Goal: Task Accomplishment & Management: Complete application form

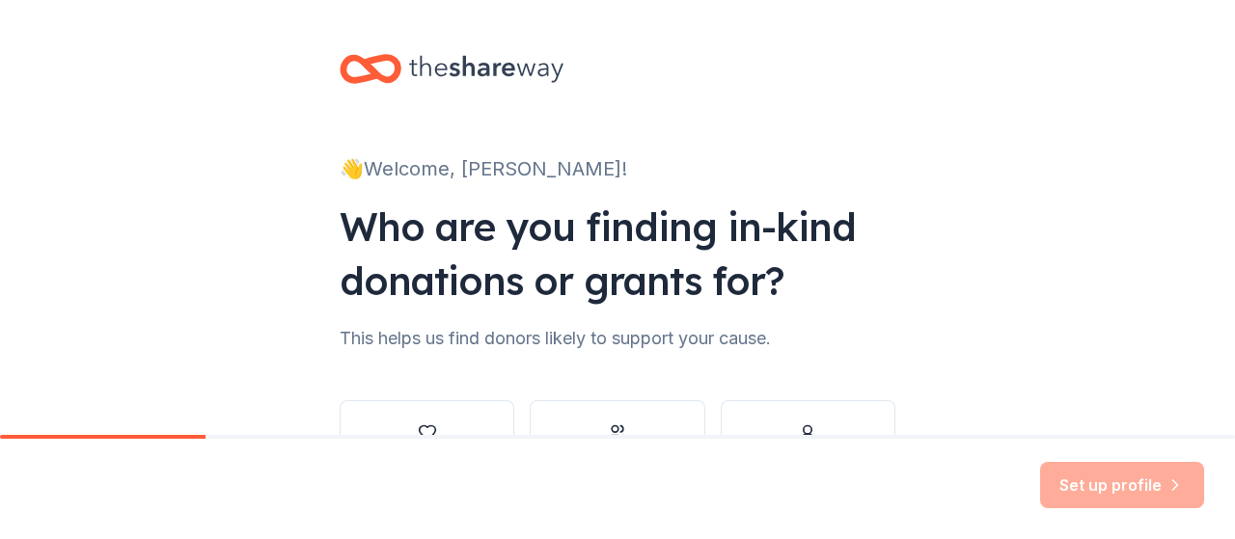
scroll to position [133, 0]
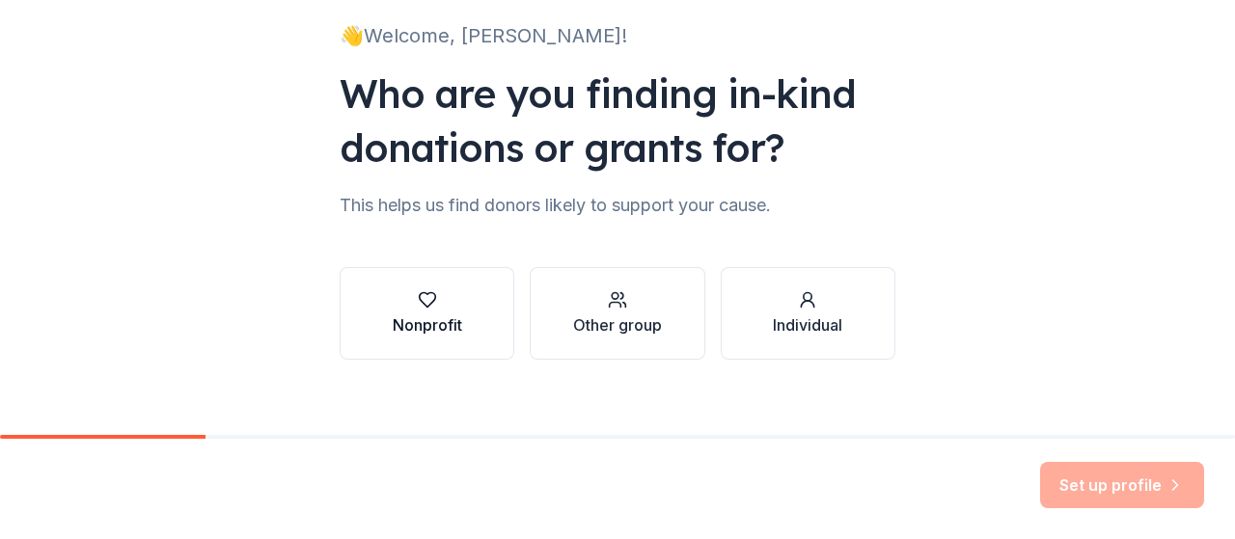
click at [423, 310] on div "Nonprofit" at bounding box center [427, 313] width 69 height 46
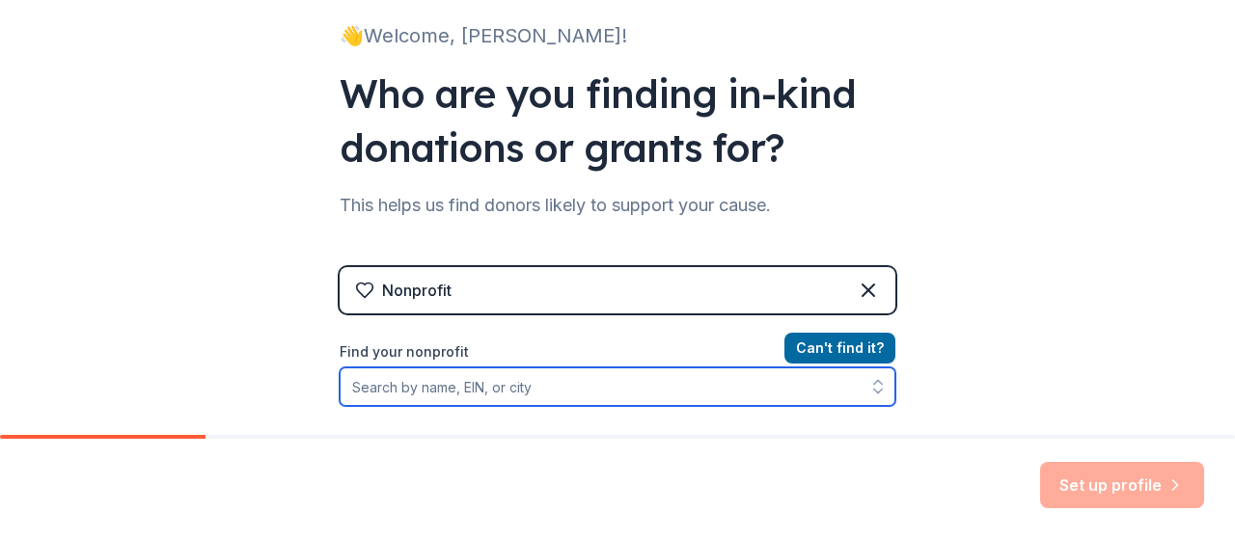
click at [565, 391] on input "Find your nonprofit" at bounding box center [618, 387] width 556 height 39
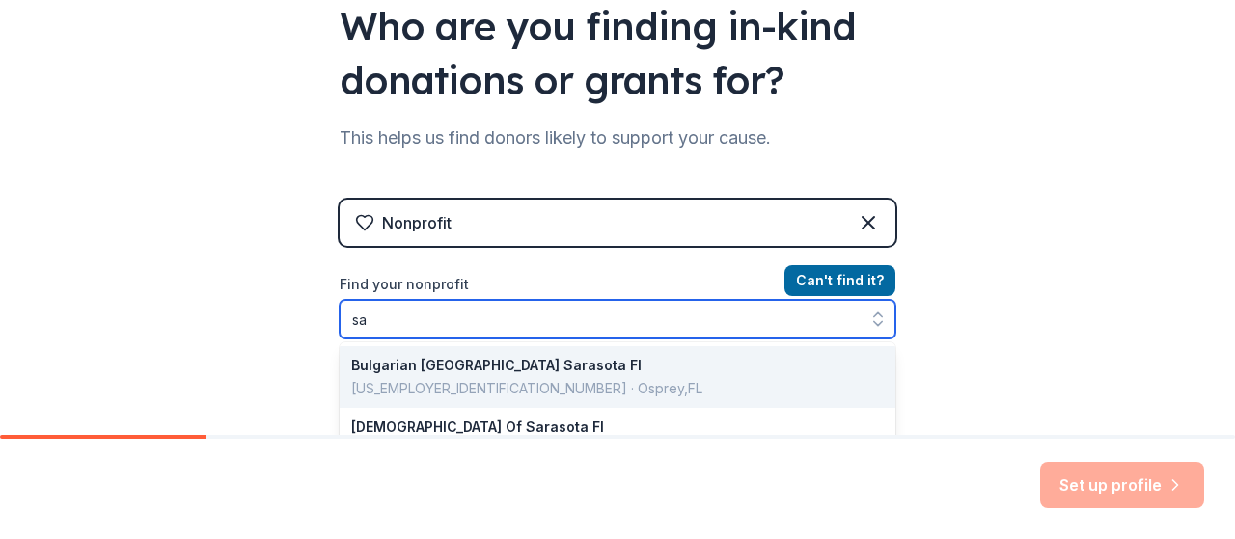
type input "s"
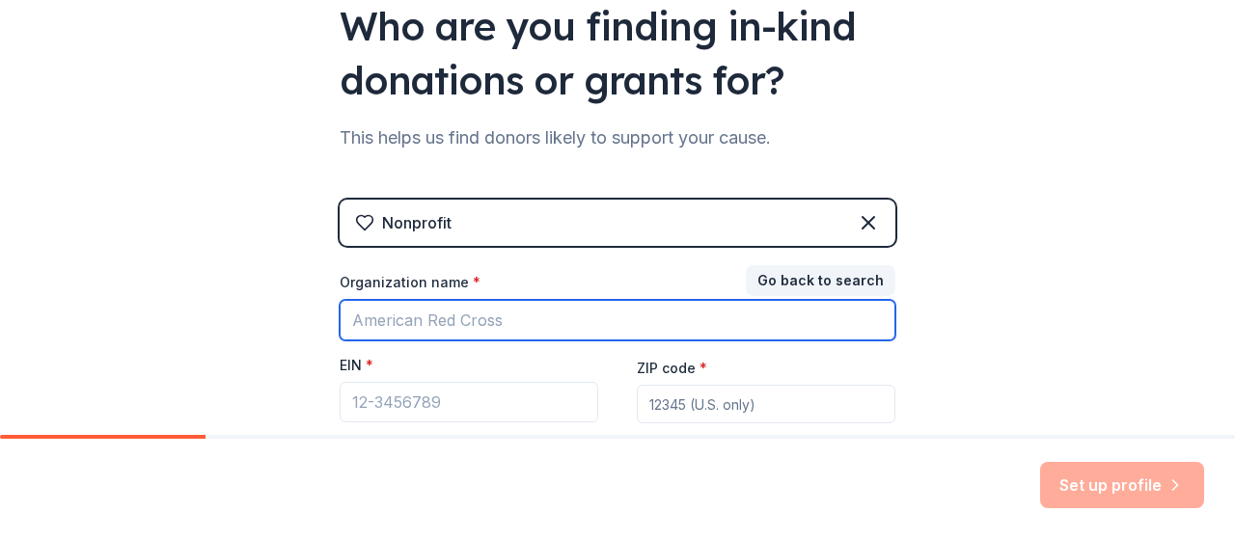
click at [533, 319] on input "Organization name *" at bounding box center [618, 320] width 556 height 41
click at [623, 331] on input "Sarasota county schools" at bounding box center [618, 320] width 556 height 41
type input "Sarasota county schools"
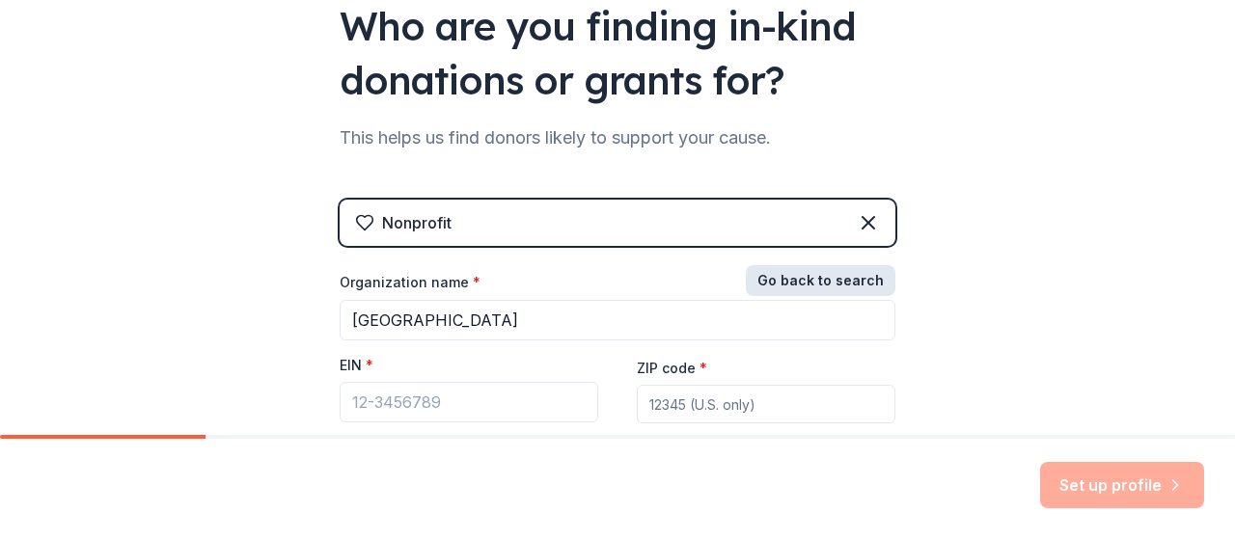
click at [809, 284] on button "Go back to search" at bounding box center [821, 280] width 150 height 31
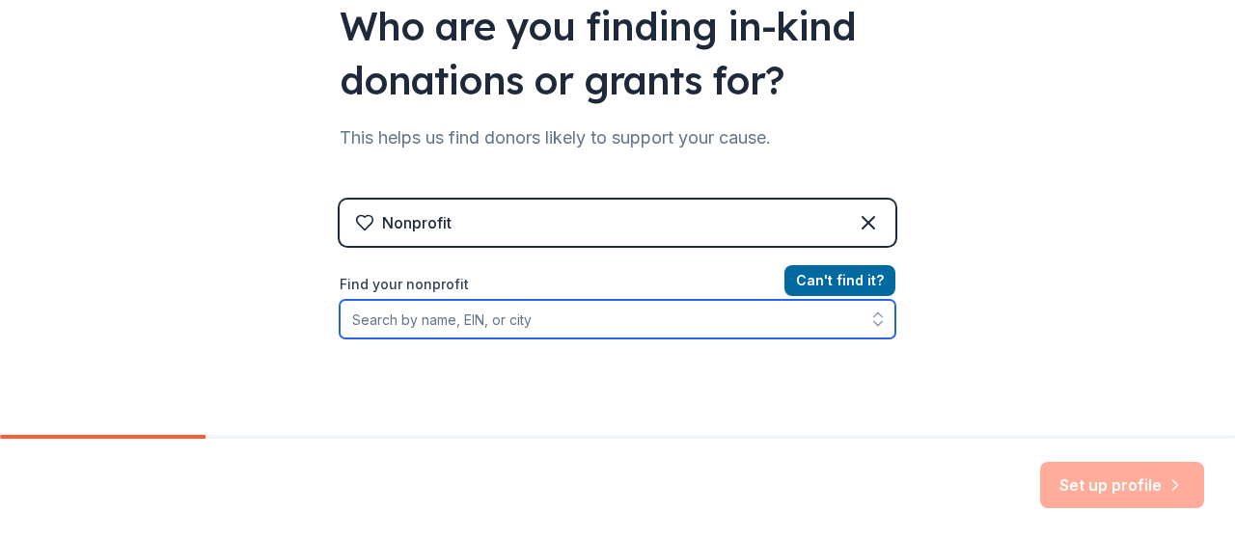
click at [614, 325] on input "Find your nonprofit" at bounding box center [618, 319] width 556 height 39
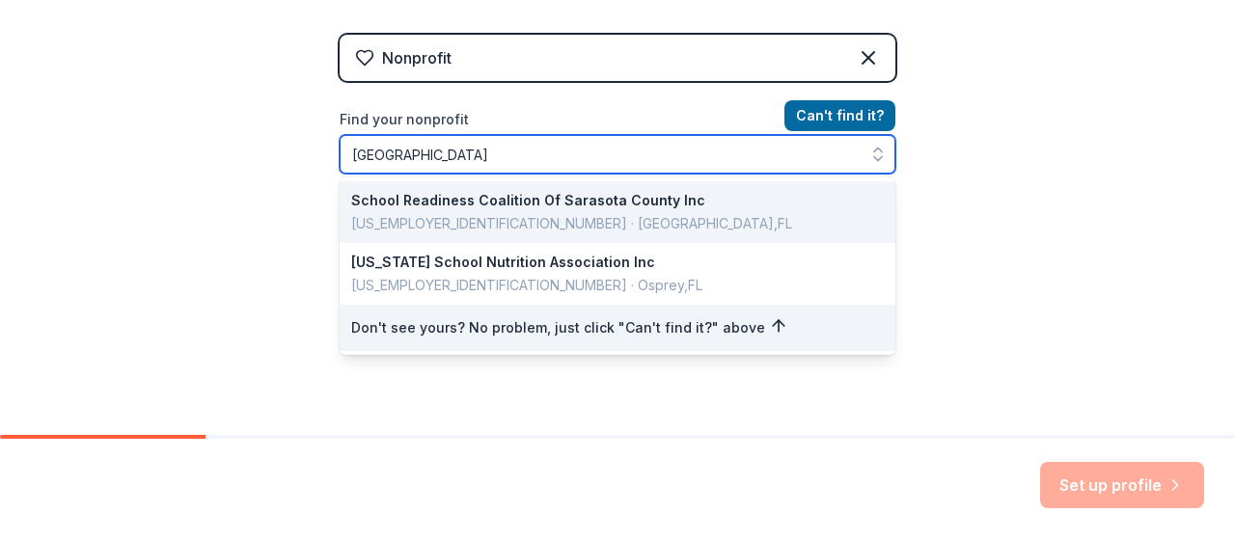
scroll to position [369, 0]
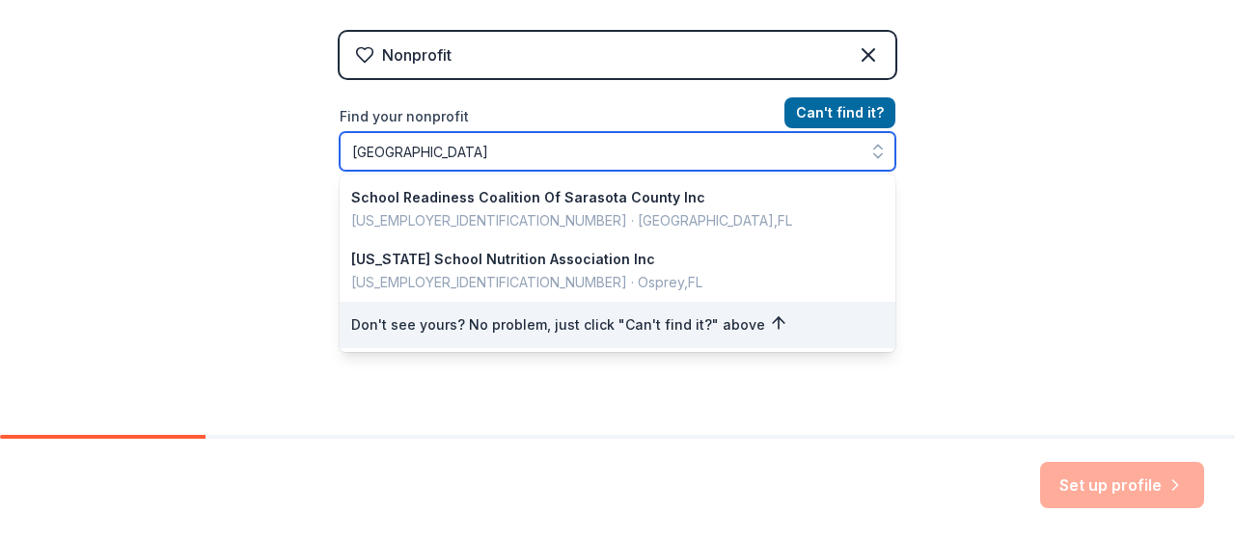
drag, startPoint x: 546, startPoint y: 153, endPoint x: 252, endPoint y: 177, distance: 295.2
click at [252, 177] on div "👋 Welcome, Jennifer! Who are you finding in-kind donations or grants for? This …" at bounding box center [617, 43] width 1235 height 825
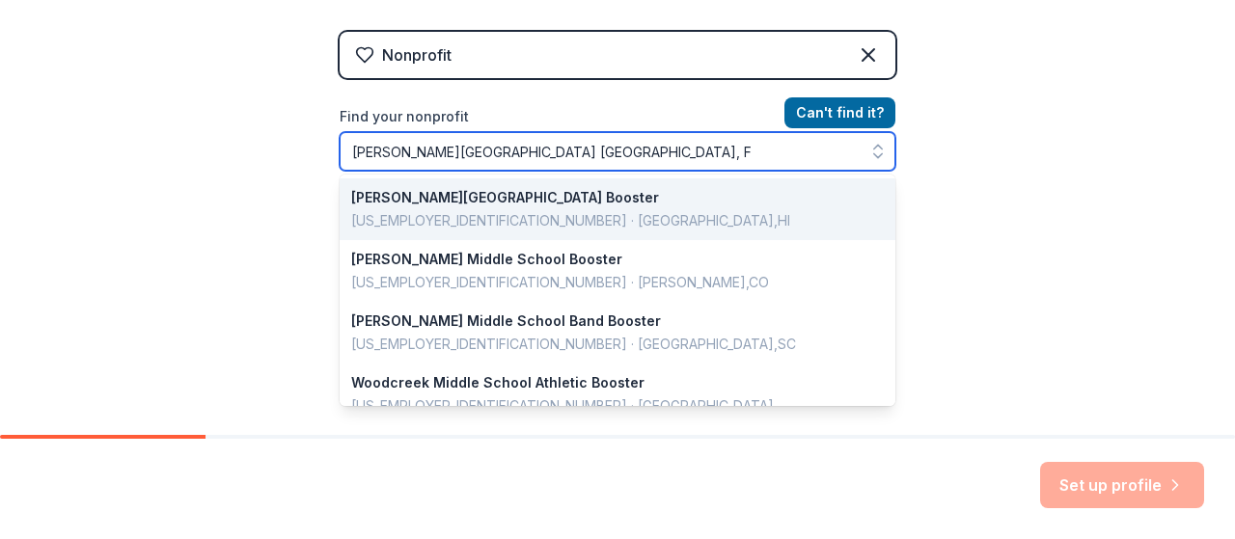
type input "booker middle school sarasota, FL"
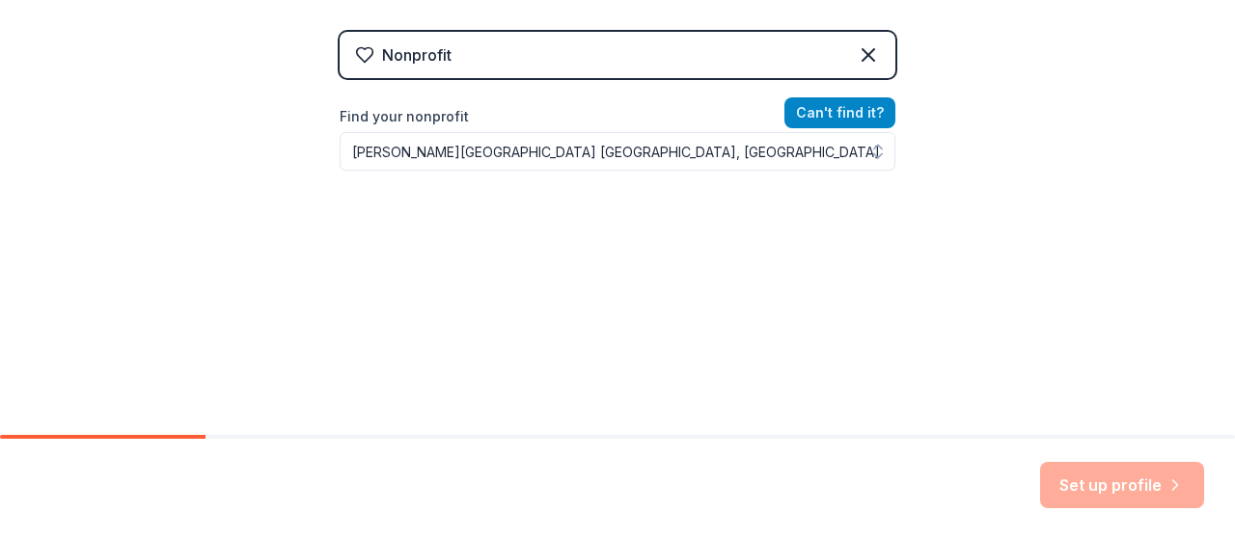
click at [830, 111] on button "Can ' t find it?" at bounding box center [839, 112] width 111 height 31
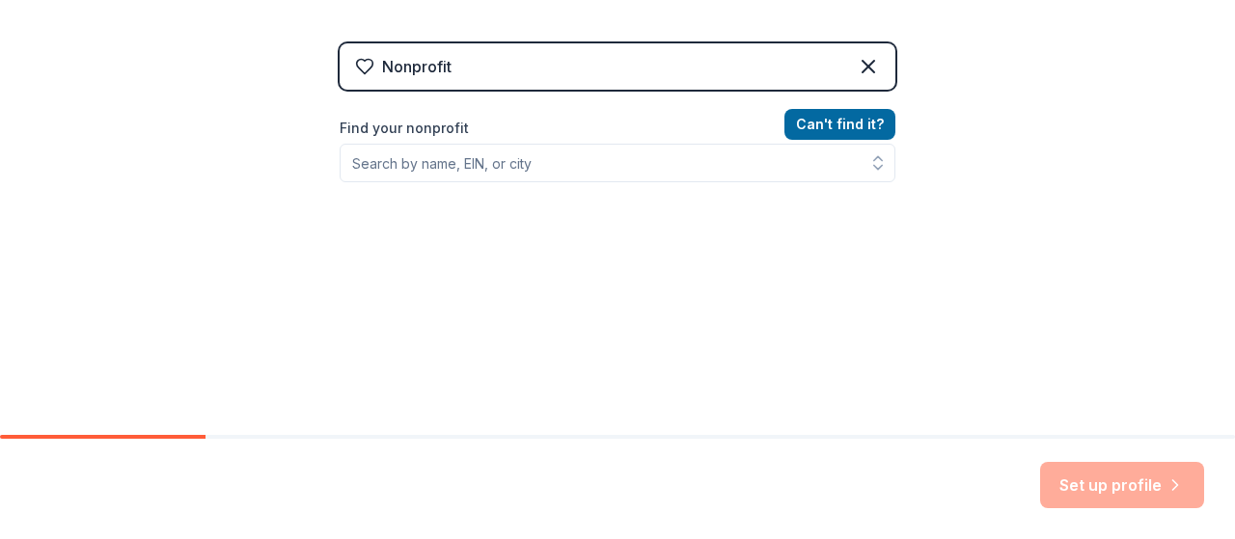
click at [541, 74] on div "Nonprofit" at bounding box center [618, 66] width 556 height 46
click at [862, 65] on icon at bounding box center [868, 67] width 12 height 12
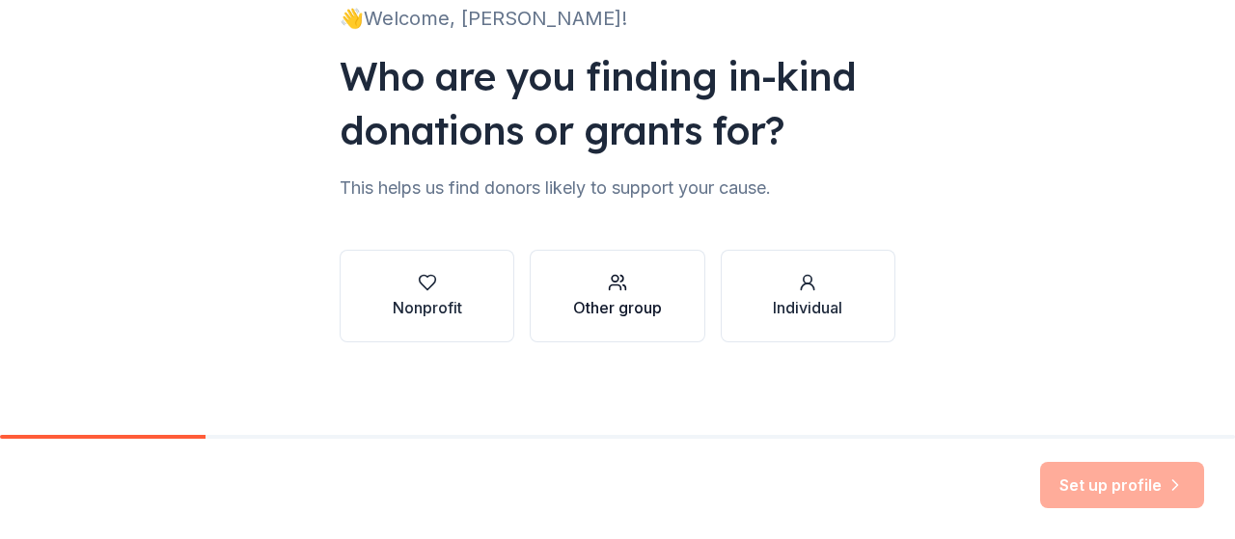
click at [633, 306] on div "Other group" at bounding box center [617, 307] width 89 height 23
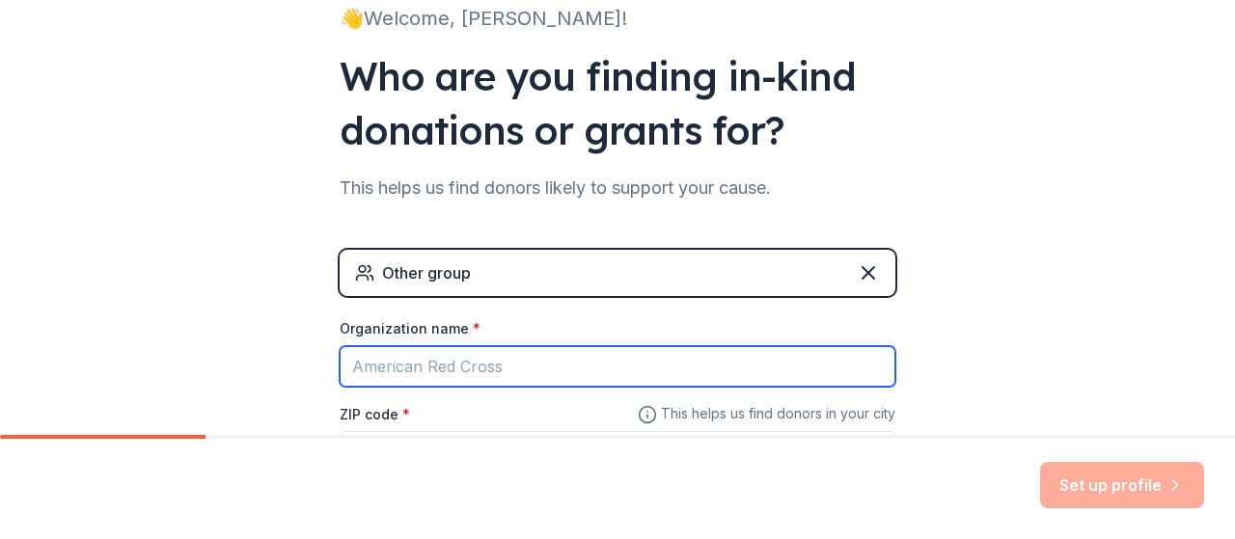
click at [532, 358] on input "Organization name *" at bounding box center [618, 366] width 556 height 41
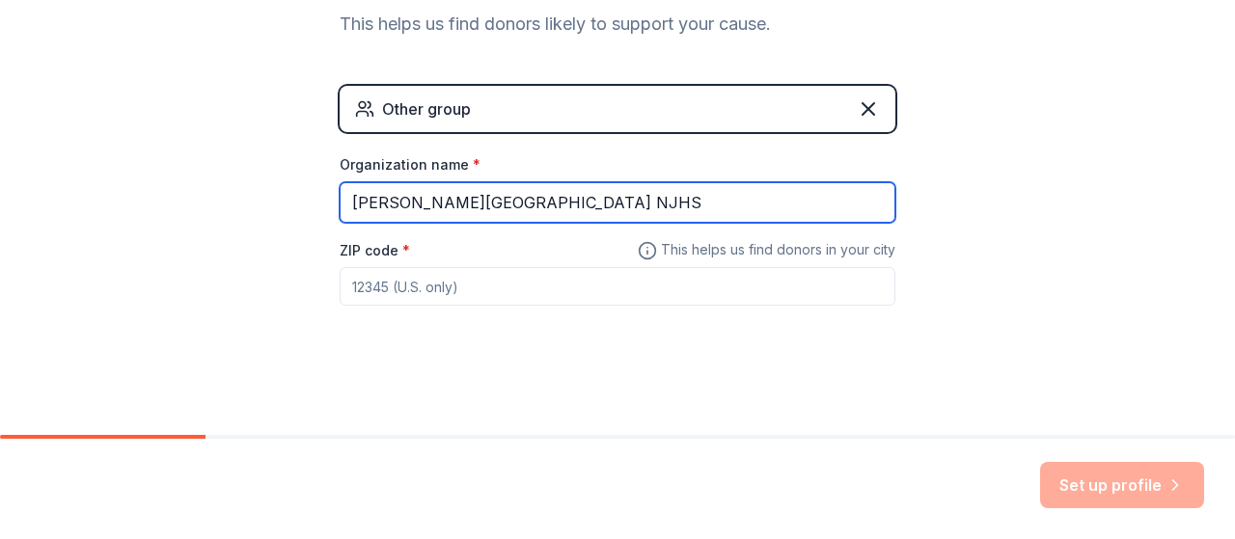
type input "Booker Middle School NJHS"
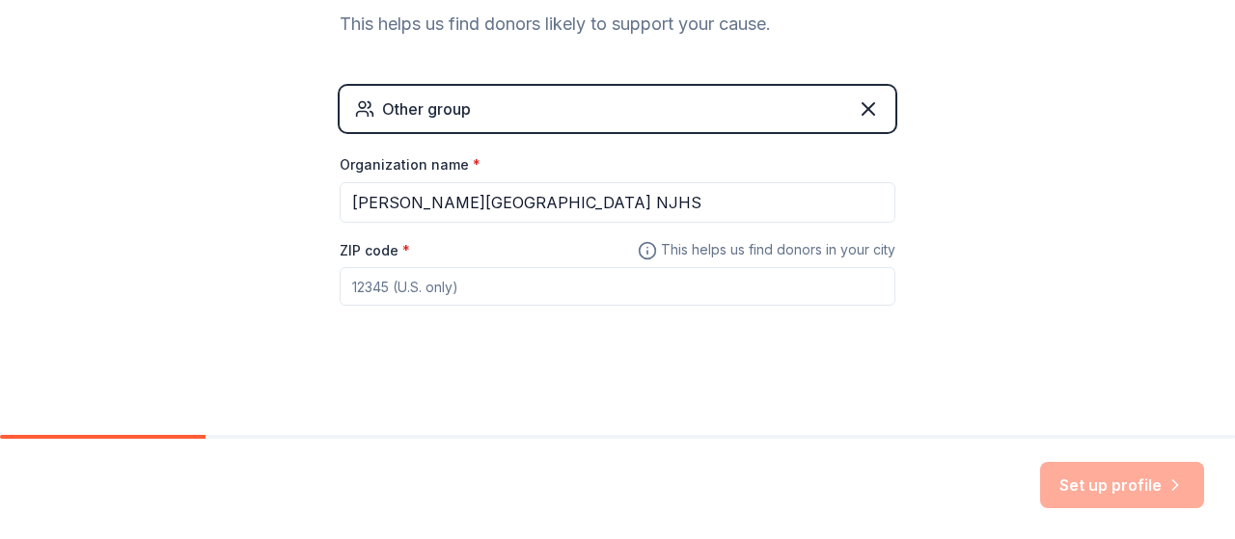
click at [538, 286] on input "ZIP code *" at bounding box center [618, 286] width 556 height 39
paste input "34234"
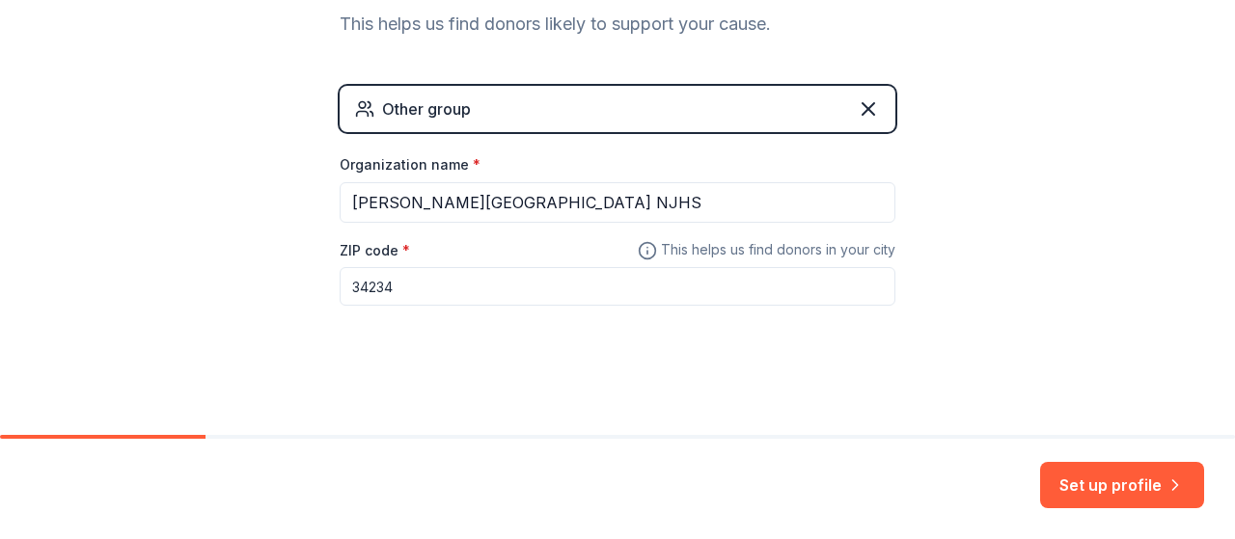
type input "34234"
click at [787, 388] on div "👋 Welcome, Jennifer! Who are you finding in-kind donations or grants for? This …" at bounding box center [617, 61] width 617 height 752
click at [863, 104] on icon at bounding box center [868, 109] width 12 height 12
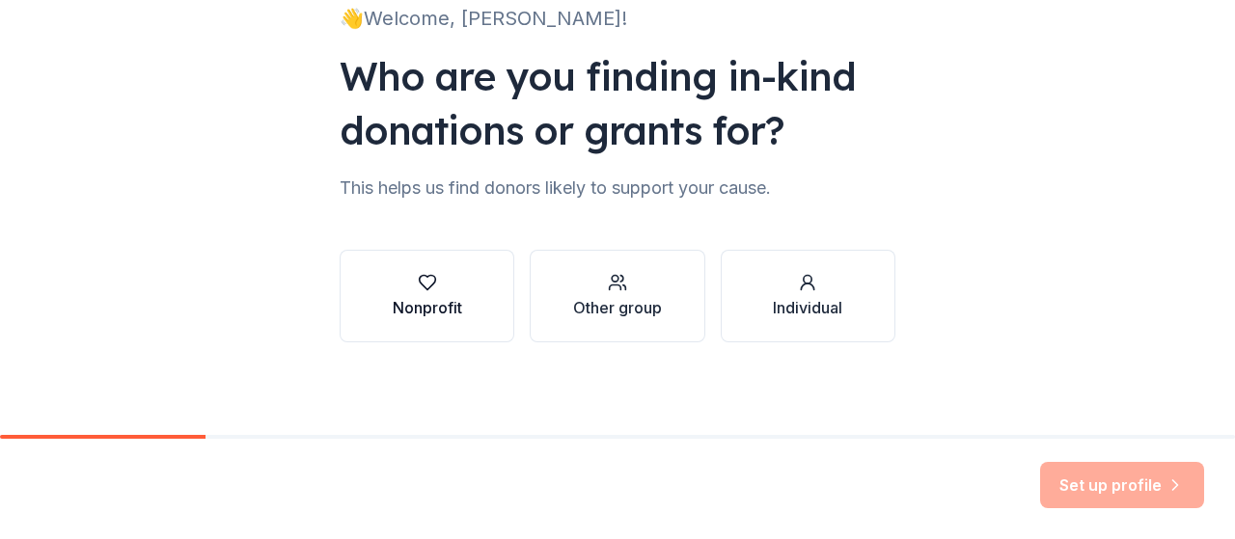
click at [440, 292] on div "Nonprofit" at bounding box center [427, 296] width 69 height 46
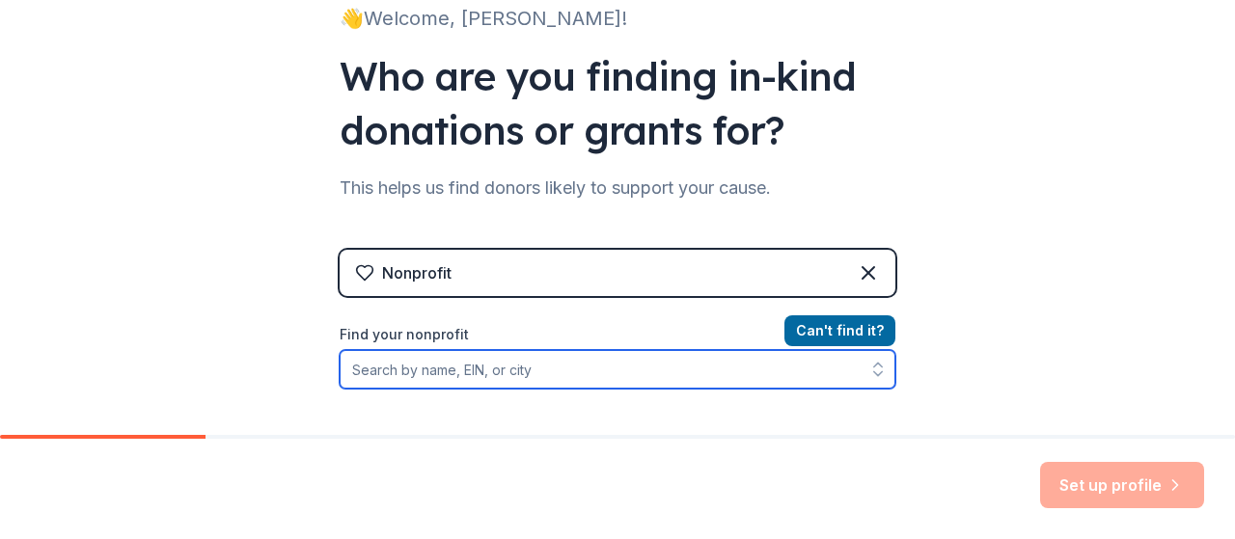
click at [618, 369] on input "Find your nonprofit" at bounding box center [618, 369] width 556 height 39
type input "342"
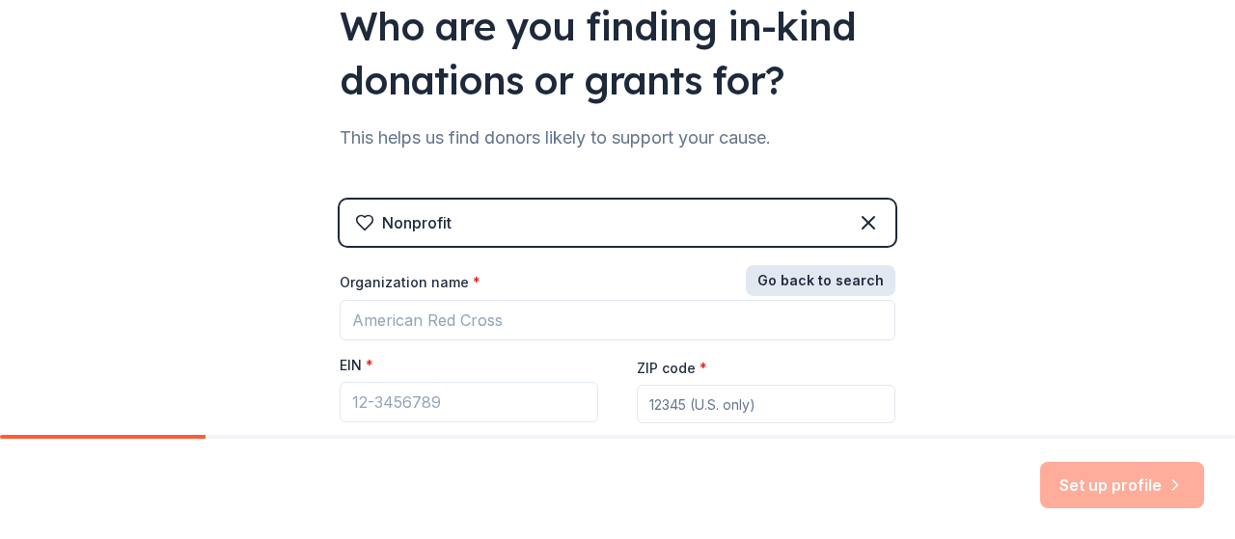
click at [765, 280] on button "Go back to search" at bounding box center [821, 280] width 150 height 31
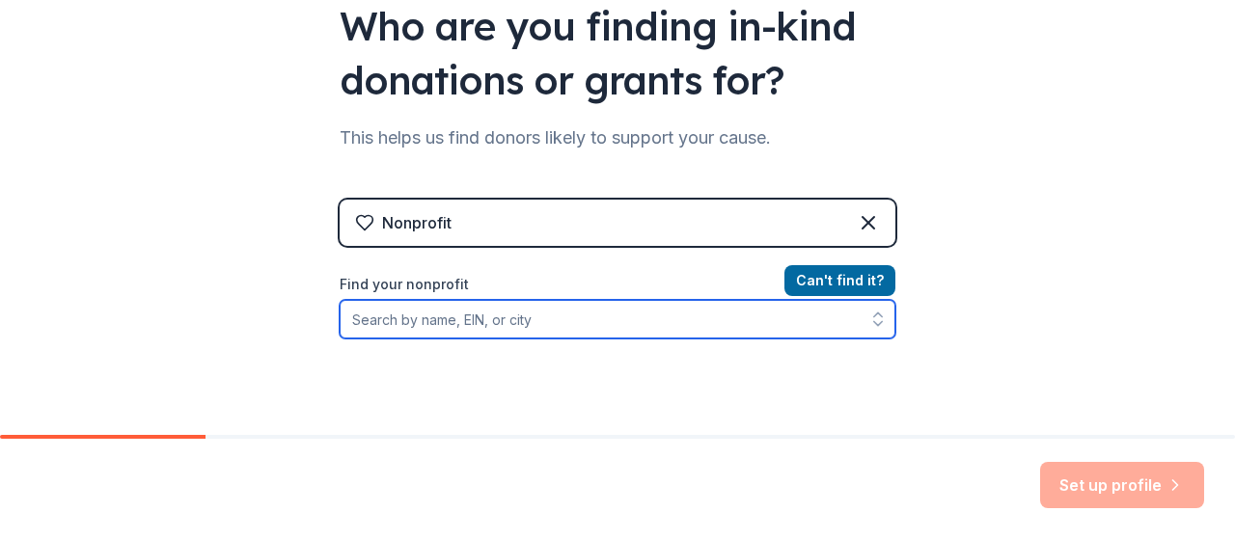
click at [529, 322] on input "Find your nonprofit" at bounding box center [618, 319] width 556 height 39
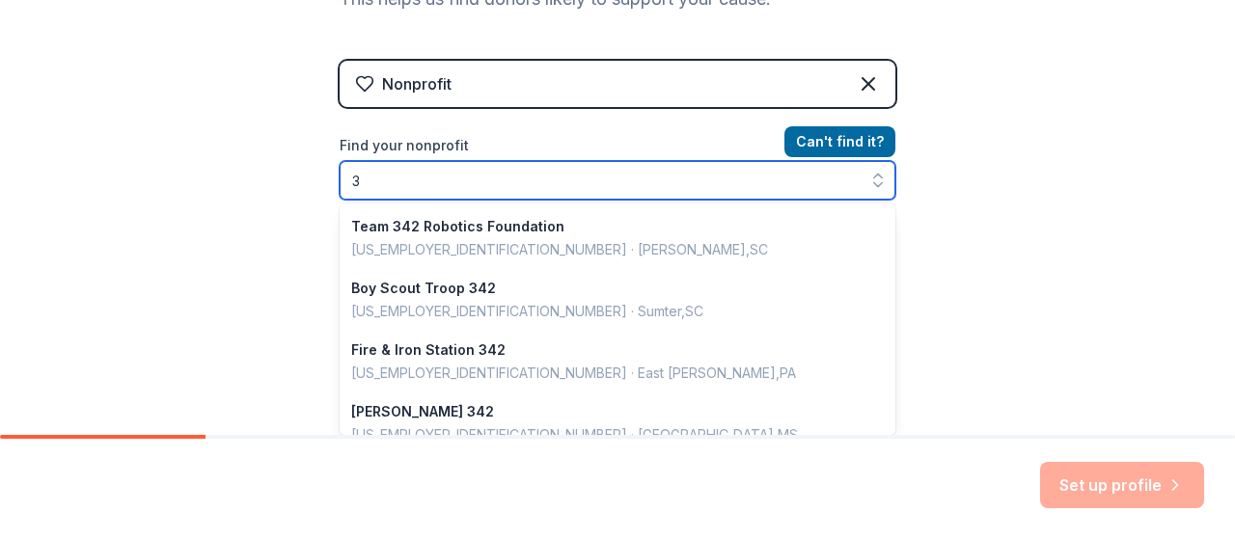
scroll to position [1362, 0]
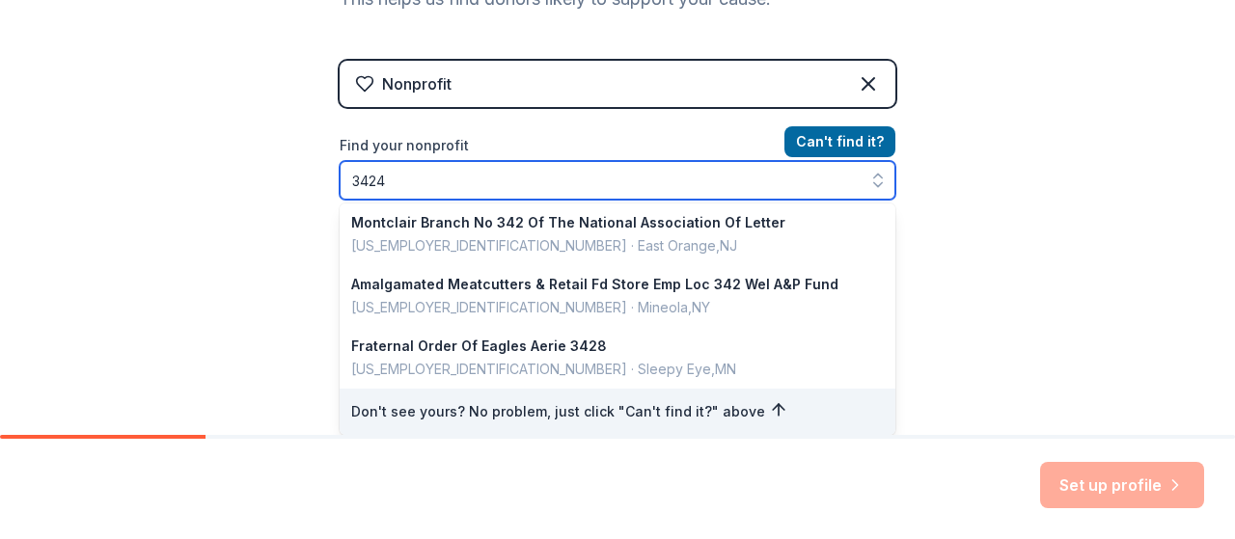
type input "34243"
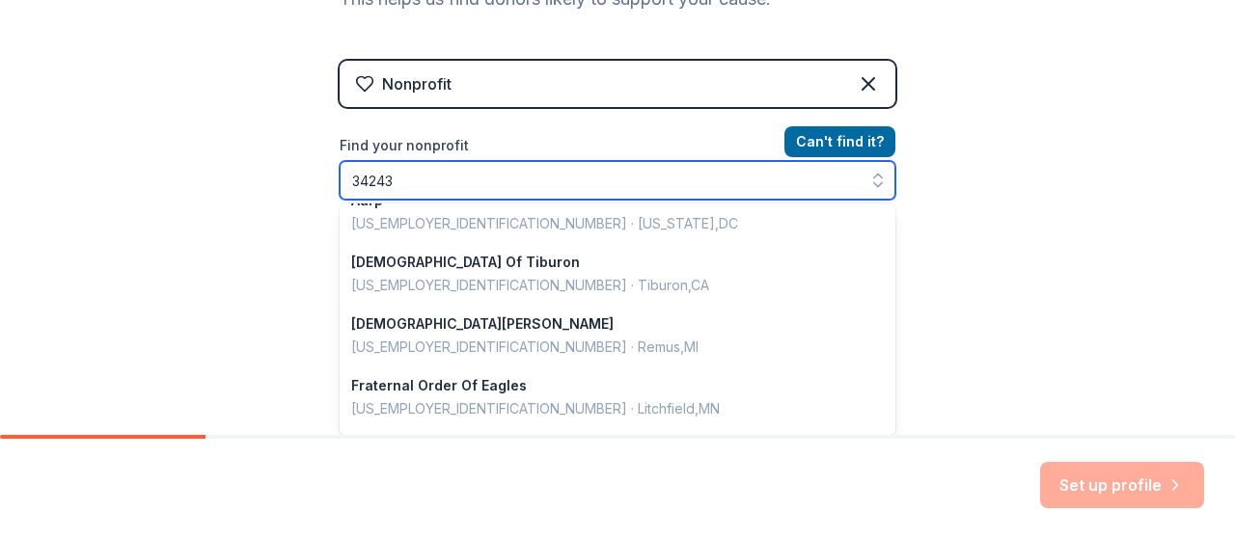
scroll to position [0, 0]
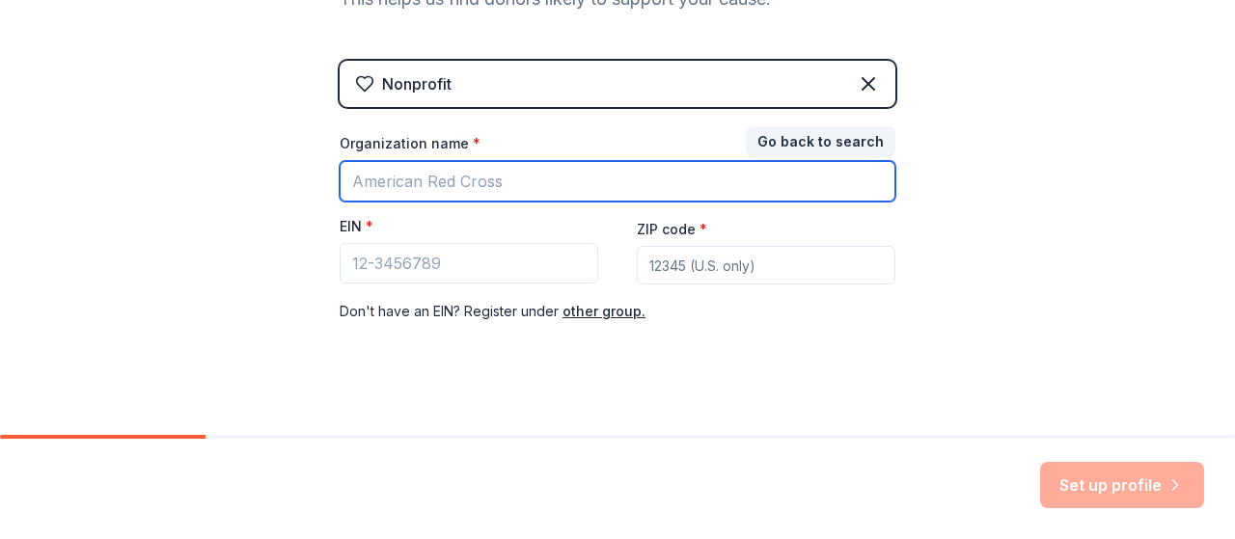
click at [534, 180] on input "Organization name *" at bounding box center [618, 181] width 556 height 41
type input "Booker Middle School NJHS"
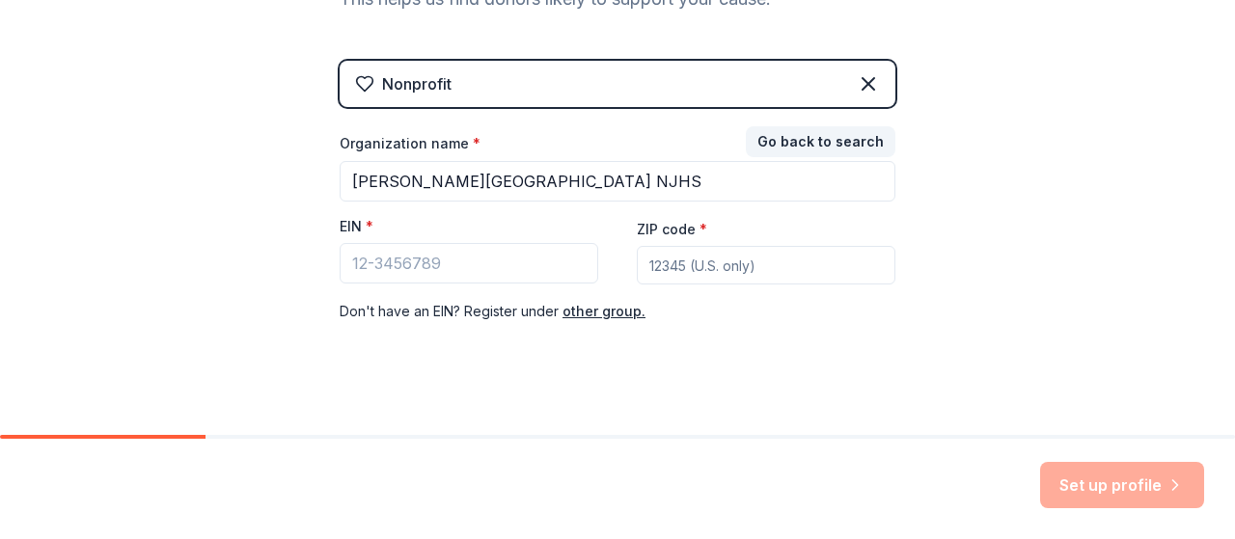
click at [563, 93] on div "Nonprofit" at bounding box center [618, 84] width 556 height 46
click at [862, 80] on icon at bounding box center [868, 84] width 12 height 12
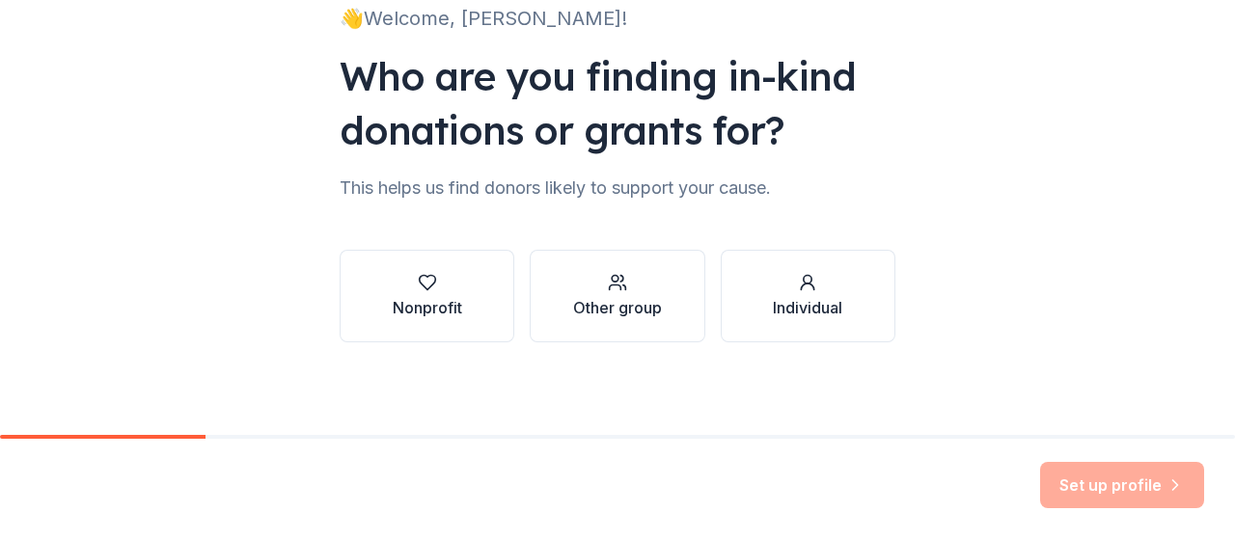
scroll to position [150, 0]
click at [592, 306] on div "Other group" at bounding box center [617, 307] width 89 height 23
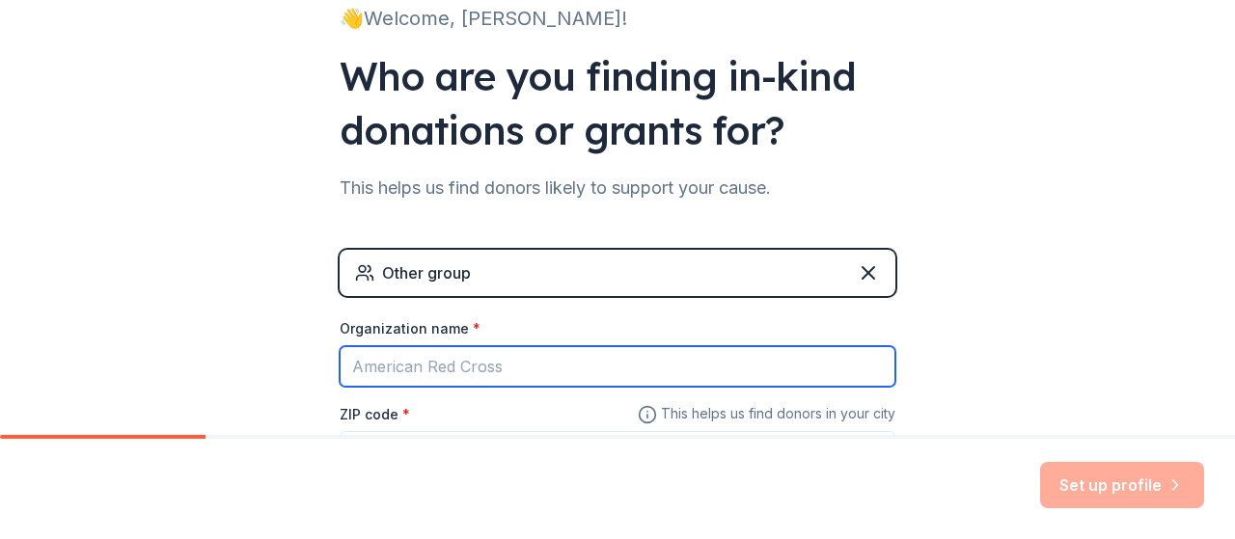
click at [563, 379] on input "Organization name *" at bounding box center [618, 366] width 556 height 41
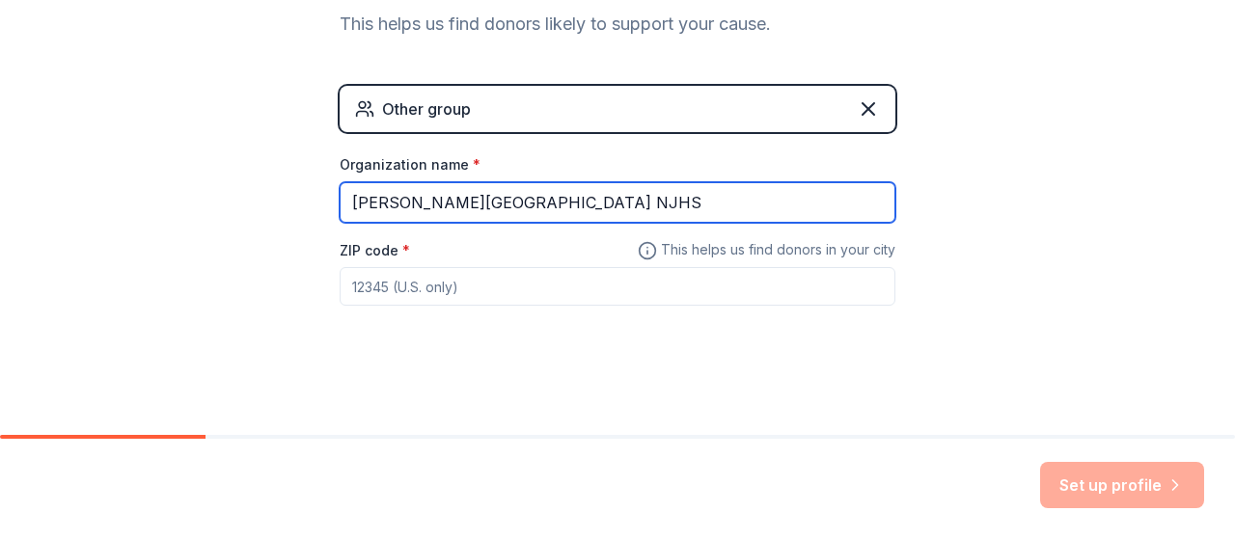
type input "Booker Middle School NJHS"
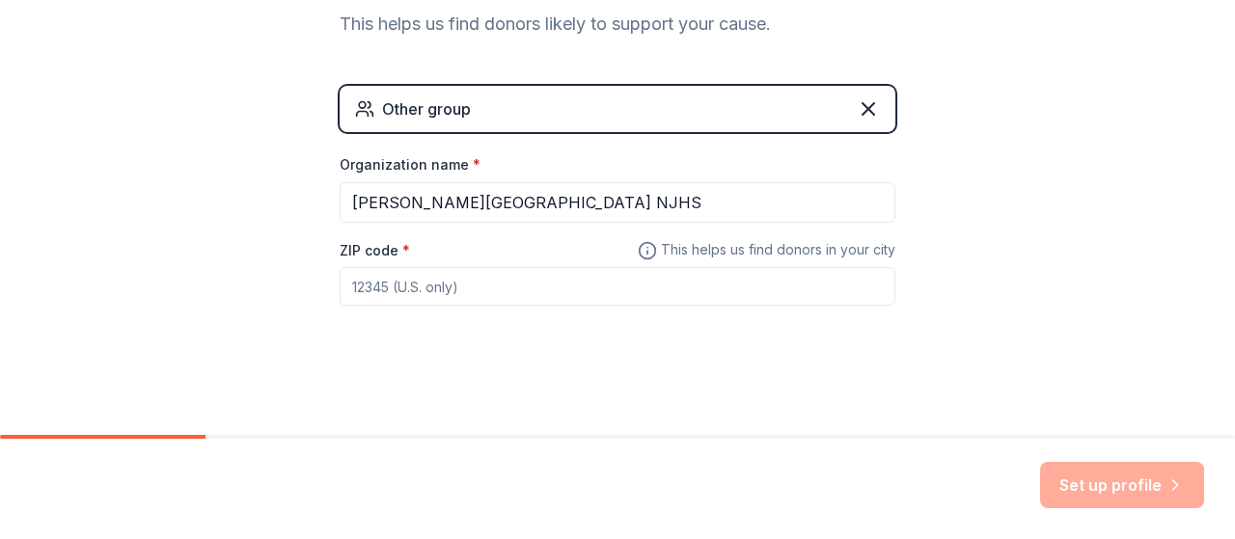
click at [525, 280] on input "ZIP code *" at bounding box center [618, 286] width 556 height 39
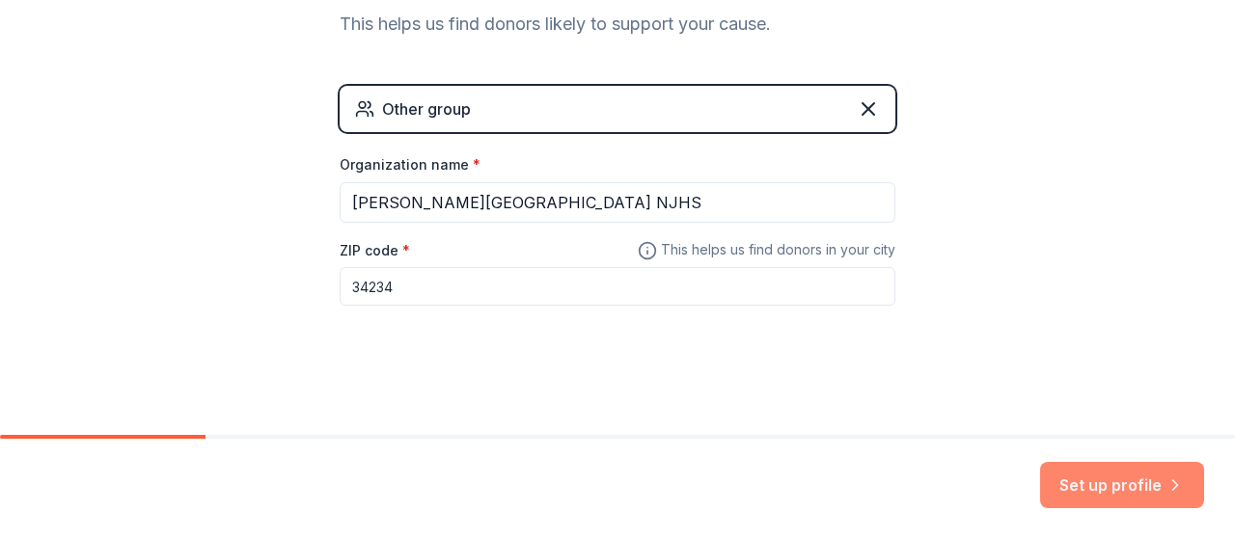
type input "34234"
click at [1143, 491] on button "Set up profile" at bounding box center [1122, 485] width 164 height 46
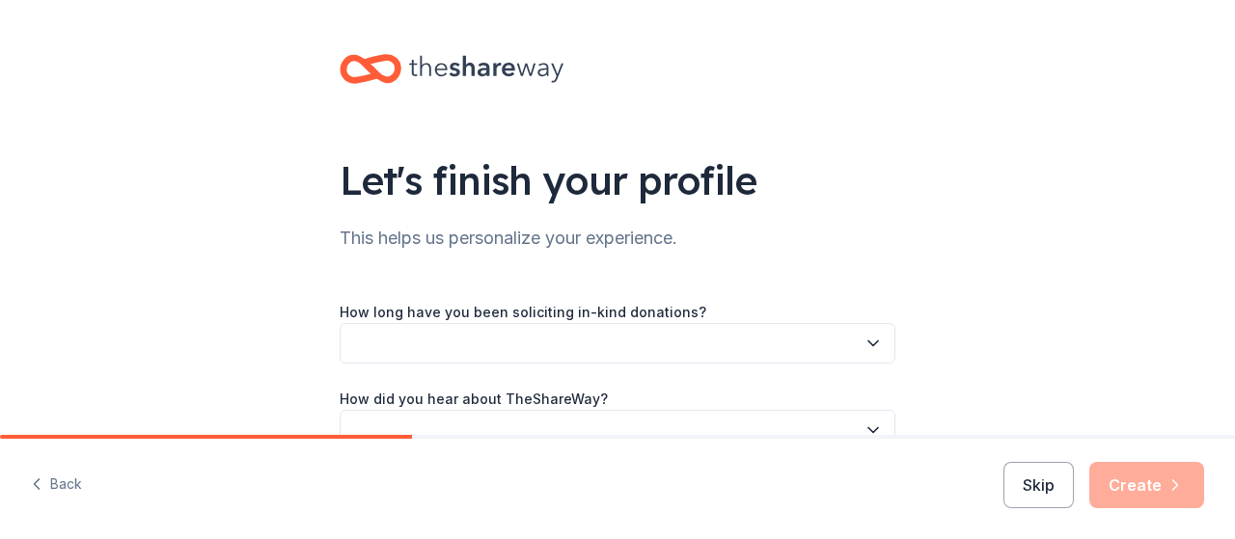
scroll to position [108, 0]
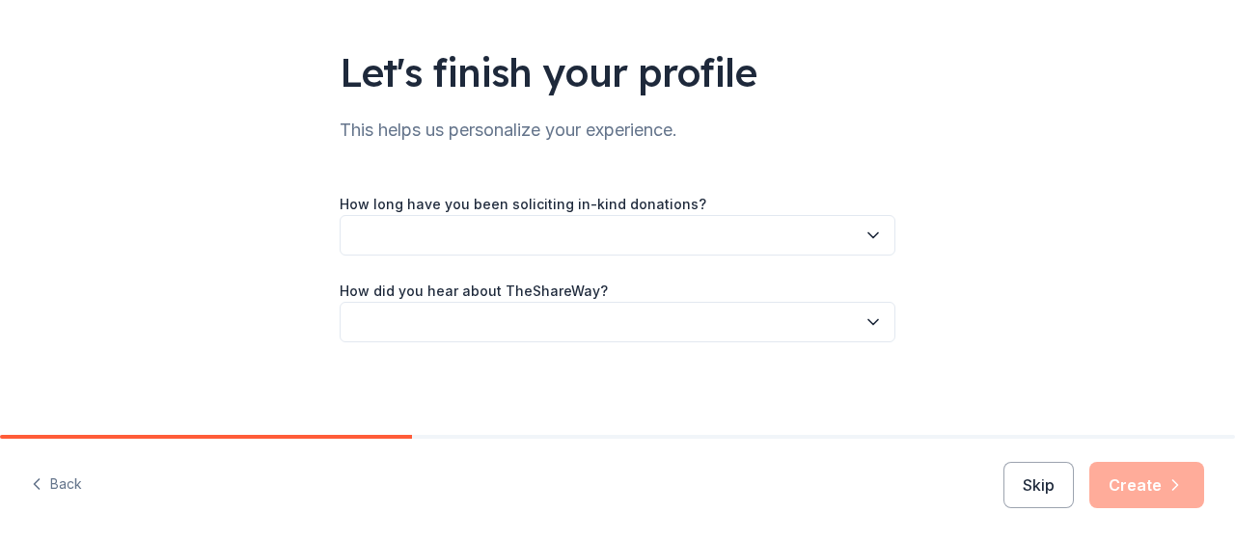
click at [697, 246] on button "button" at bounding box center [618, 235] width 556 height 41
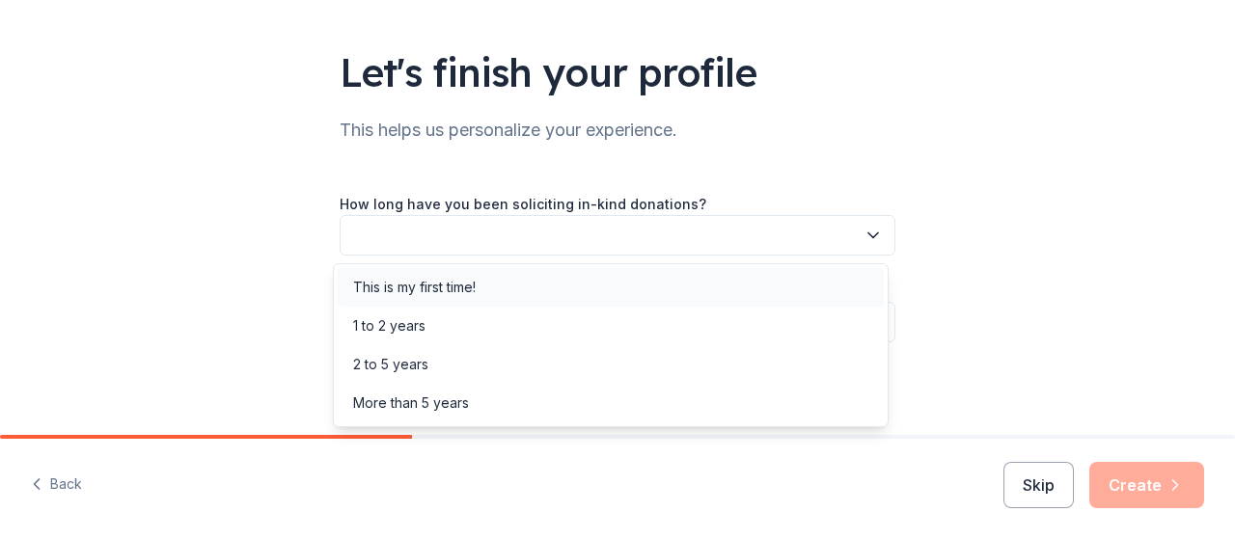
click at [673, 296] on div "This is my first time!" at bounding box center [611, 287] width 546 height 39
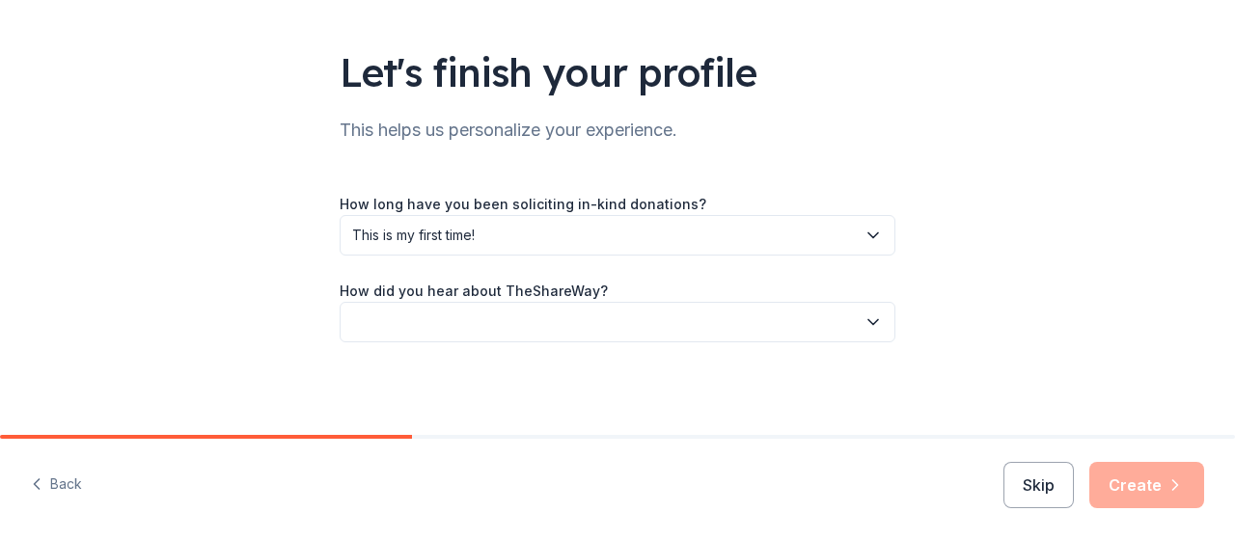
click at [670, 331] on button "button" at bounding box center [618, 322] width 556 height 41
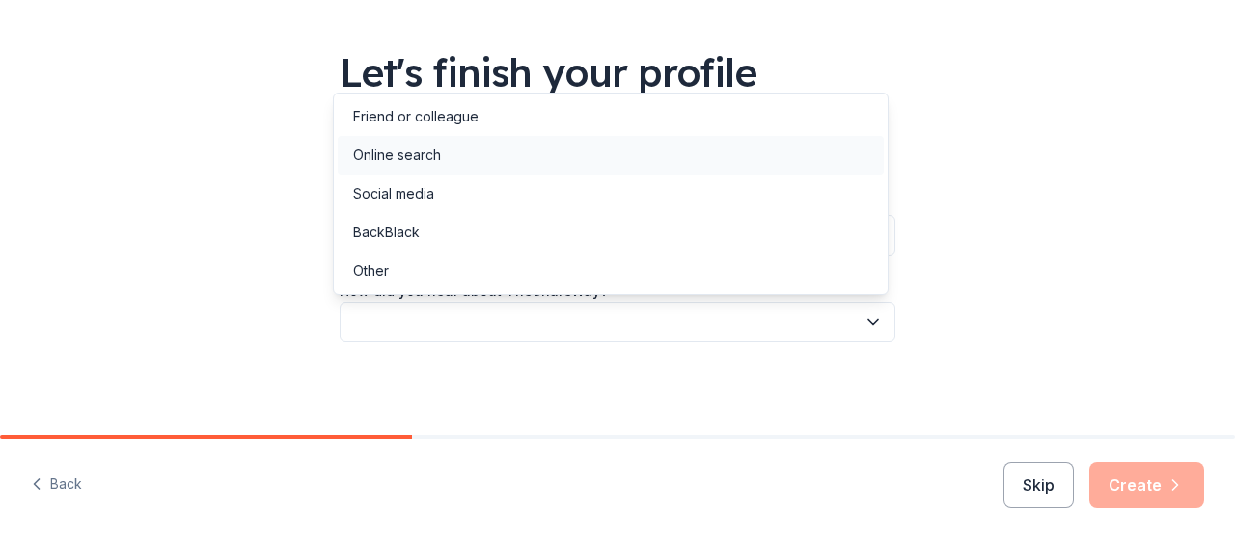
click at [641, 170] on div "Online search" at bounding box center [611, 155] width 546 height 39
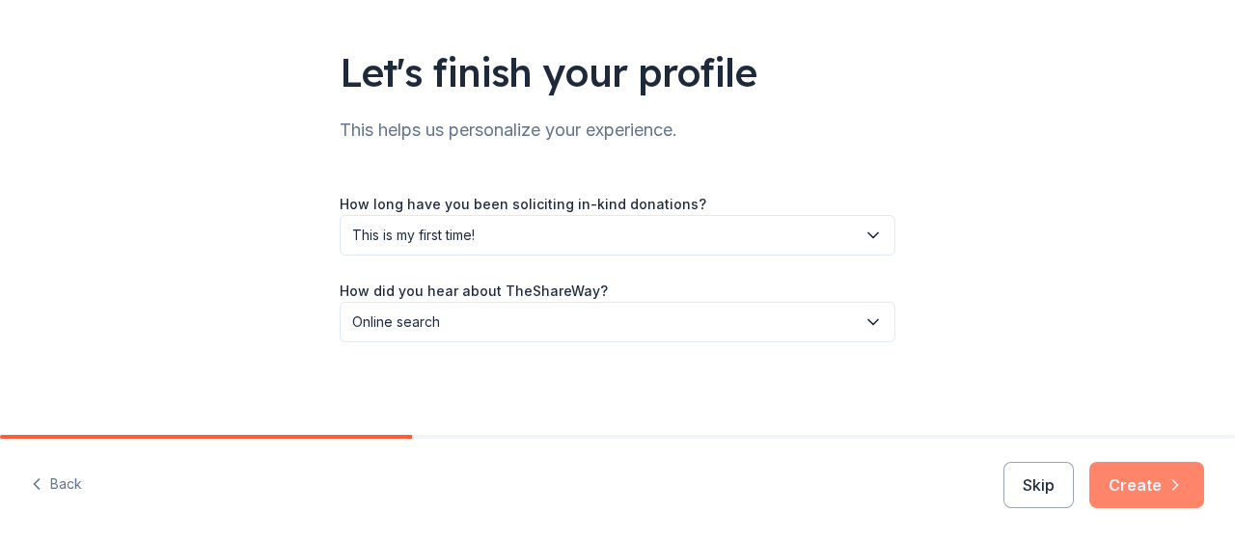
click at [1135, 485] on button "Create" at bounding box center [1146, 485] width 115 height 46
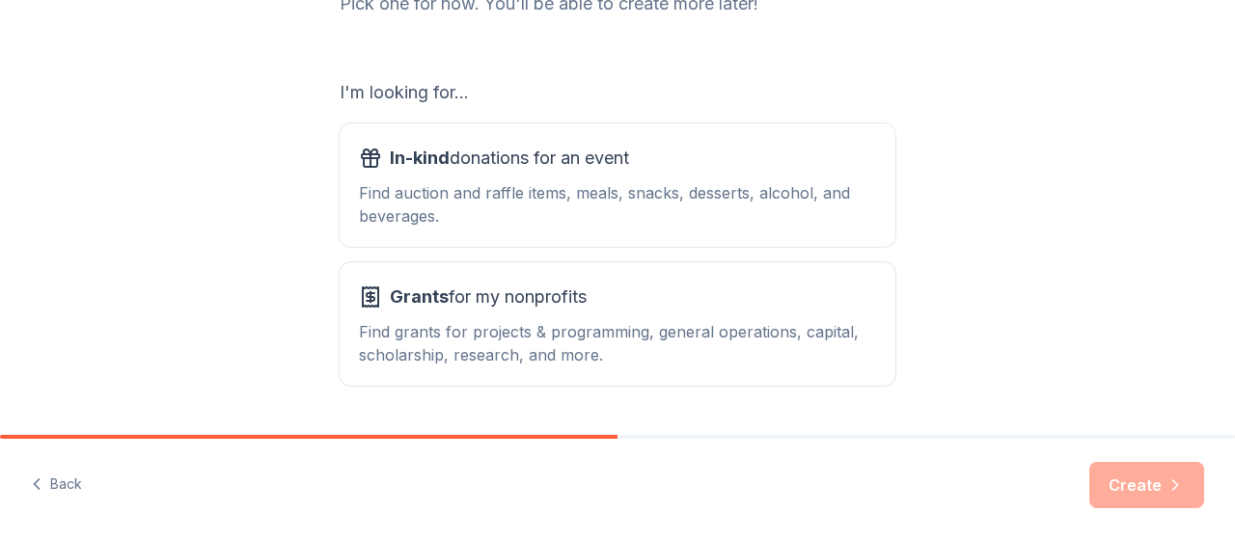
scroll to position [297, 0]
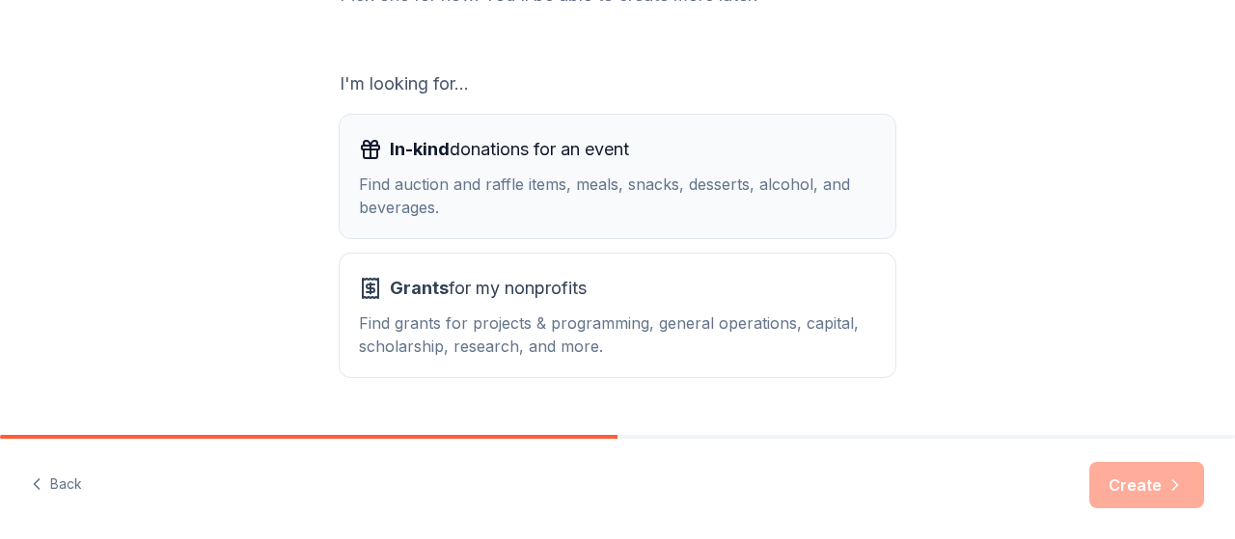
click at [687, 175] on div "Find auction and raffle items, meals, snacks, desserts, alcohol, and beverages." at bounding box center [617, 196] width 517 height 46
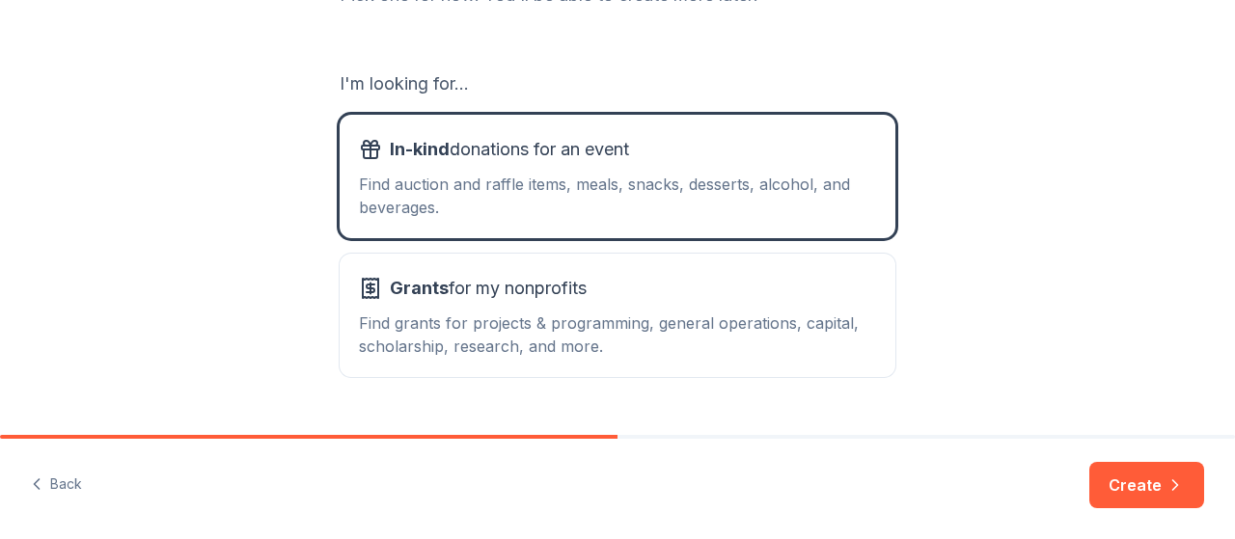
scroll to position [343, 0]
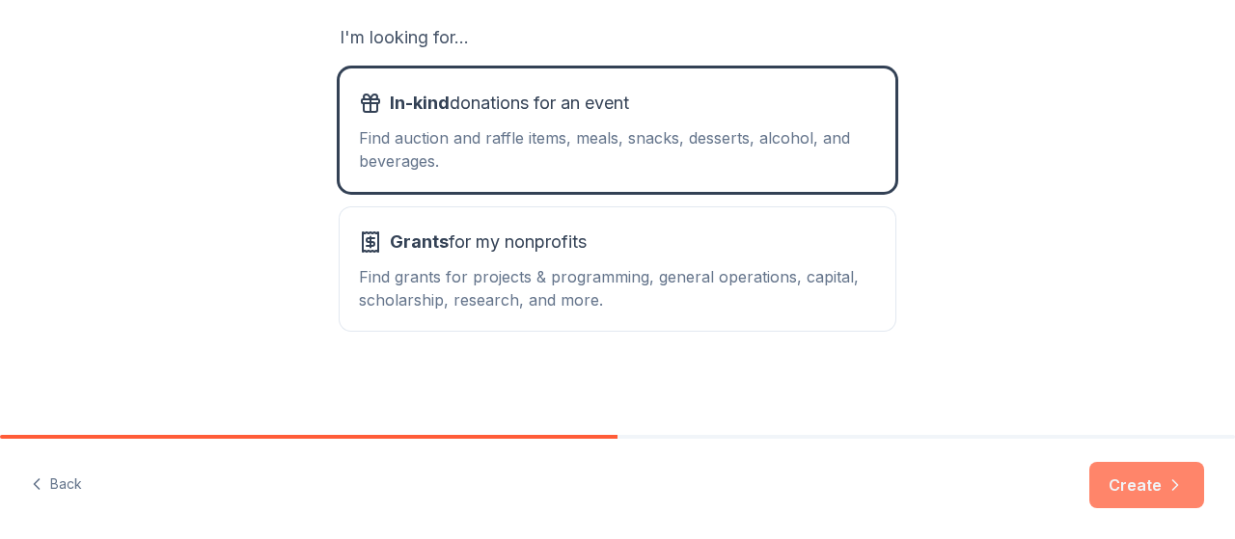
click at [1108, 483] on button "Create" at bounding box center [1146, 485] width 115 height 46
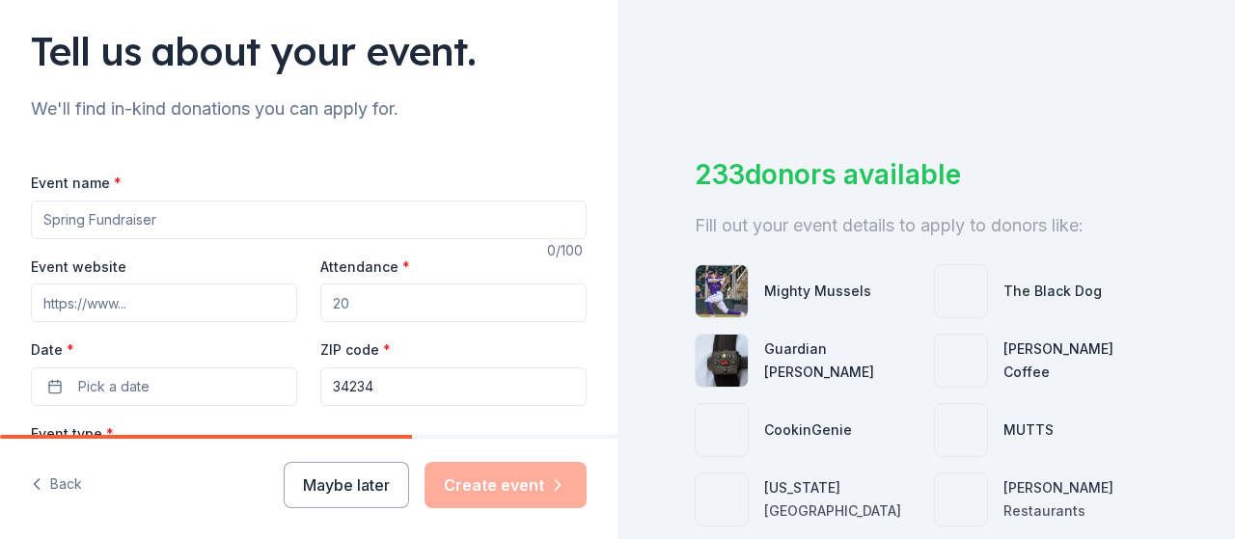
scroll to position [131, 0]
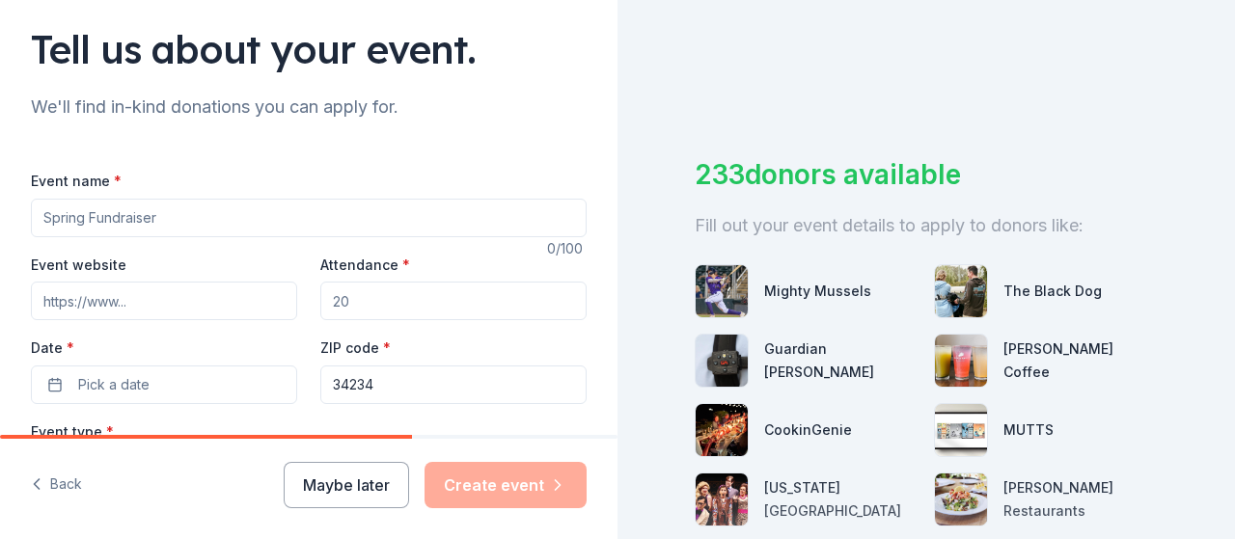
click at [330, 215] on input "Event name *" at bounding box center [309, 218] width 556 height 39
type input "N"
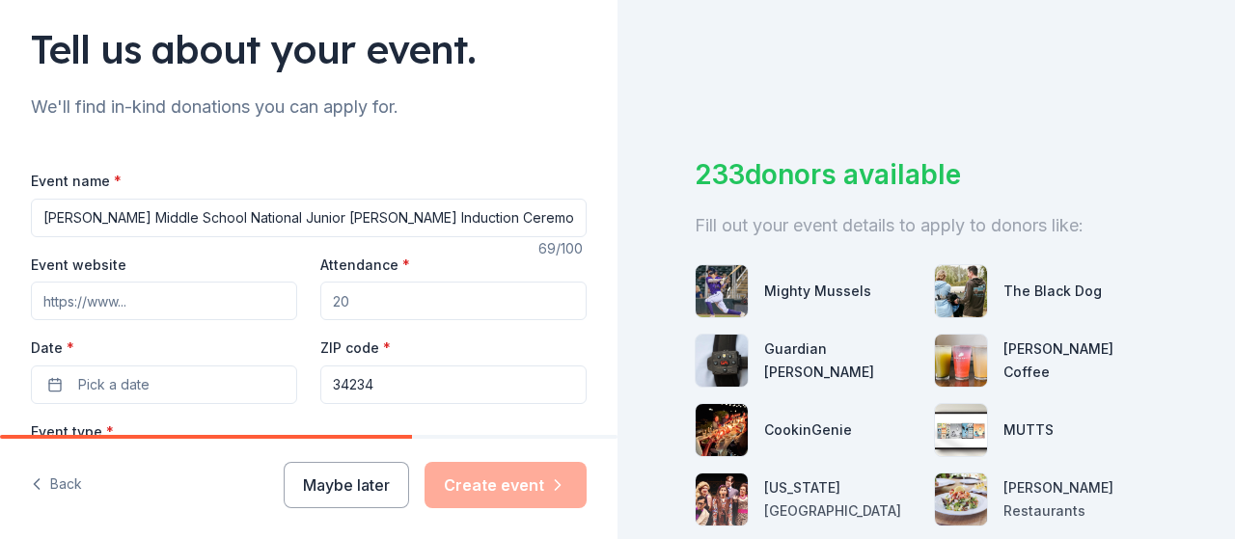
type input "[PERSON_NAME] Middle School National Junior [PERSON_NAME] Induction Ceremony"
click at [388, 292] on input "Attendance *" at bounding box center [453, 301] width 266 height 39
type input "50"
click at [162, 298] on input "Event website" at bounding box center [164, 301] width 266 height 39
click at [210, 305] on input "Event website" at bounding box center [164, 301] width 266 height 39
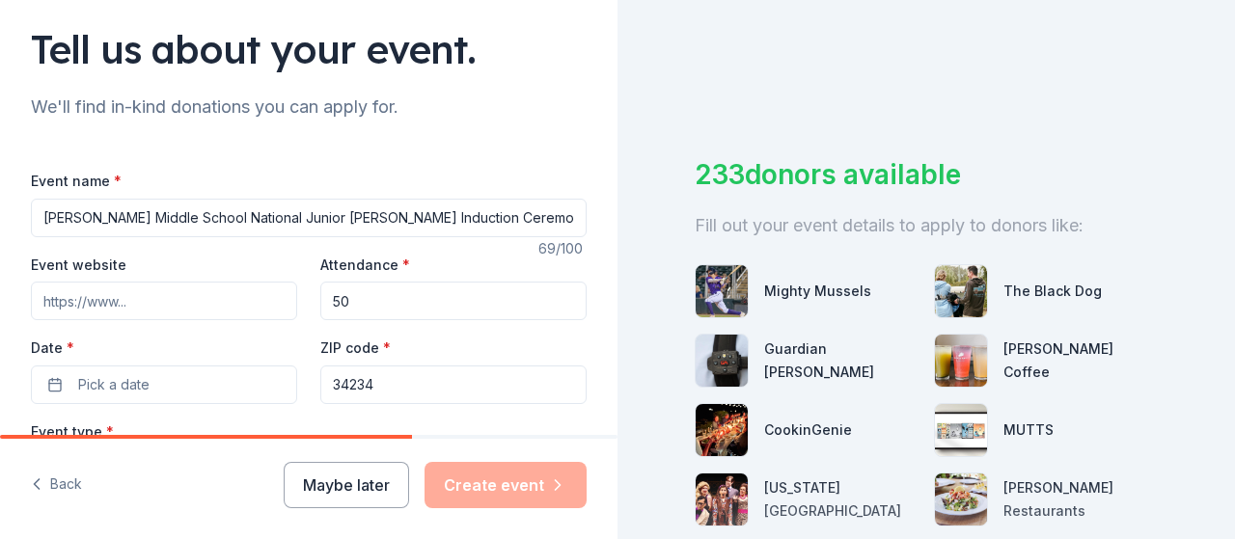
paste input "https://www.sarasotacountyschools.net/o/bookermiddle"
type input "https://www.sarasotacountyschools.net/o/bookermiddle"
click at [176, 381] on button "Pick a date" at bounding box center [164, 385] width 266 height 39
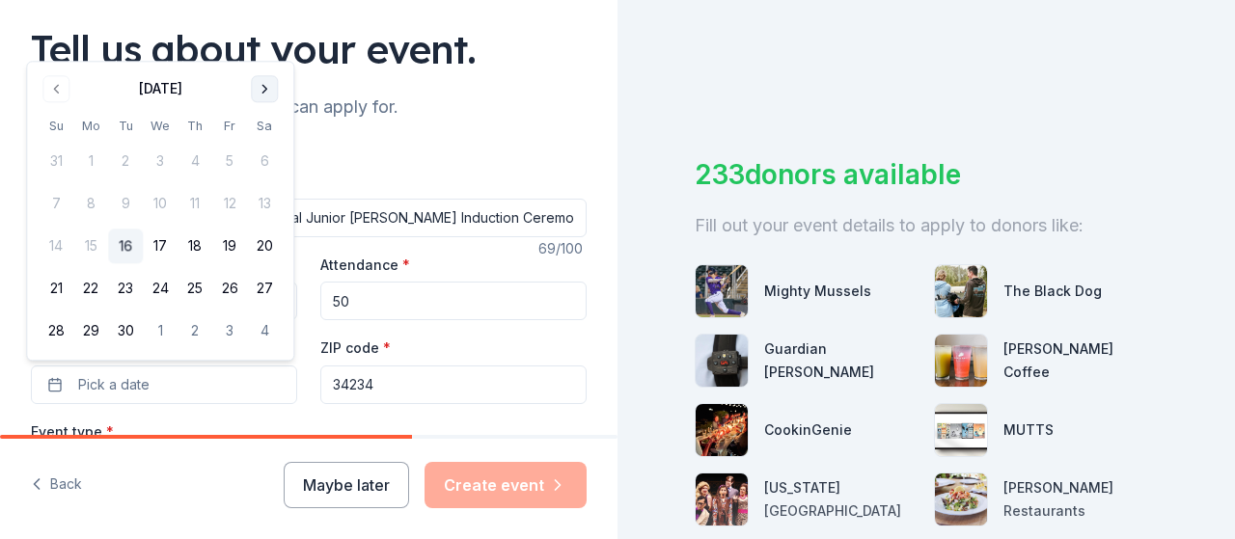
click at [264, 85] on button "Go to next month" at bounding box center [264, 88] width 27 height 27
click at [126, 200] on button "7" at bounding box center [125, 204] width 35 height 35
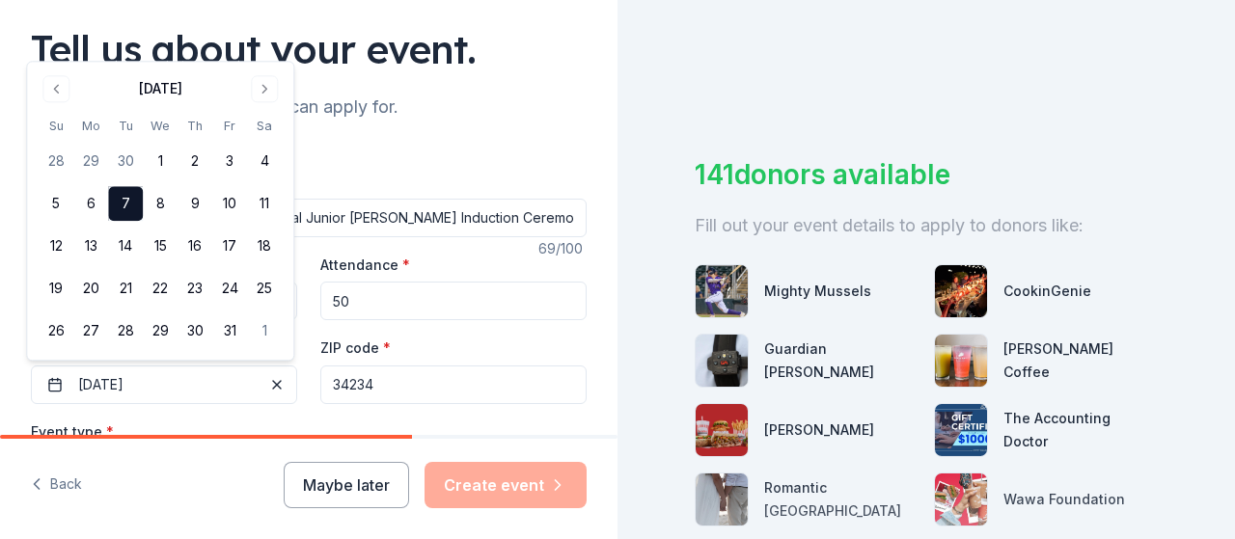
click at [434, 336] on div "ZIP code * 34234" at bounding box center [453, 370] width 266 height 68
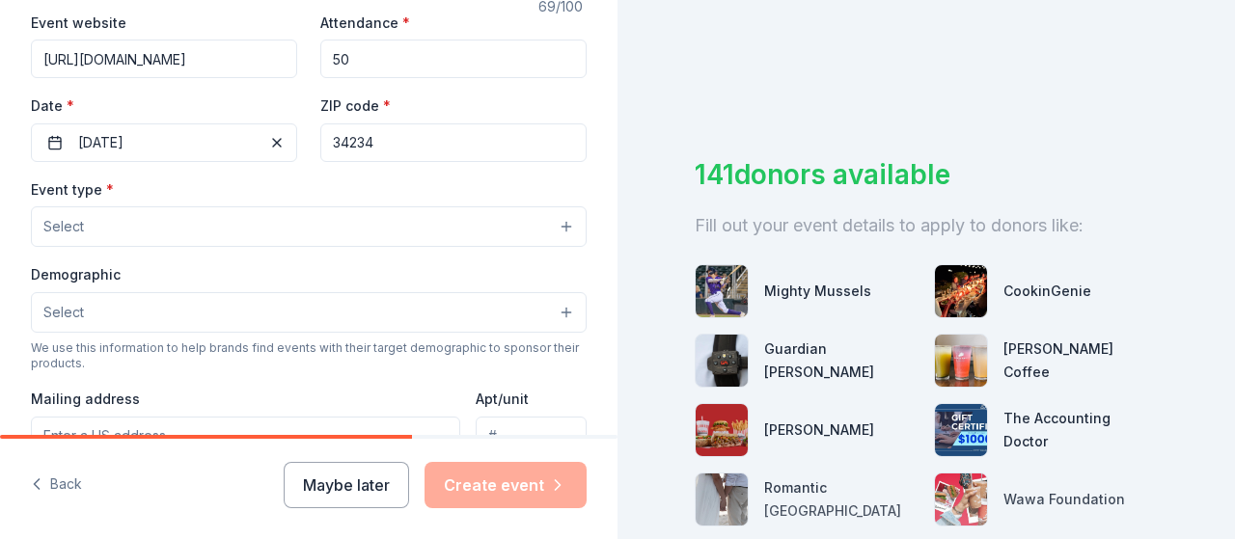
scroll to position [381, 0]
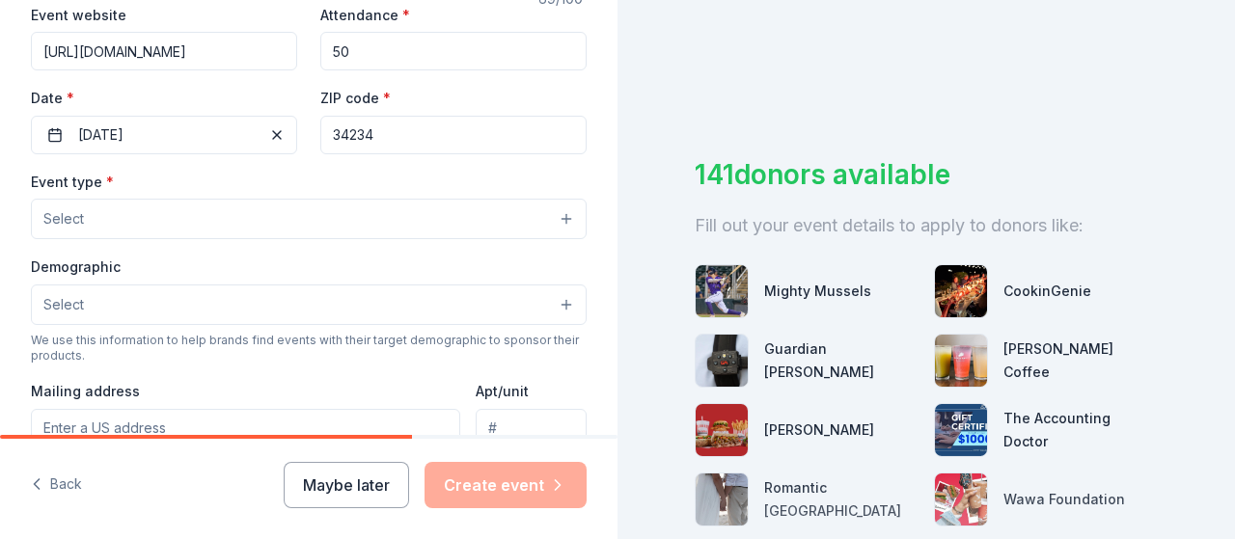
click at [397, 213] on button "Select" at bounding box center [309, 219] width 556 height 41
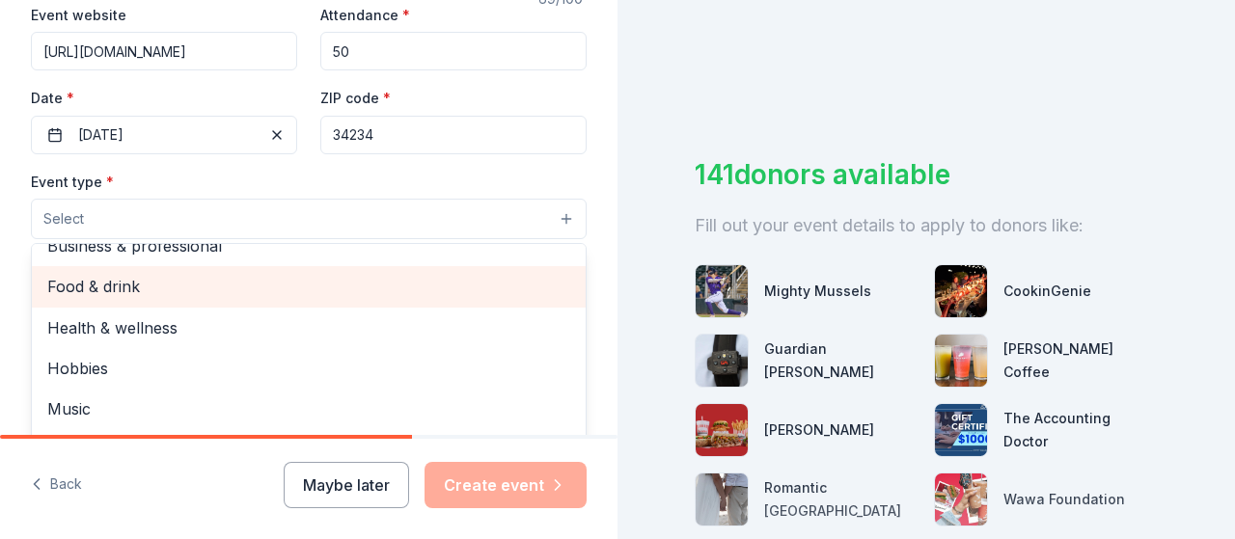
scroll to position [0, 0]
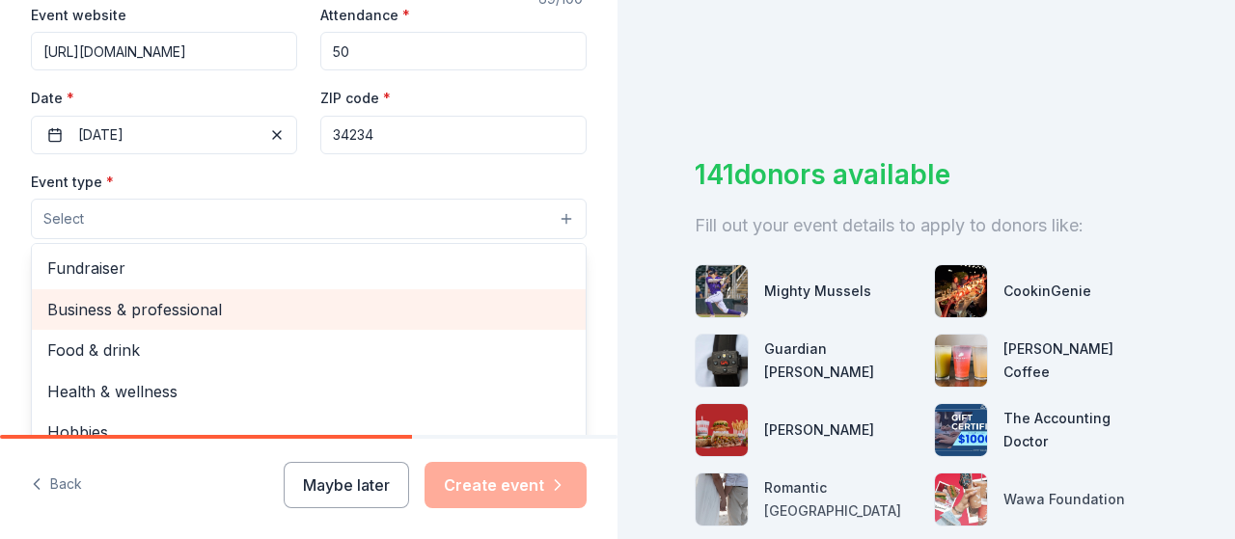
click at [370, 299] on span "Business & professional" at bounding box center [308, 309] width 523 height 25
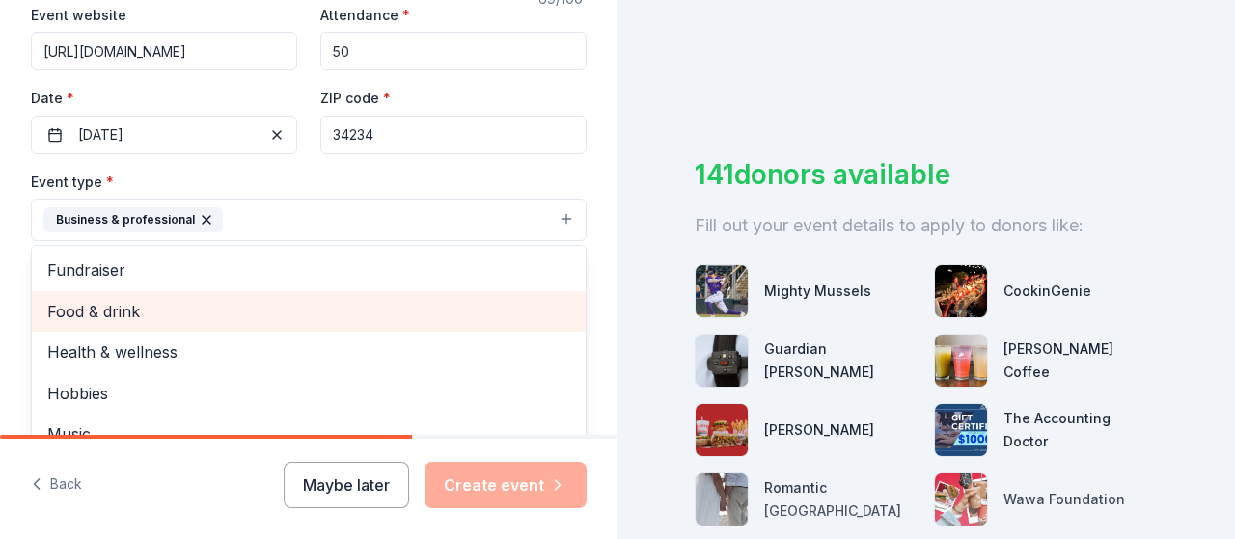
click at [264, 308] on span "Food & drink" at bounding box center [308, 311] width 523 height 25
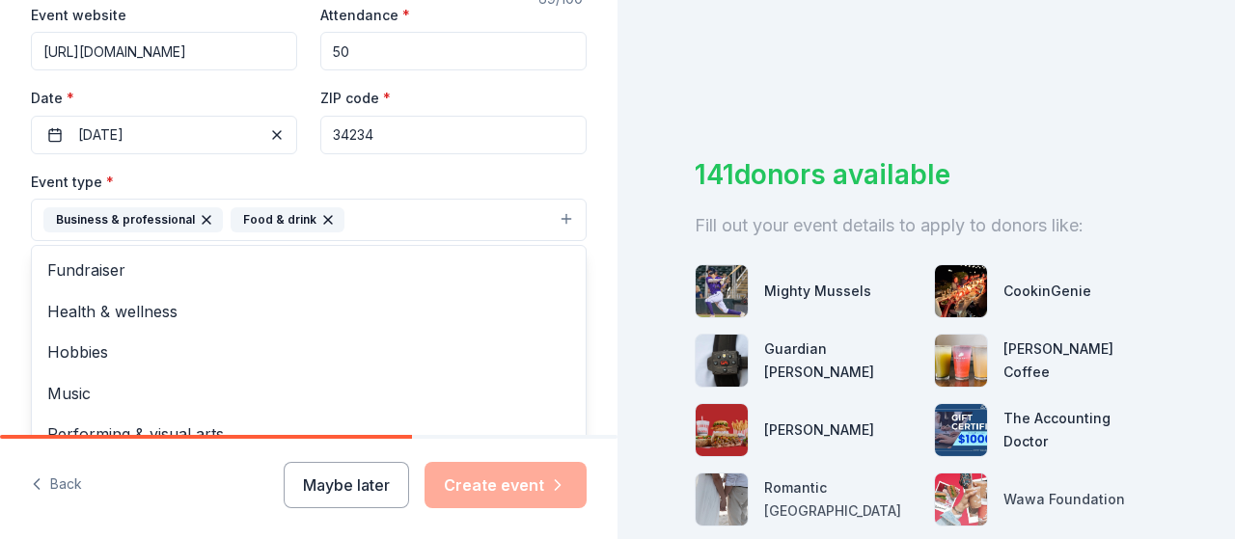
click at [580, 234] on div "Tell us about your event. We'll find in-kind donations you can apply for. Event…" at bounding box center [308, 262] width 617 height 1286
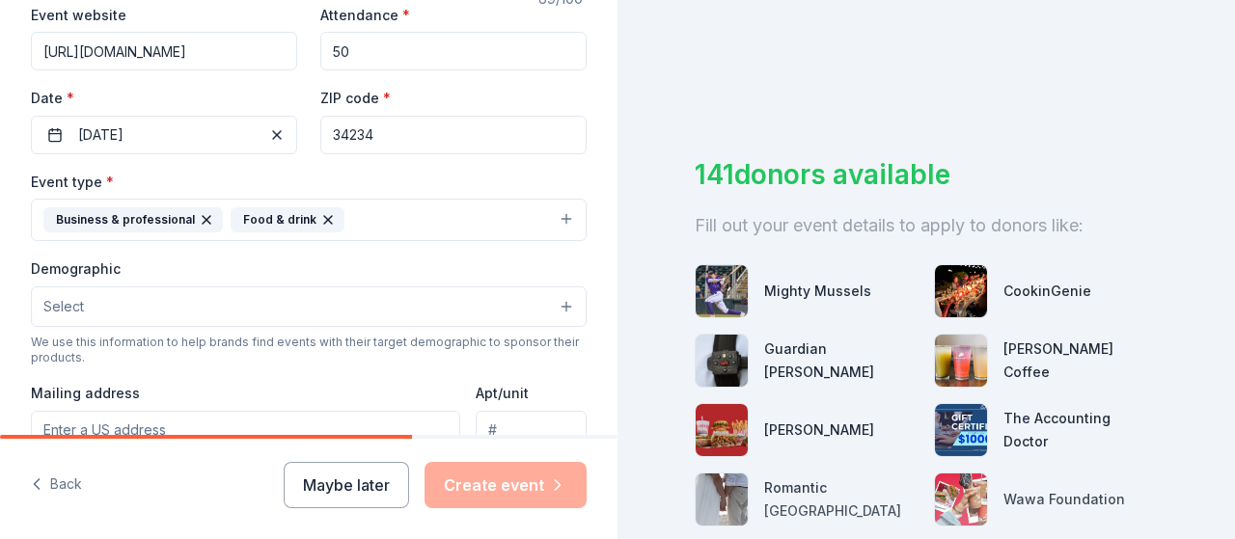
click at [305, 303] on button "Select" at bounding box center [309, 307] width 556 height 41
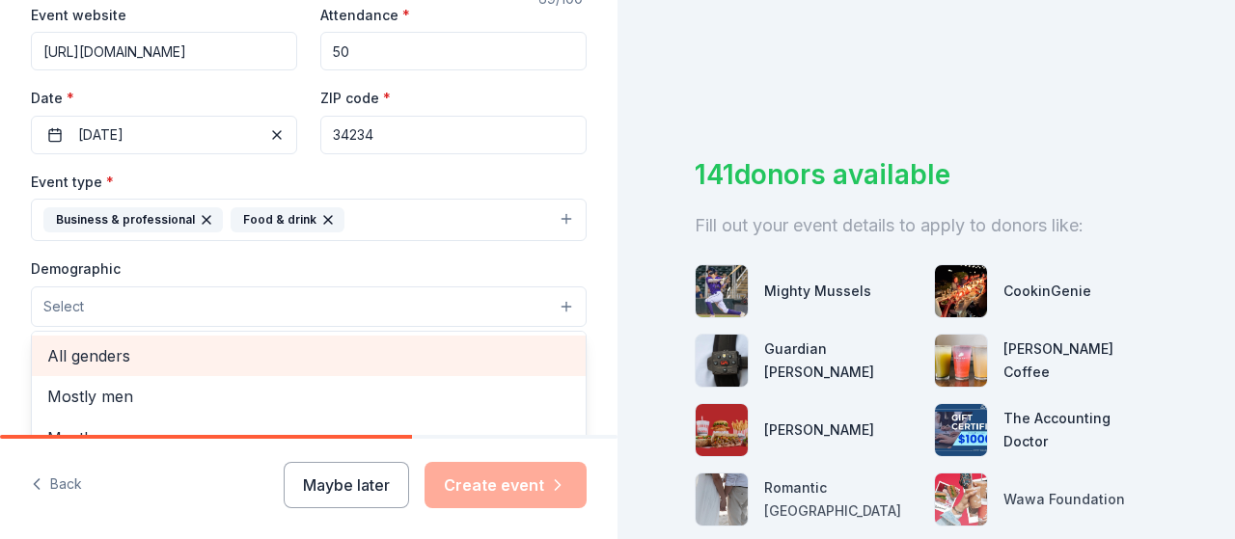
click at [305, 363] on span "All genders" at bounding box center [308, 355] width 523 height 25
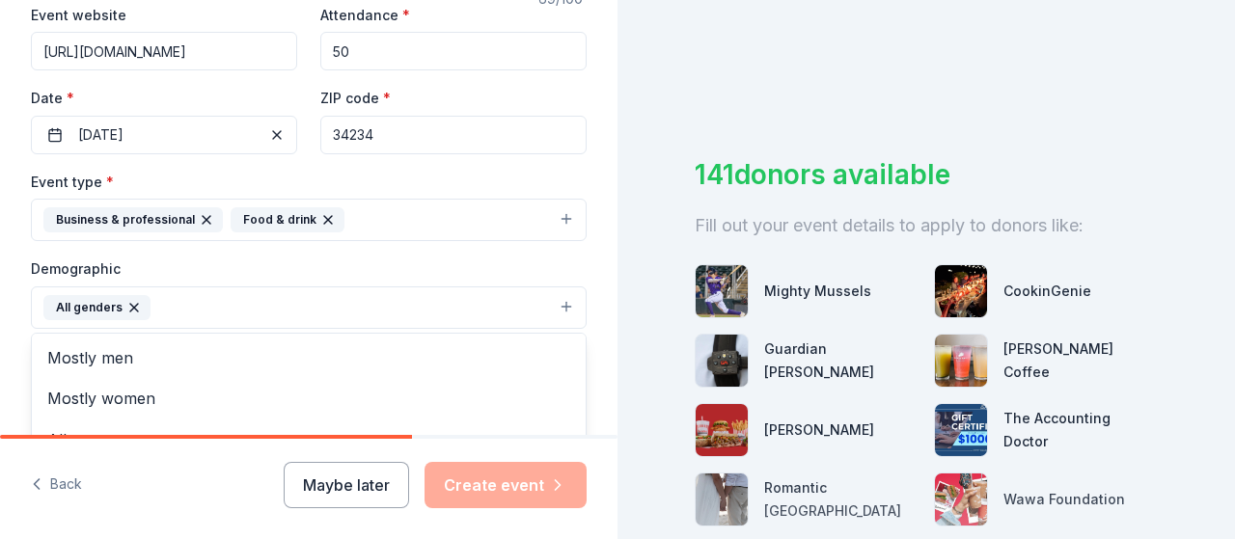
scroll to position [762, 0]
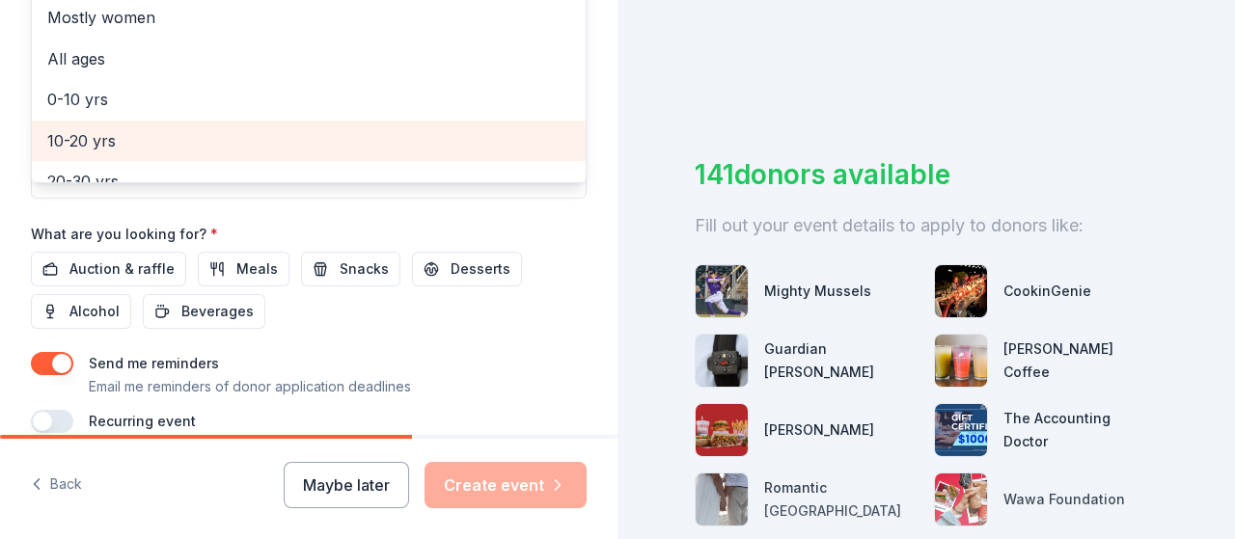
click at [237, 138] on span "10-20 yrs" at bounding box center [308, 140] width 523 height 25
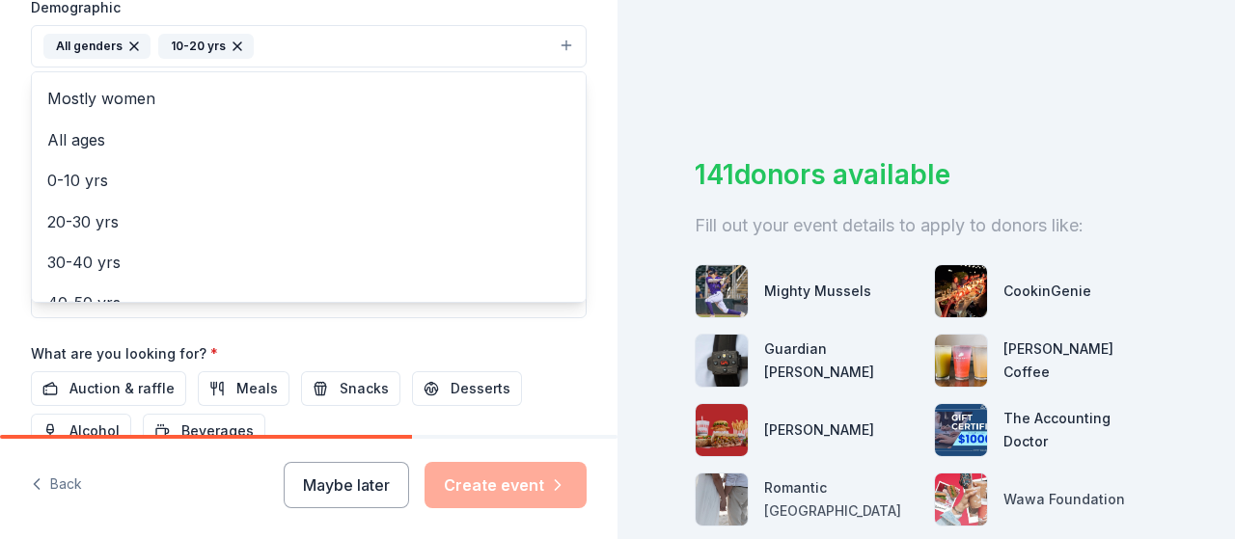
scroll to position [0, 0]
click at [596, 114] on div "Tell us about your event. We'll find in-kind donations you can apply for. Event…" at bounding box center [308, 1] width 617 height 1288
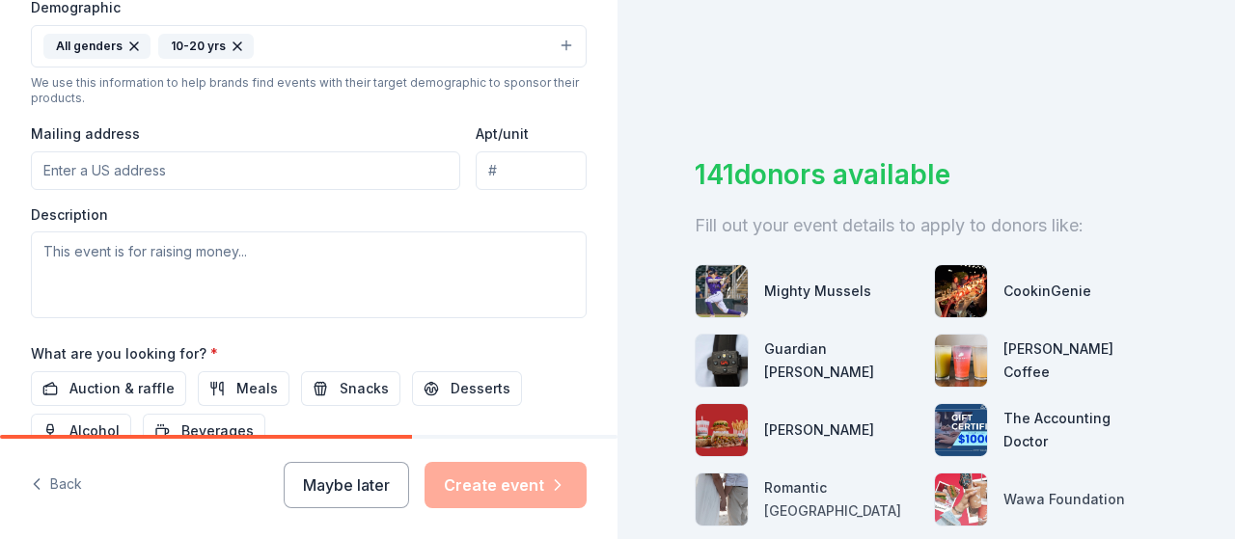
click at [249, 173] on input "Mailing address" at bounding box center [245, 170] width 429 height 39
click at [257, 167] on input "Mailing address" at bounding box center [245, 170] width 429 height 39
paste input "2250 Myrtle Street"
type input "2250 Myrtle Street, Sarasota, FL, 34234"
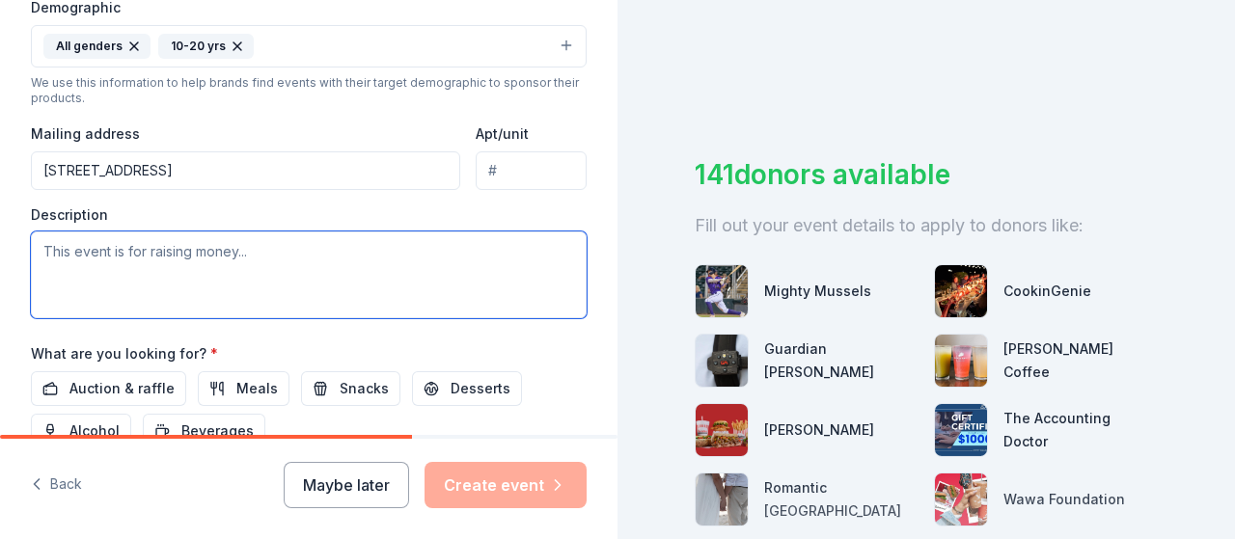
click at [282, 254] on textarea at bounding box center [309, 275] width 556 height 87
type textarea "T"
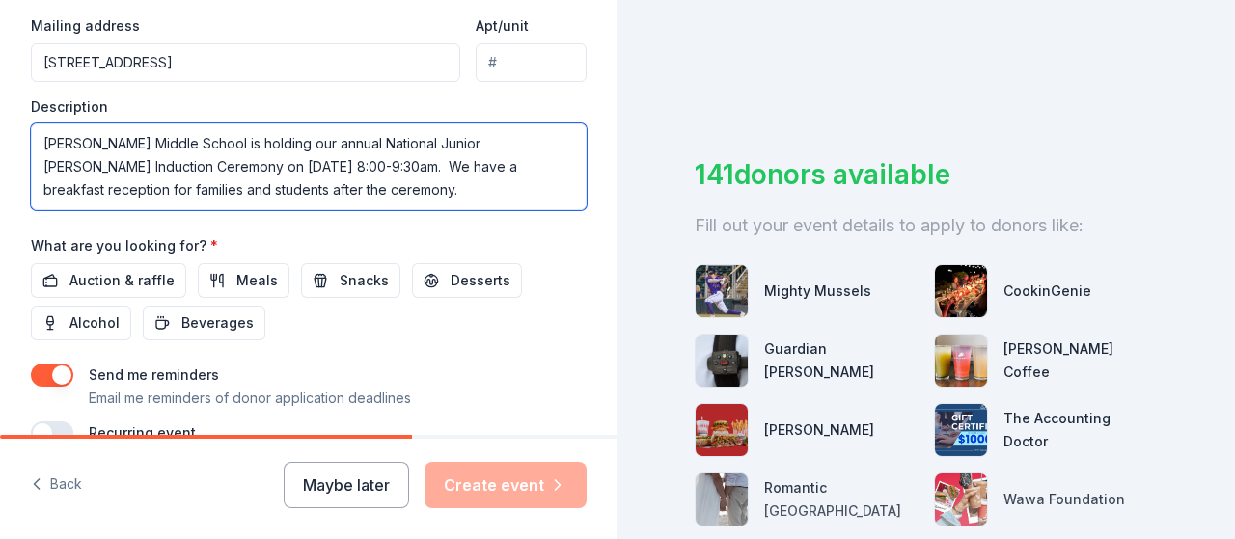
scroll to position [756, 0]
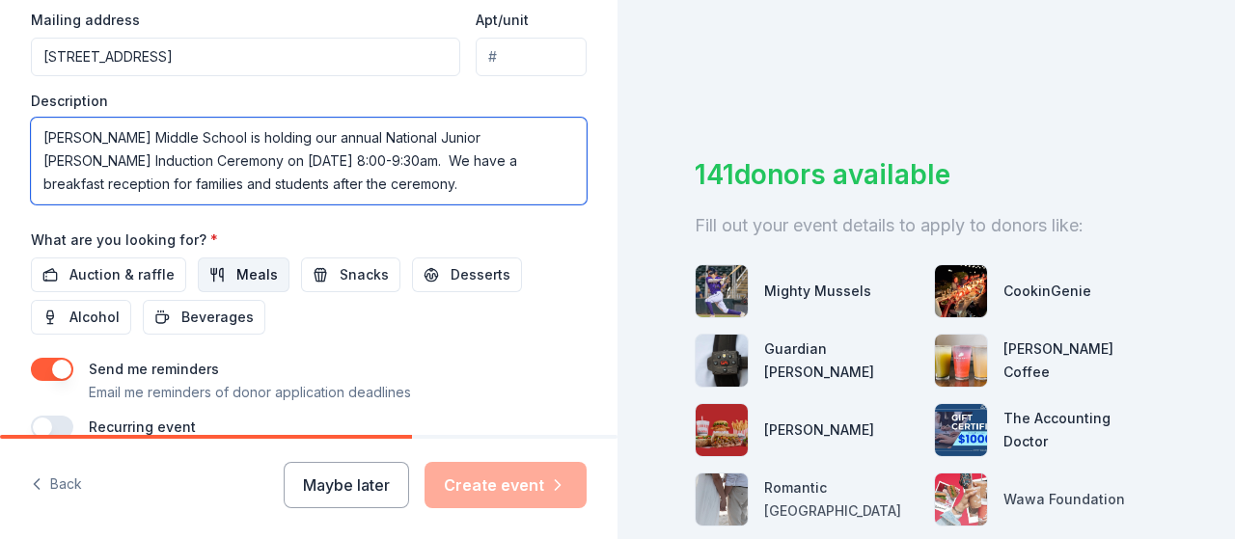
type textarea "Booker Middle School is holding our annual National Junior Honor Society Induct…"
click at [236, 264] on span "Meals" at bounding box center [256, 274] width 41 height 23
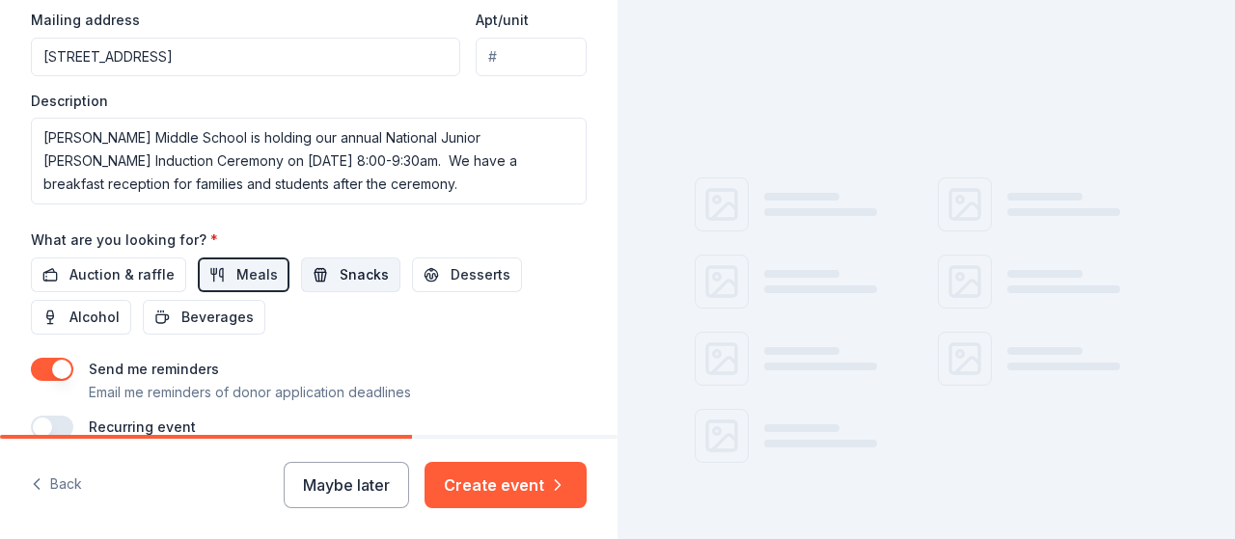
click at [351, 263] on span "Snacks" at bounding box center [364, 274] width 49 height 23
click at [451, 266] on span "Desserts" at bounding box center [481, 274] width 60 height 23
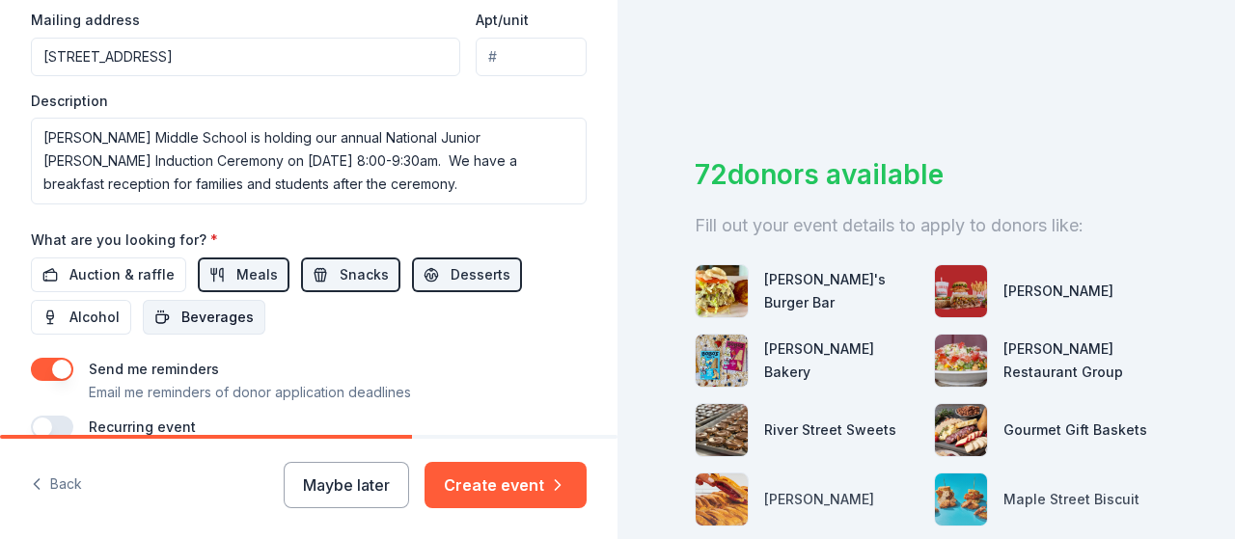
click at [228, 310] on span "Beverages" at bounding box center [217, 317] width 72 height 23
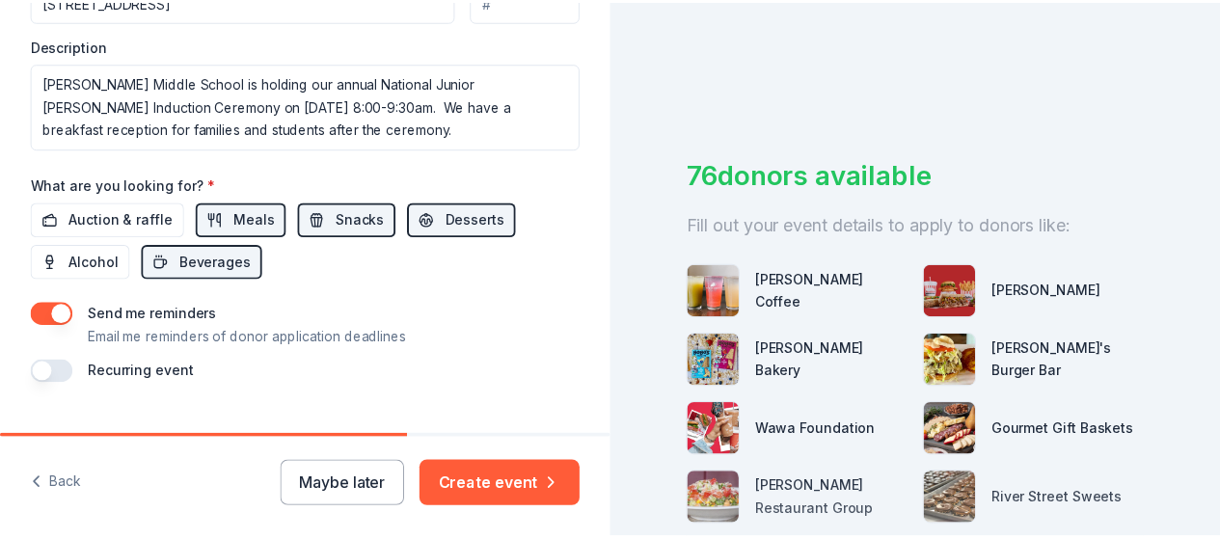
scroll to position [847, 0]
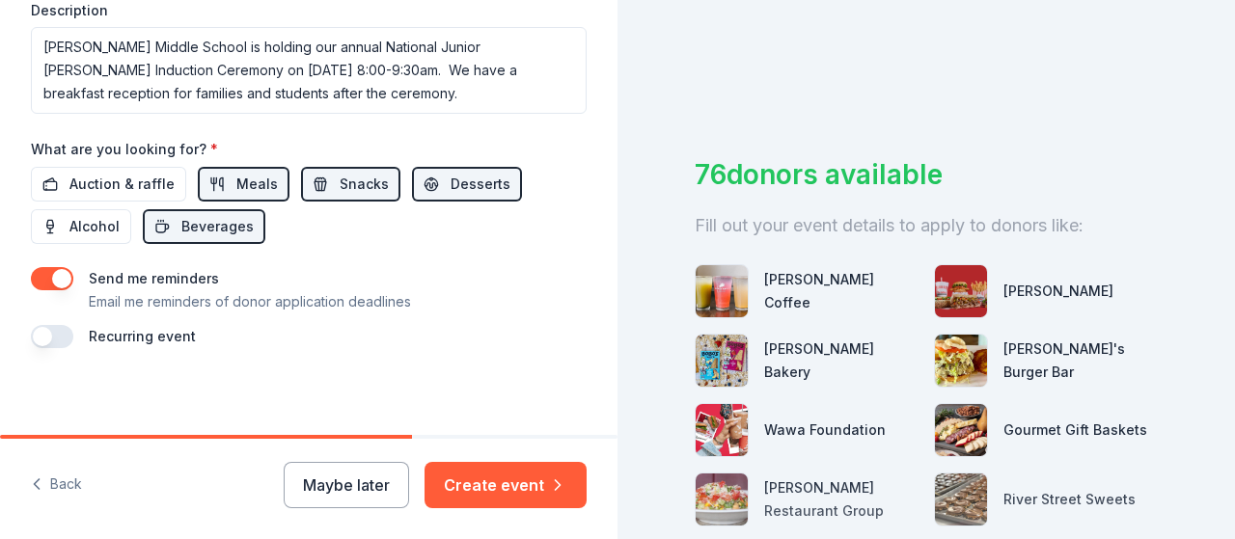
click at [64, 329] on button "button" at bounding box center [52, 336] width 42 height 23
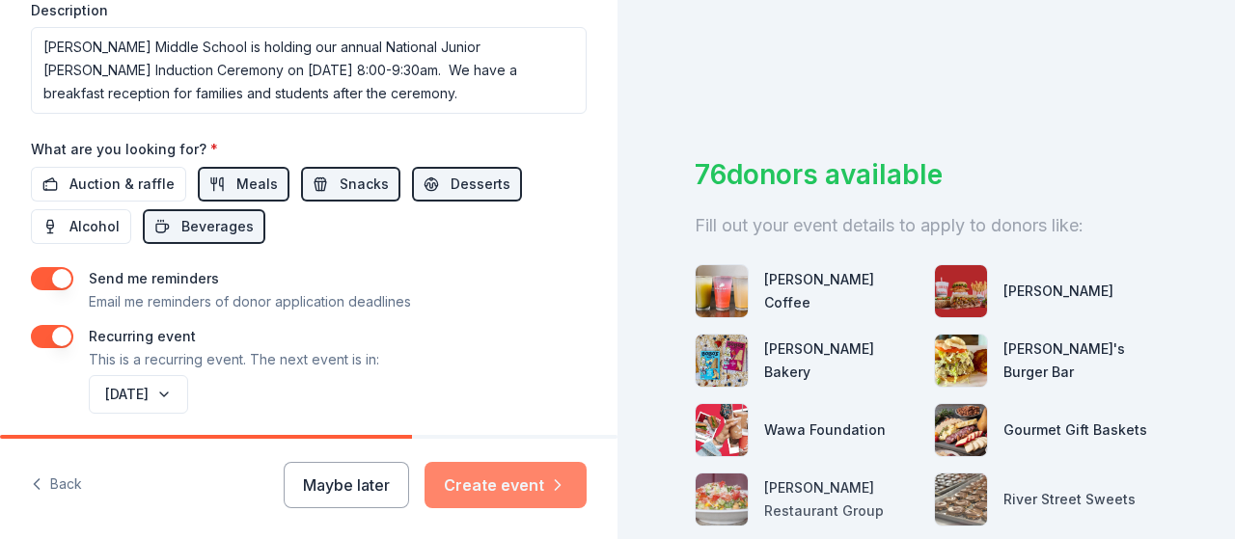
click at [531, 483] on button "Create event" at bounding box center [505, 485] width 162 height 46
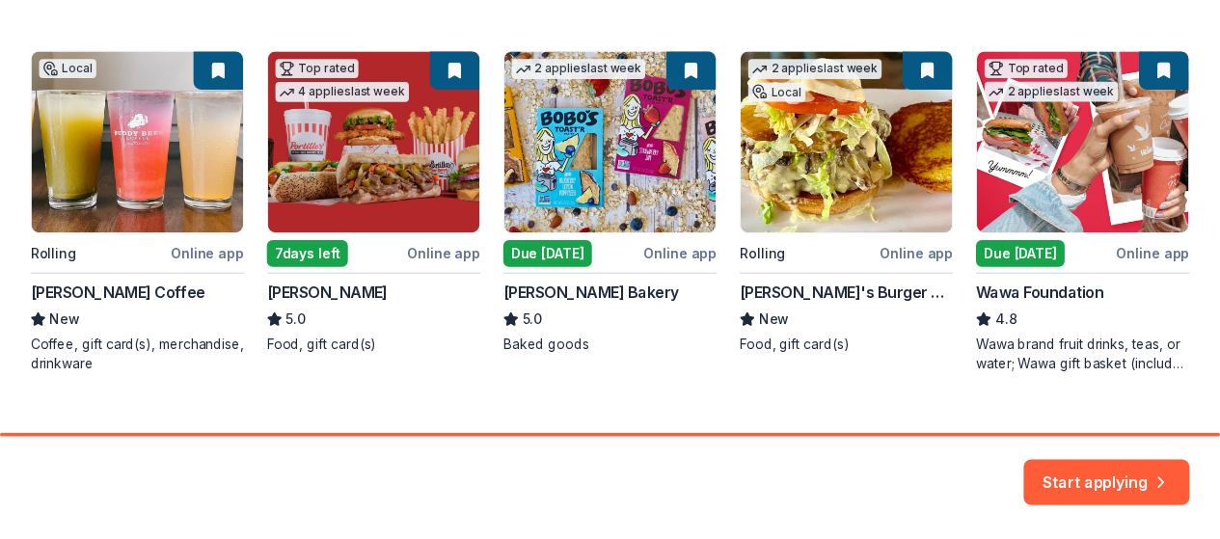
scroll to position [375, 0]
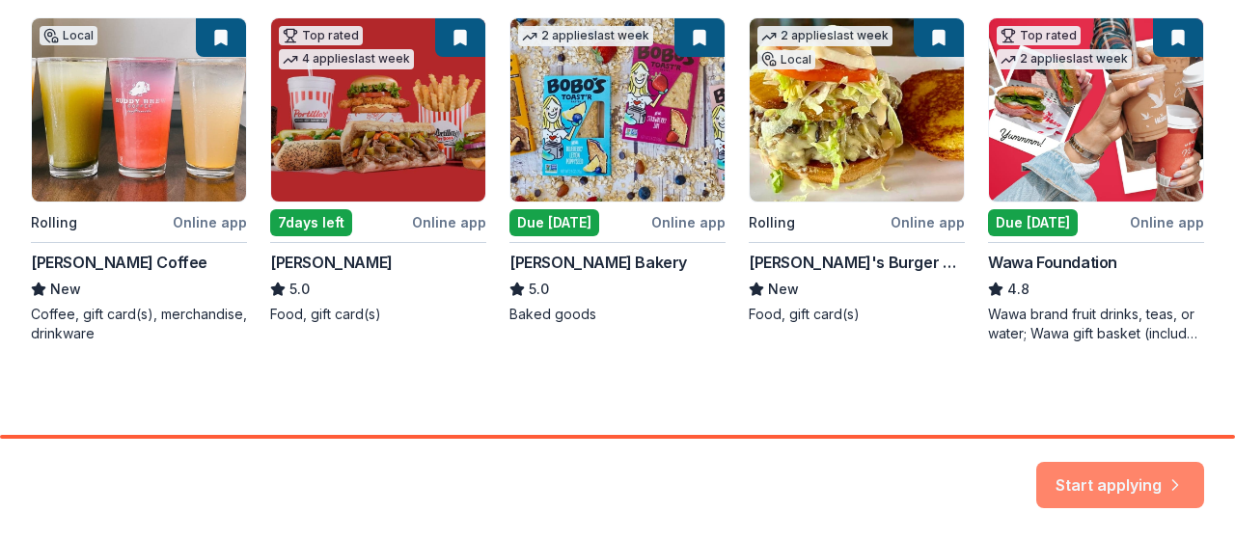
click at [1126, 483] on button "Start applying" at bounding box center [1120, 474] width 168 height 46
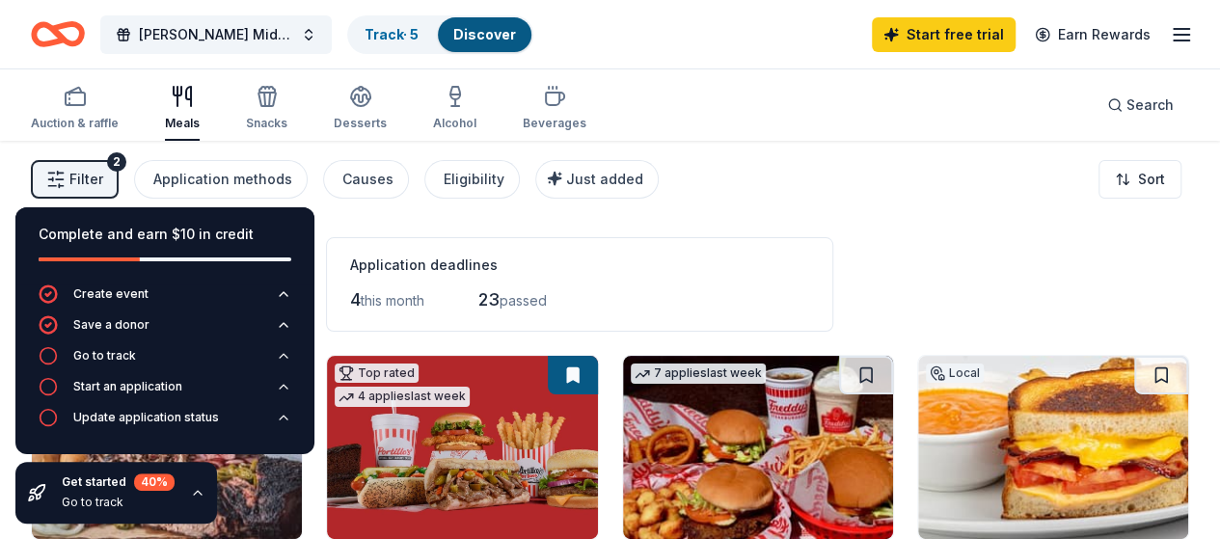
click at [673, 250] on div "Application deadlines 4 this month 23 passed" at bounding box center [579, 284] width 507 height 95
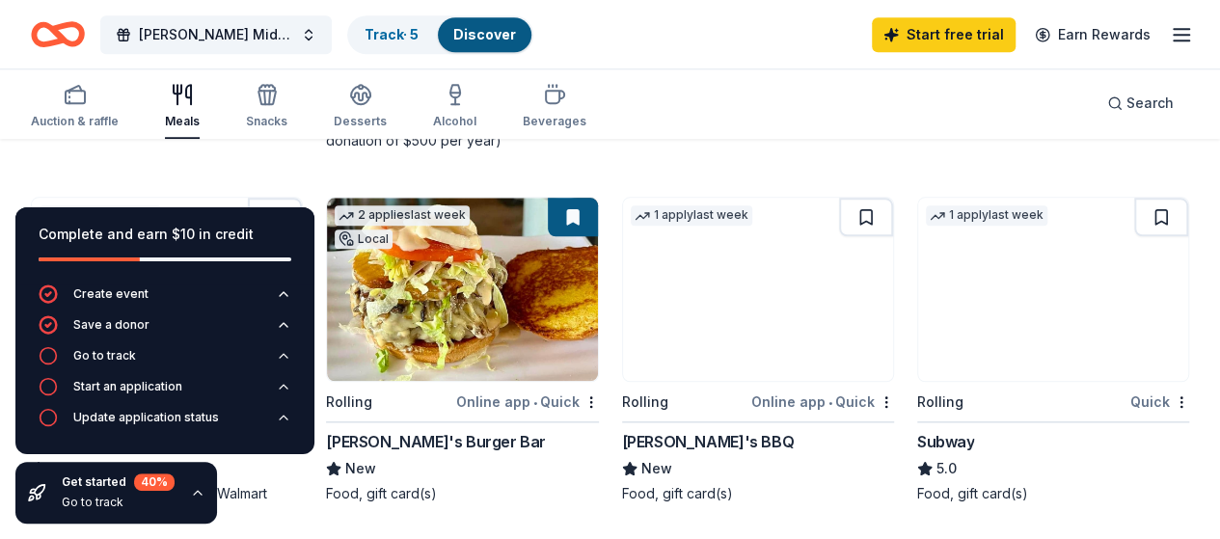
scroll to position [888, 0]
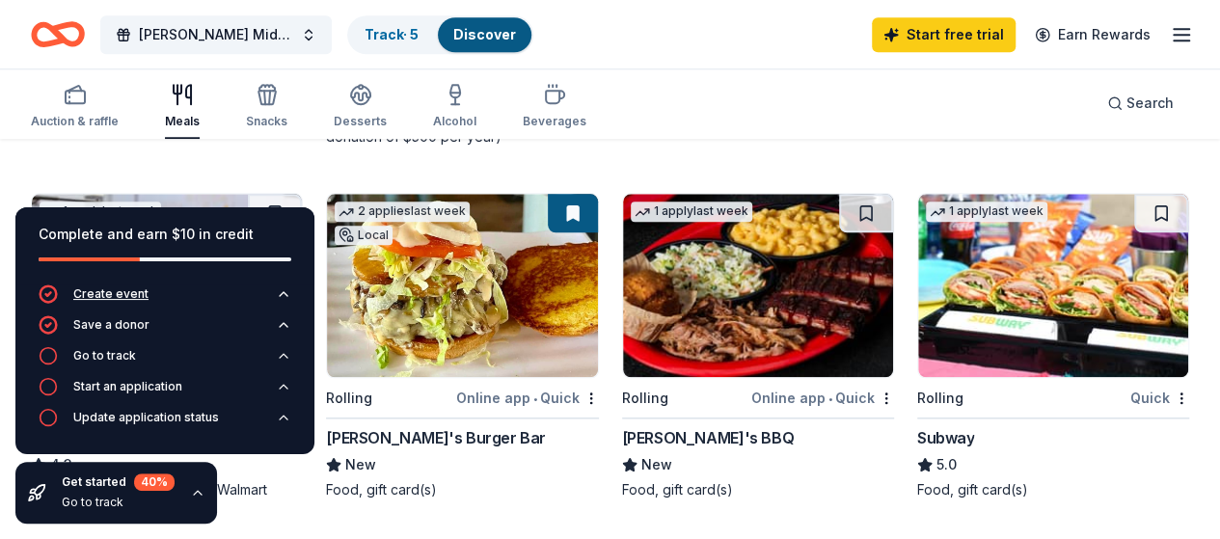
click at [282, 296] on icon "button" at bounding box center [283, 294] width 15 height 15
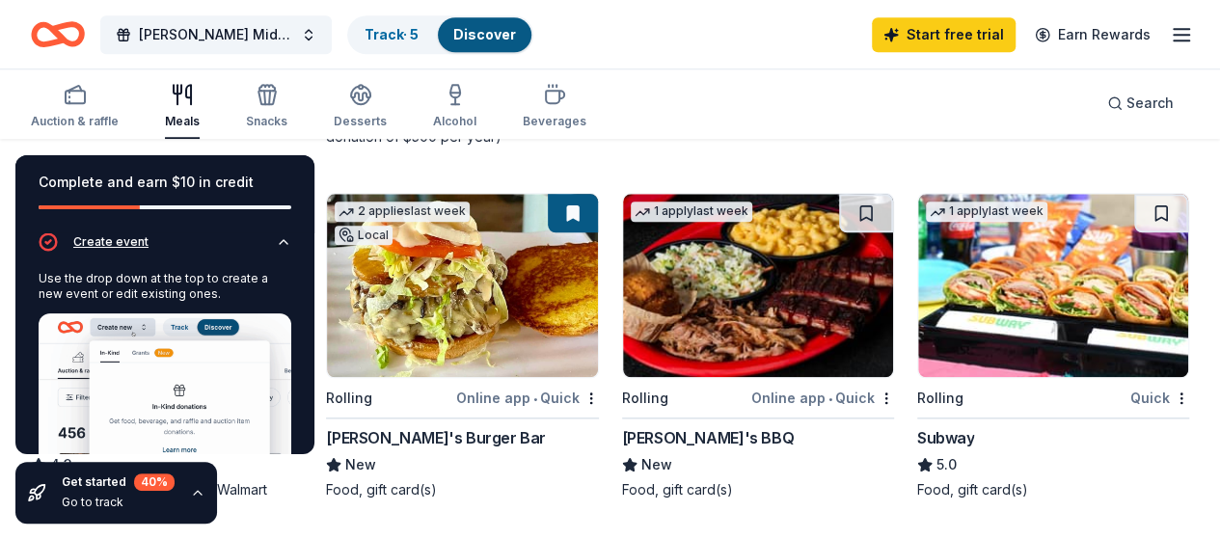
click at [276, 250] on icon "button" at bounding box center [283, 241] width 15 height 15
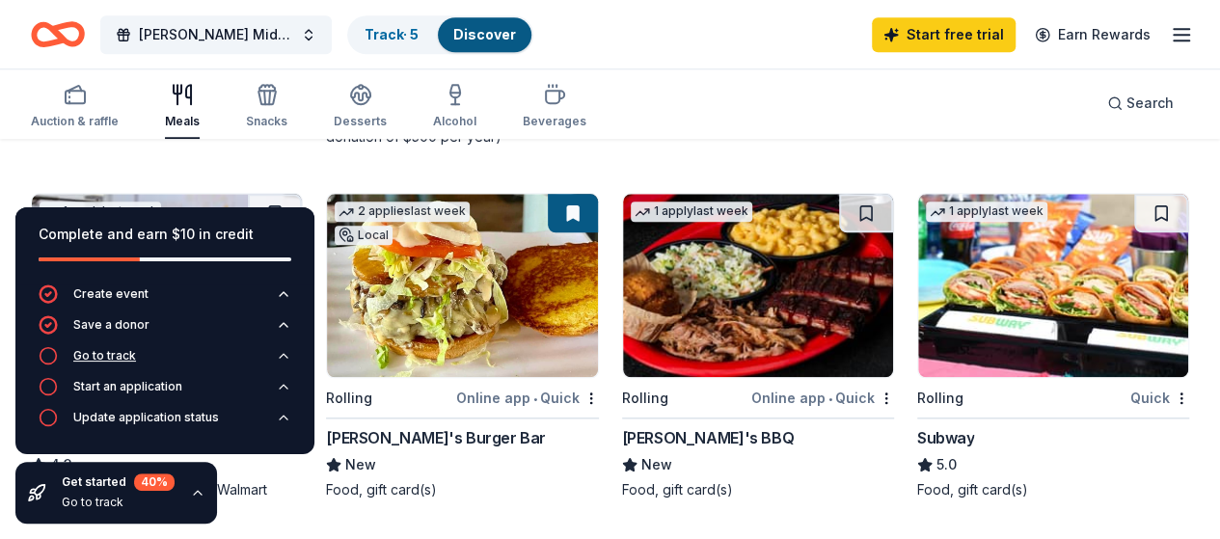
click at [93, 359] on div "Go to track" at bounding box center [104, 355] width 63 height 15
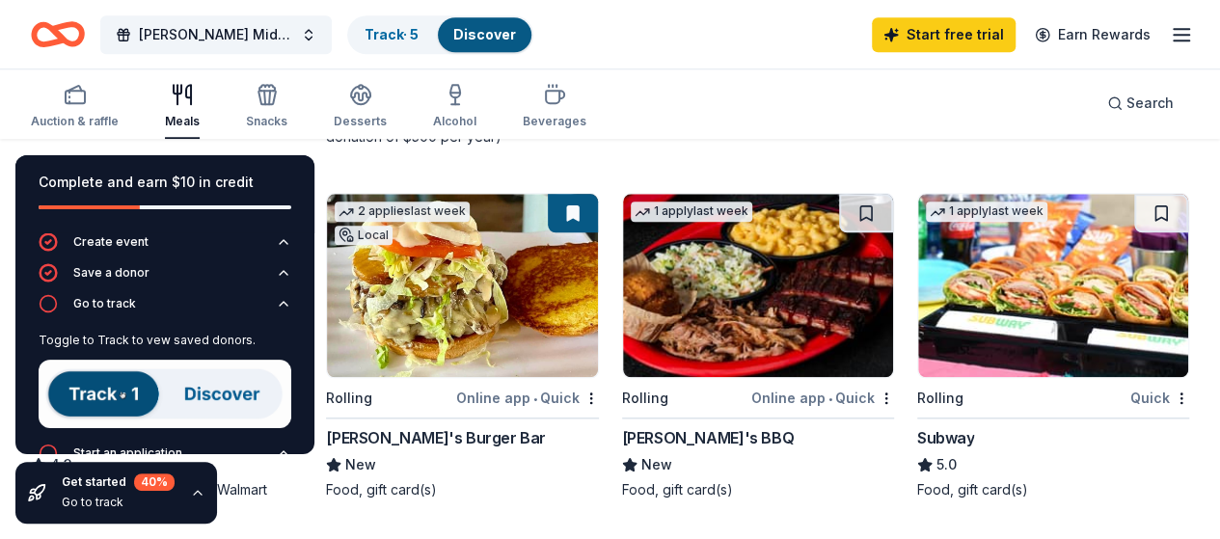
click at [104, 393] on img at bounding box center [165, 394] width 253 height 68
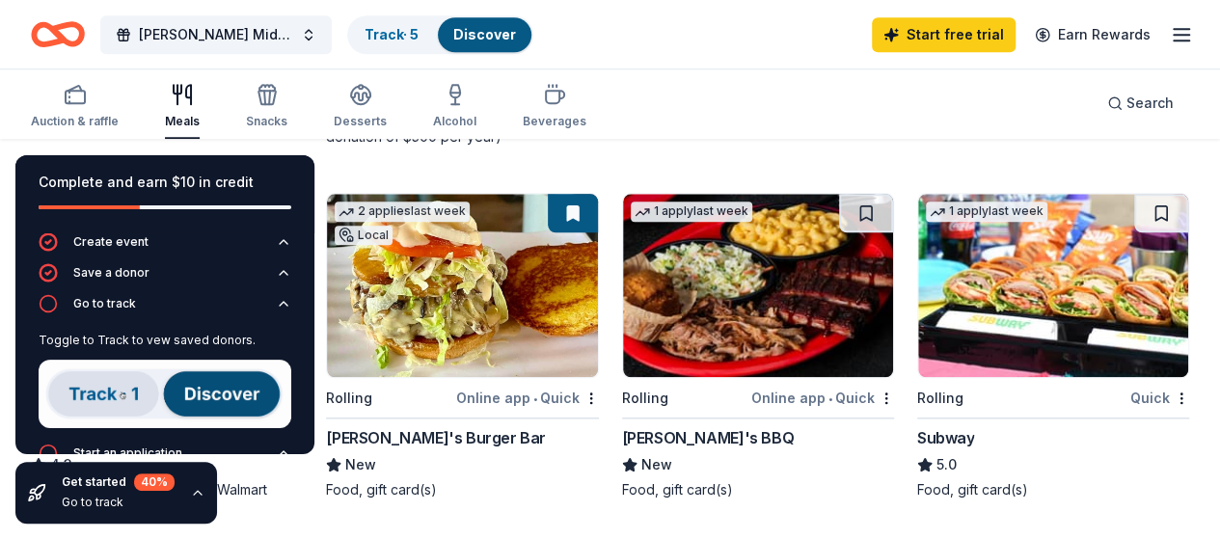
click at [384, 164] on div "Local 7 days left Online app • Quick 4 Rivers Smokehouse New Monetary, food, gi…" at bounding box center [610, 336] width 1159 height 1738
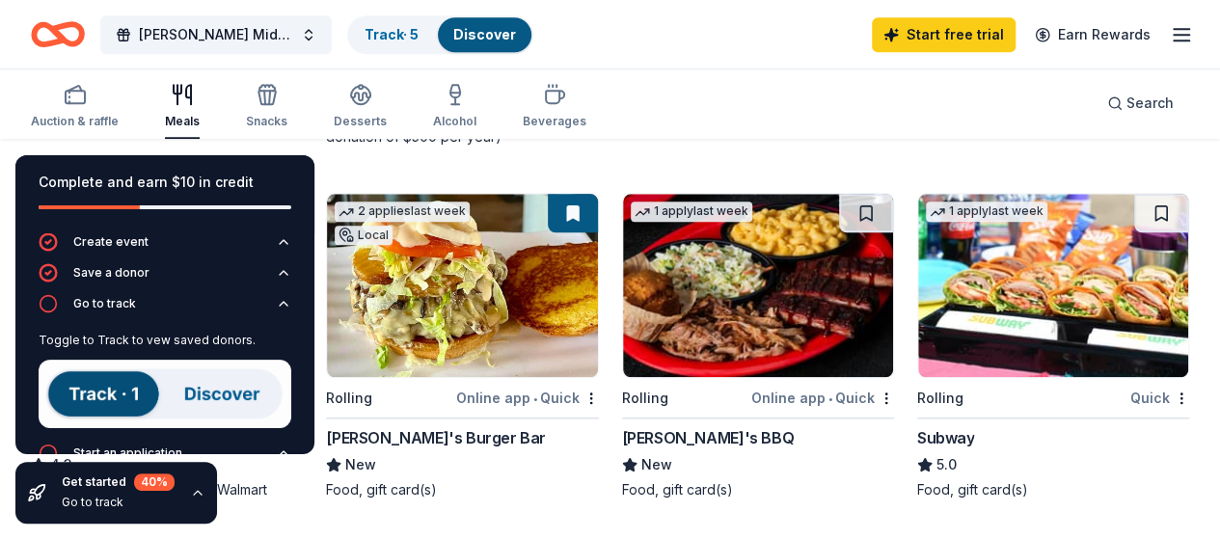
click at [197, 491] on icon "button" at bounding box center [197, 492] width 15 height 15
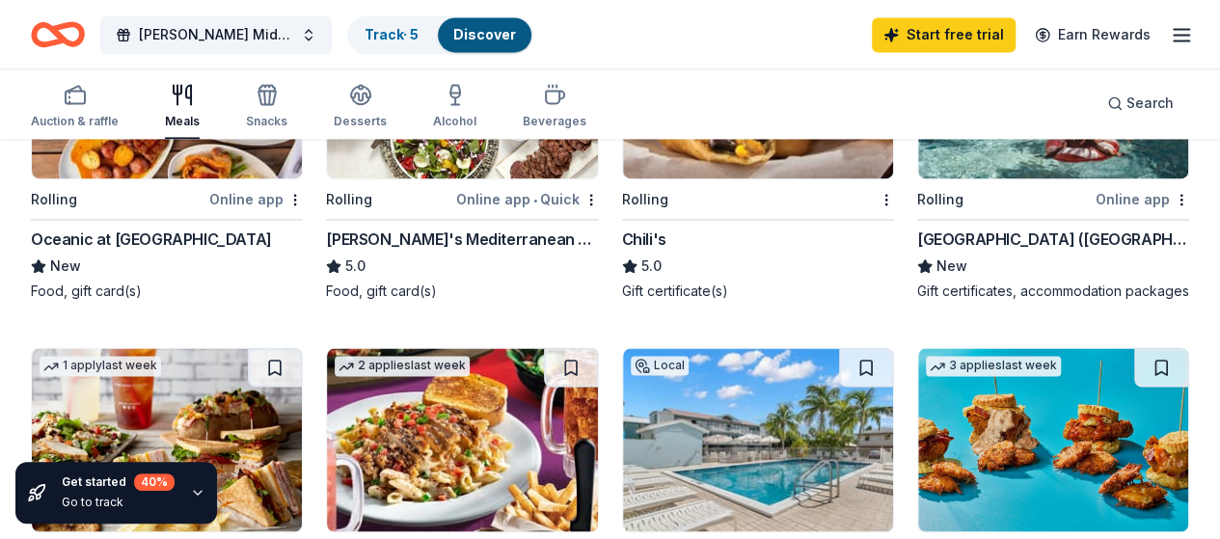
scroll to position [1440, 0]
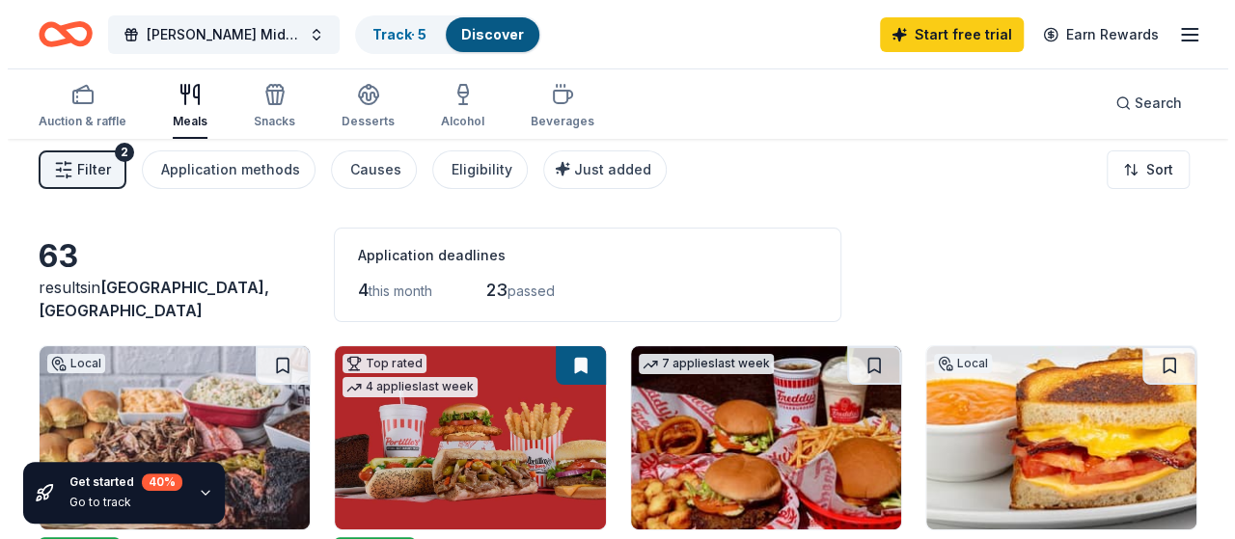
scroll to position [0, 0]
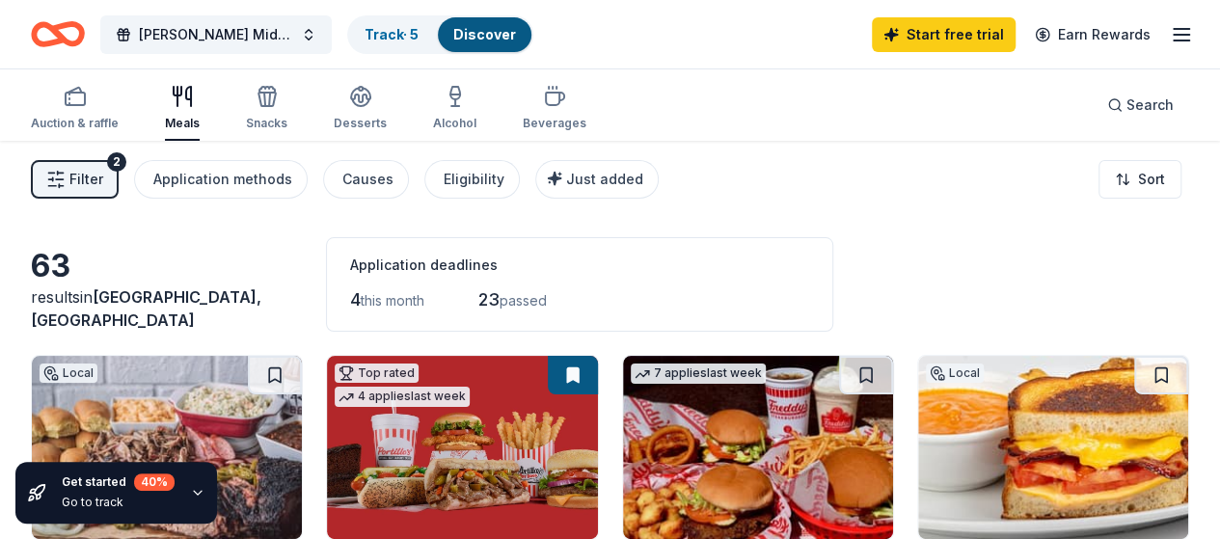
click at [96, 182] on span "Filter" at bounding box center [86, 179] width 34 height 23
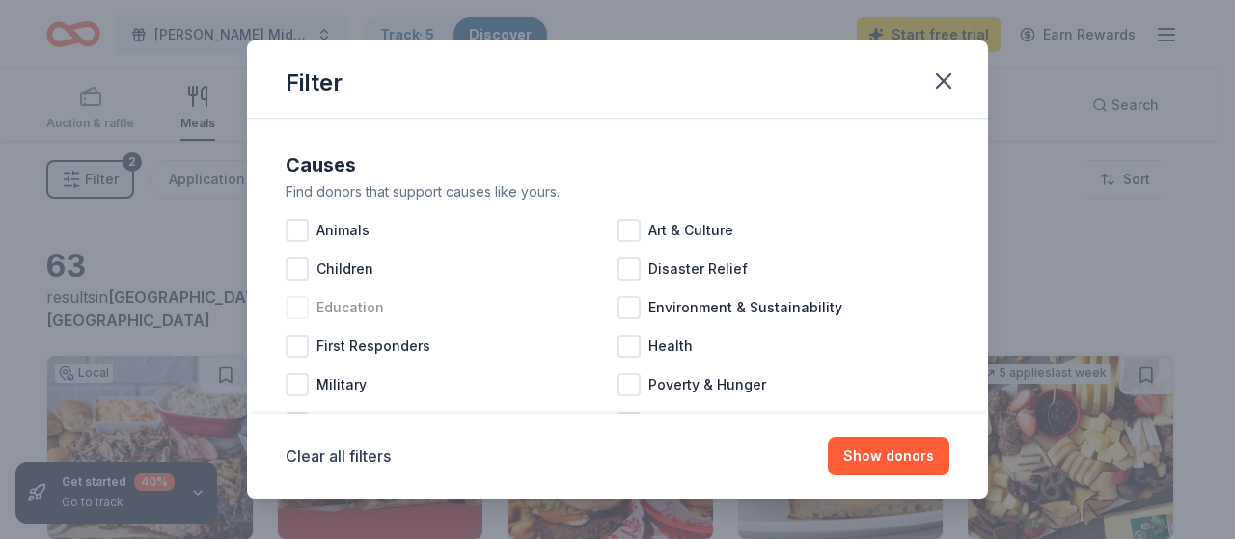
click at [294, 310] on div at bounding box center [297, 307] width 23 height 23
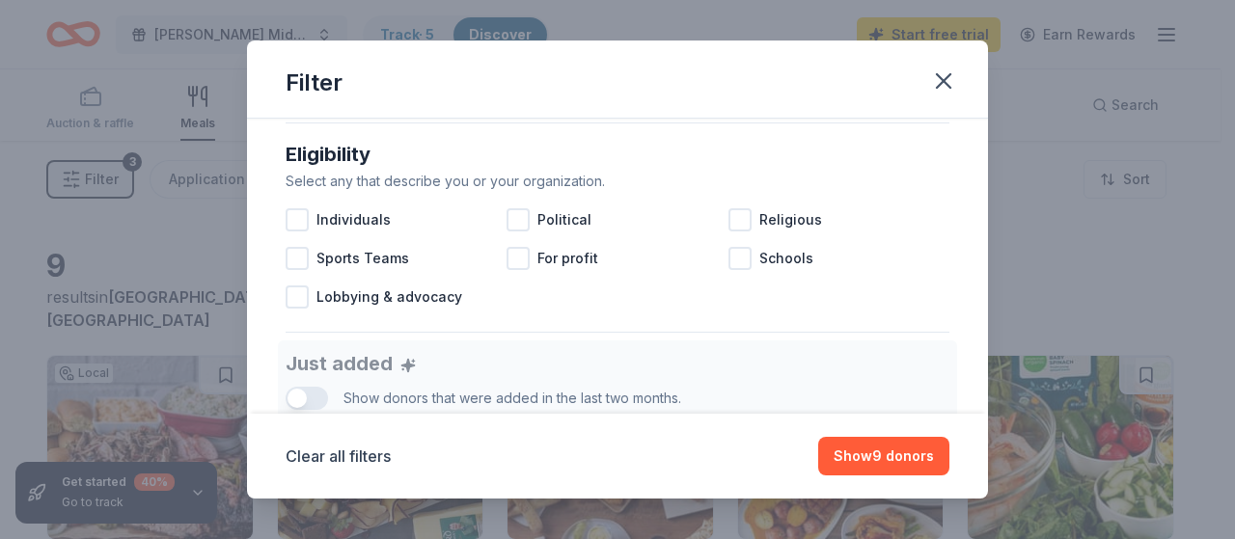
scroll to position [549, 0]
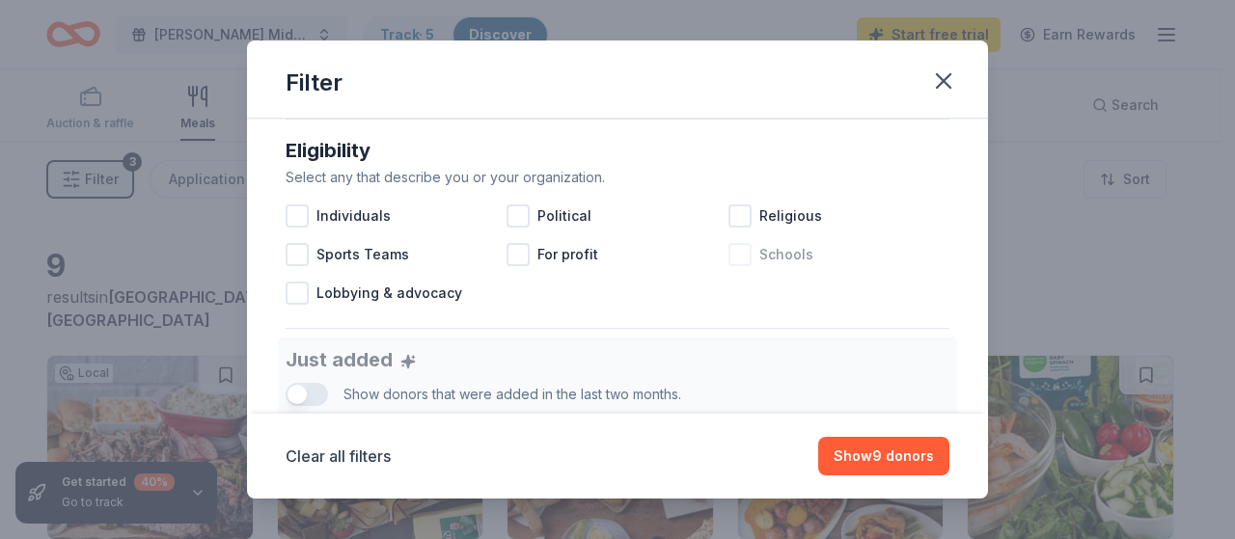
click at [730, 252] on div at bounding box center [739, 254] width 23 height 23
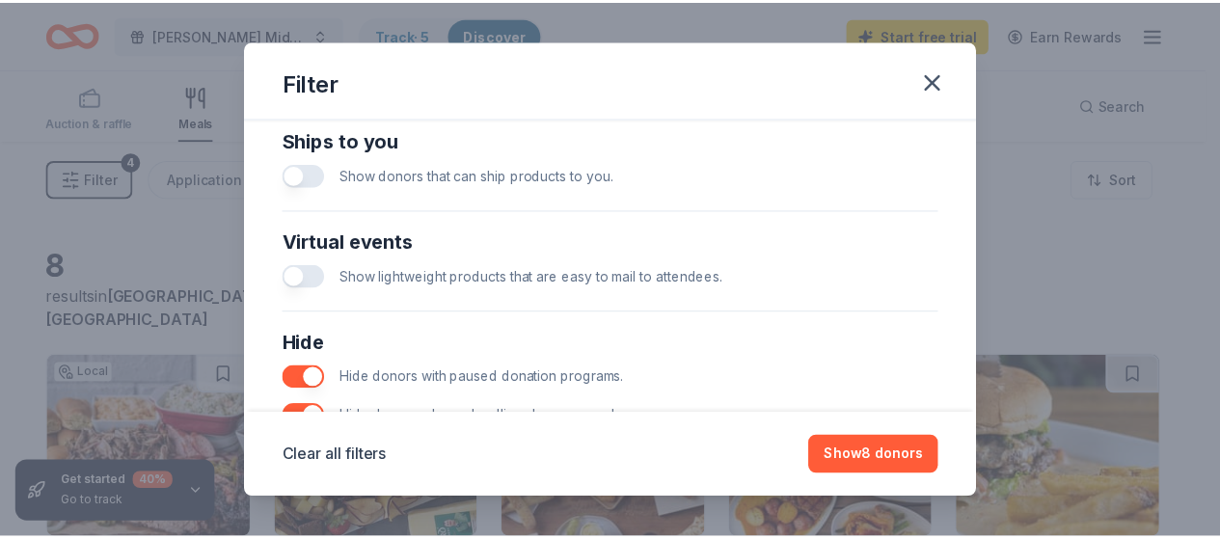
scroll to position [1106, 0]
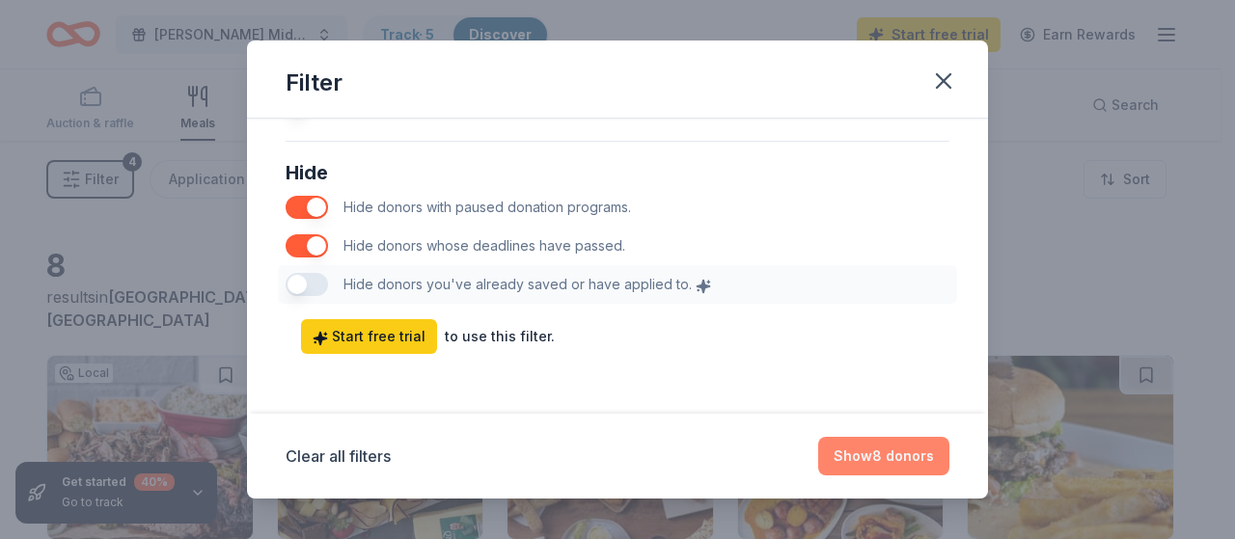
click at [866, 465] on button "Show 8 donors" at bounding box center [883, 456] width 131 height 39
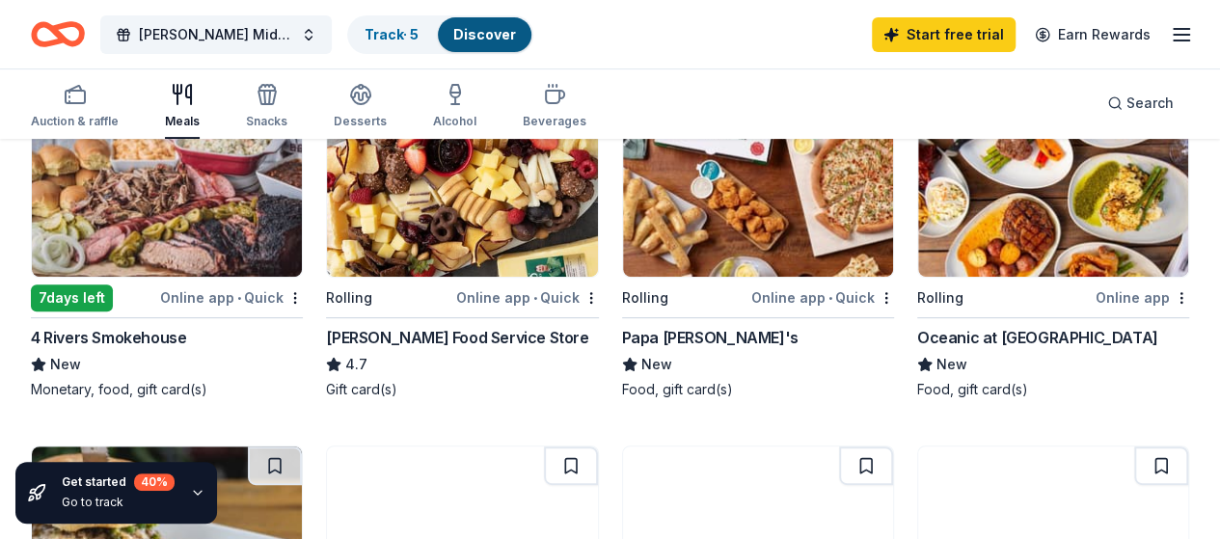
scroll to position [263, 0]
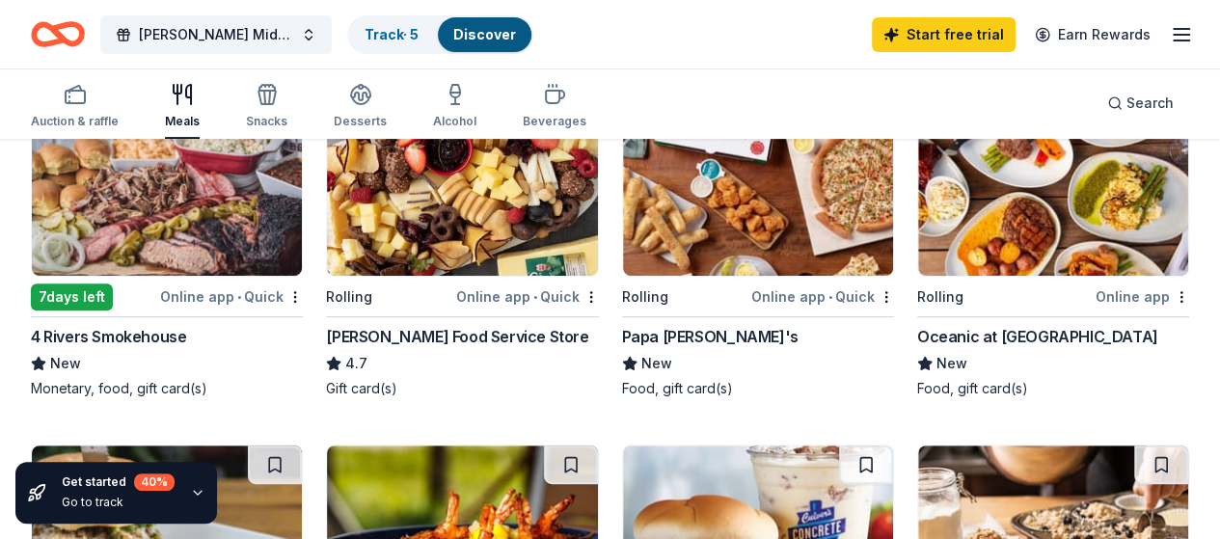
click at [857, 451] on div "Local 7 days left Online app • Quick 4 Rivers Smokehouse New Monetary, food, gi…" at bounding box center [610, 422] width 1159 height 660
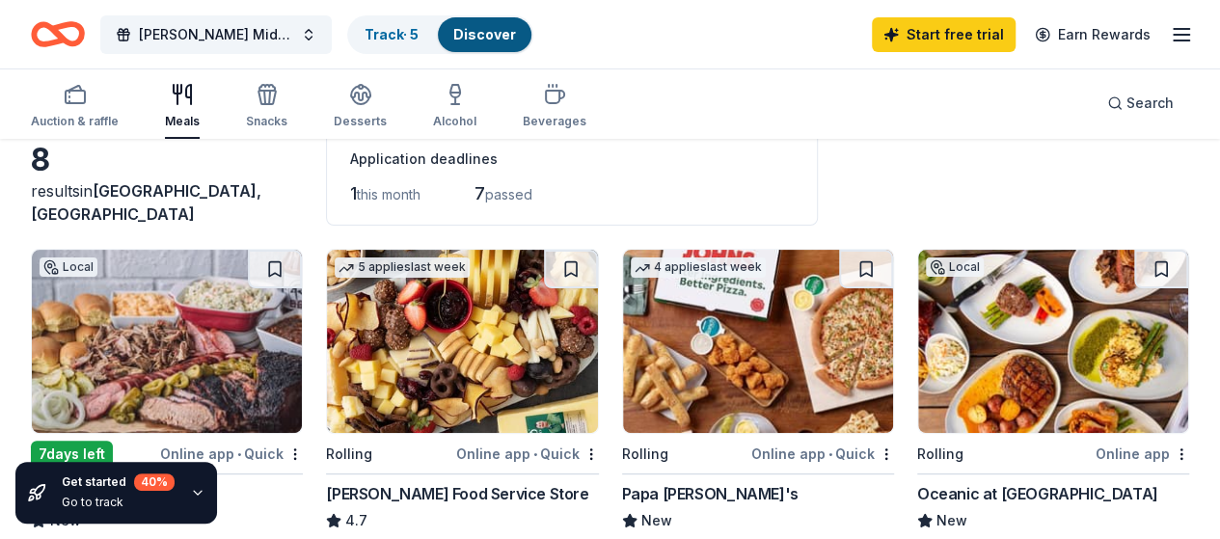
scroll to position [0, 0]
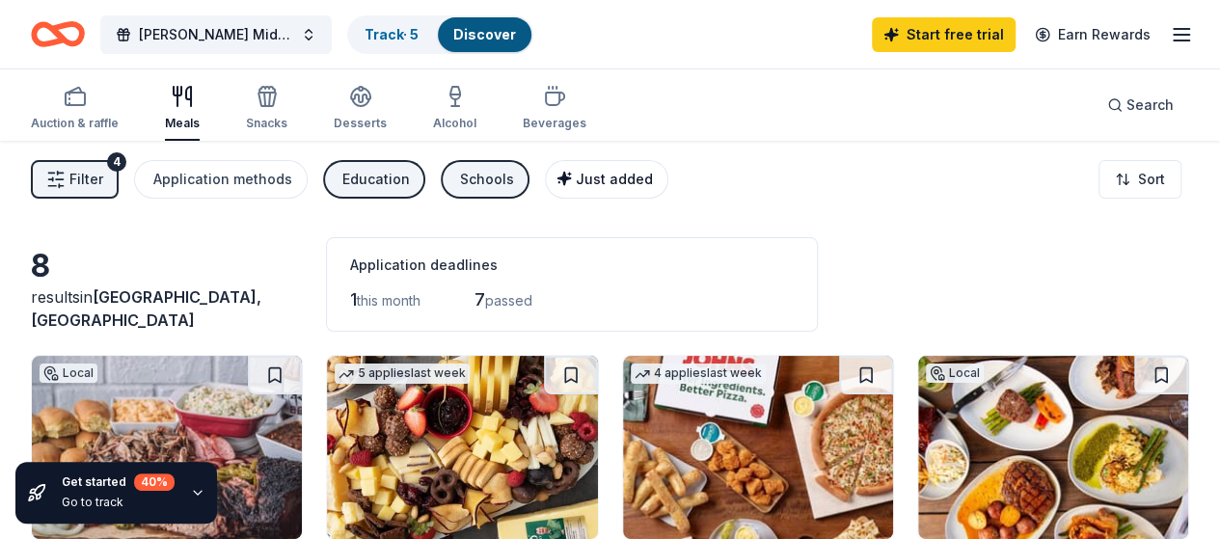
click at [600, 169] on div "Just added" at bounding box center [608, 179] width 89 height 23
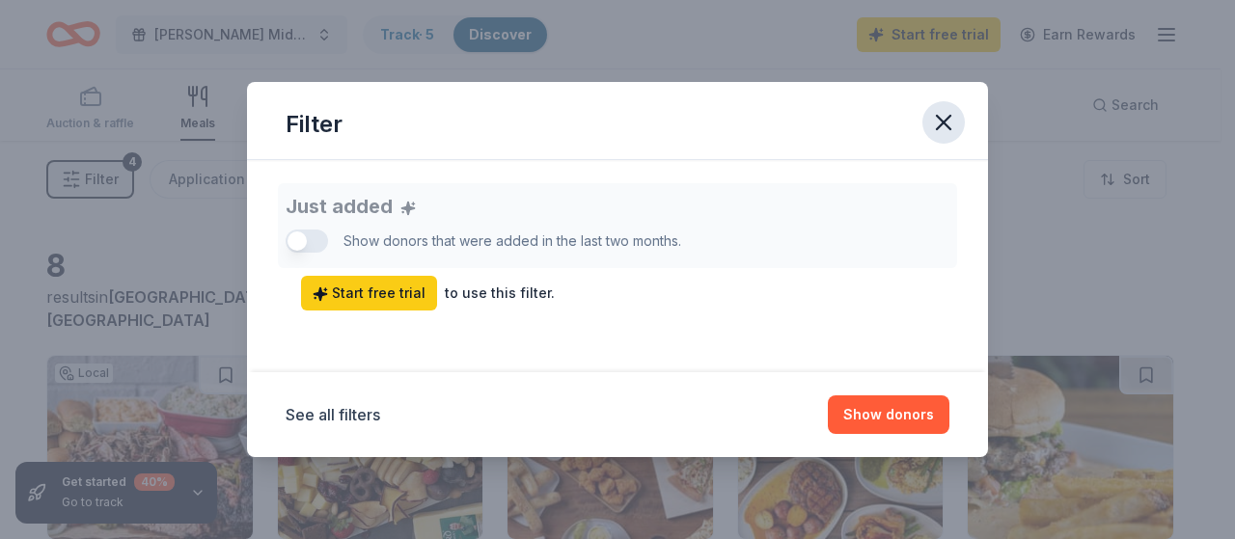
click at [944, 124] on icon "button" at bounding box center [944, 123] width 14 height 14
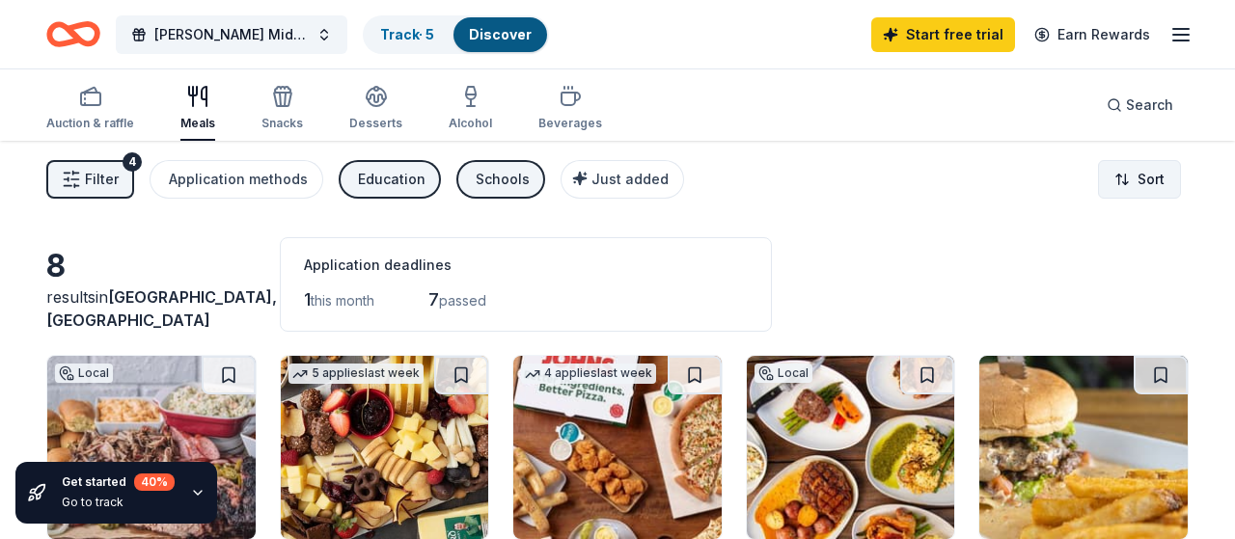
click at [1148, 172] on html "Booker Middle School National Junior Honor Society Induction Ceremony Track · 5…" at bounding box center [617, 269] width 1235 height 539
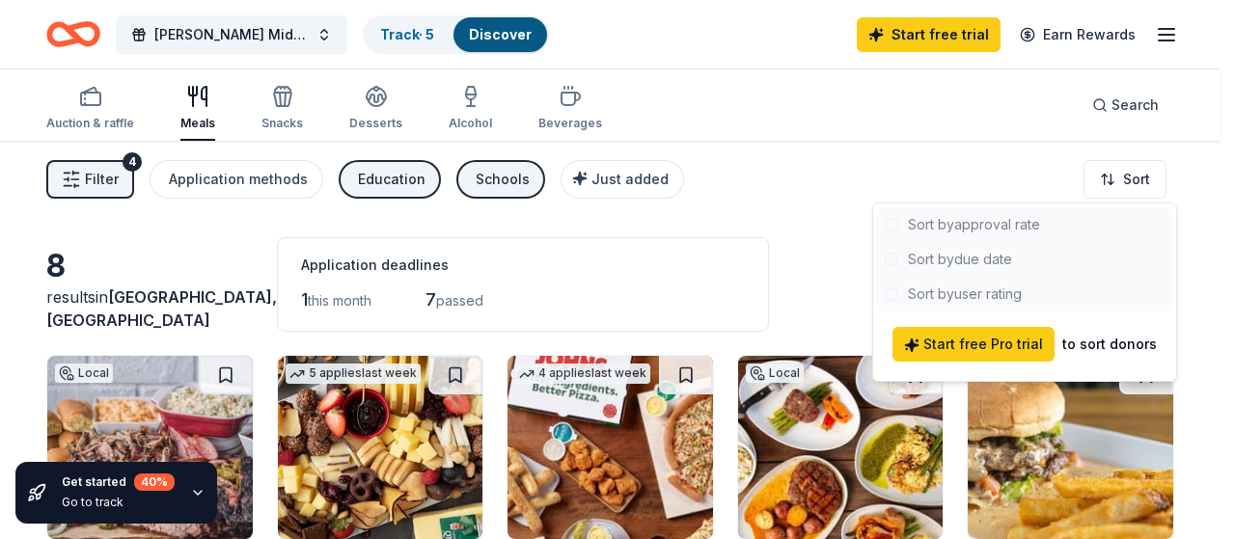
click at [786, 204] on html "Booker Middle School National Junior Honor Society Induction Ceremony Track · 5…" at bounding box center [617, 269] width 1235 height 539
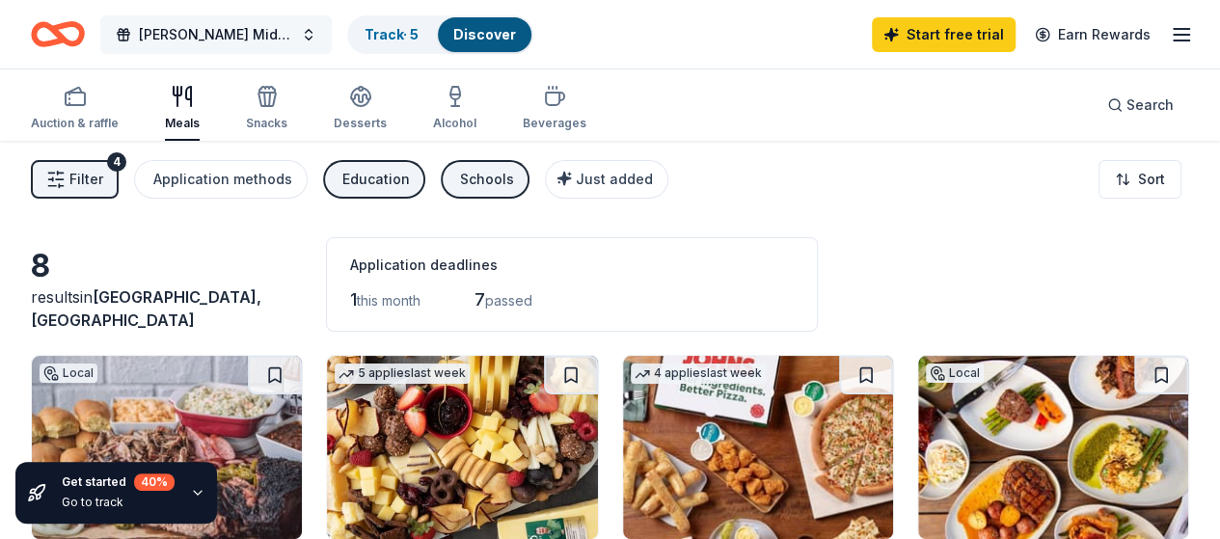
click at [230, 38] on span "[PERSON_NAME] Middle School National Junior [PERSON_NAME] Induction Ceremony" at bounding box center [216, 34] width 154 height 23
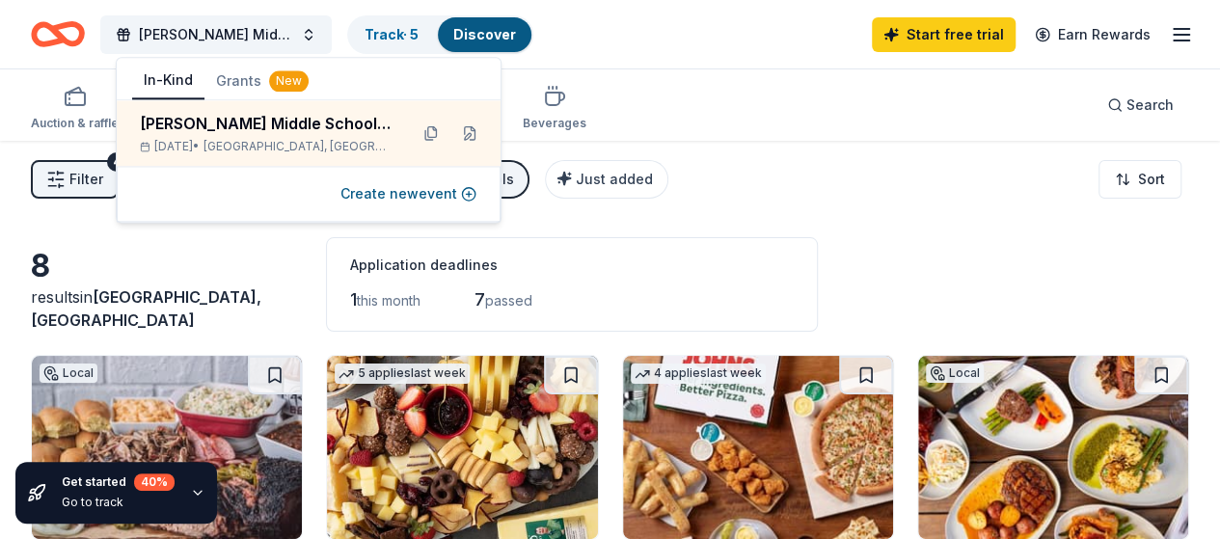
click at [731, 123] on div "Auction & raffle Meals Snacks Desserts Alcohol Beverages Search" at bounding box center [610, 104] width 1159 height 71
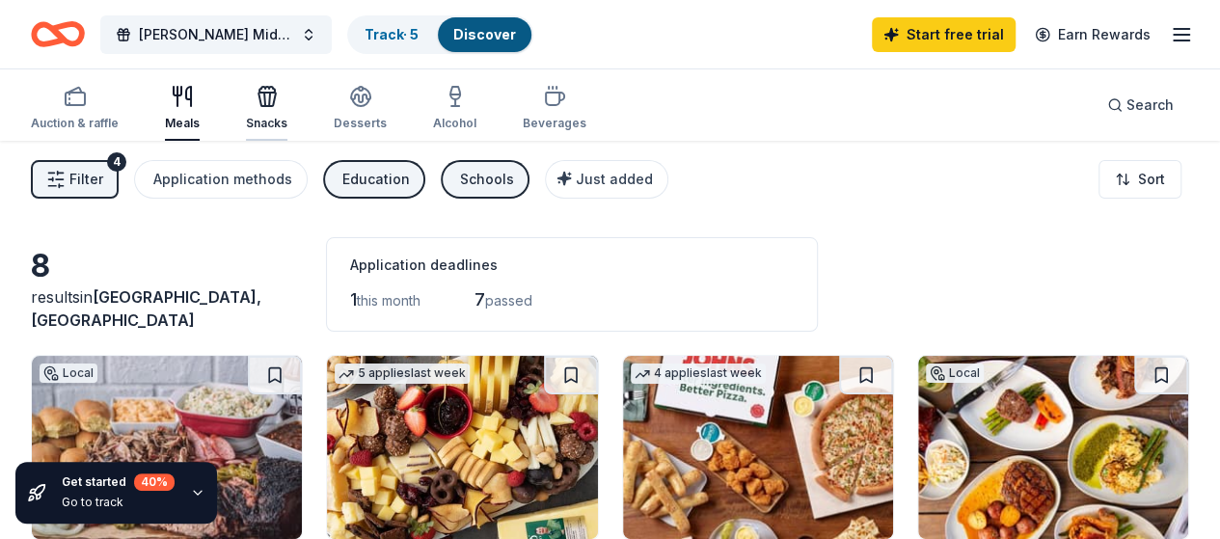
click at [276, 103] on icon "button" at bounding box center [267, 96] width 23 height 23
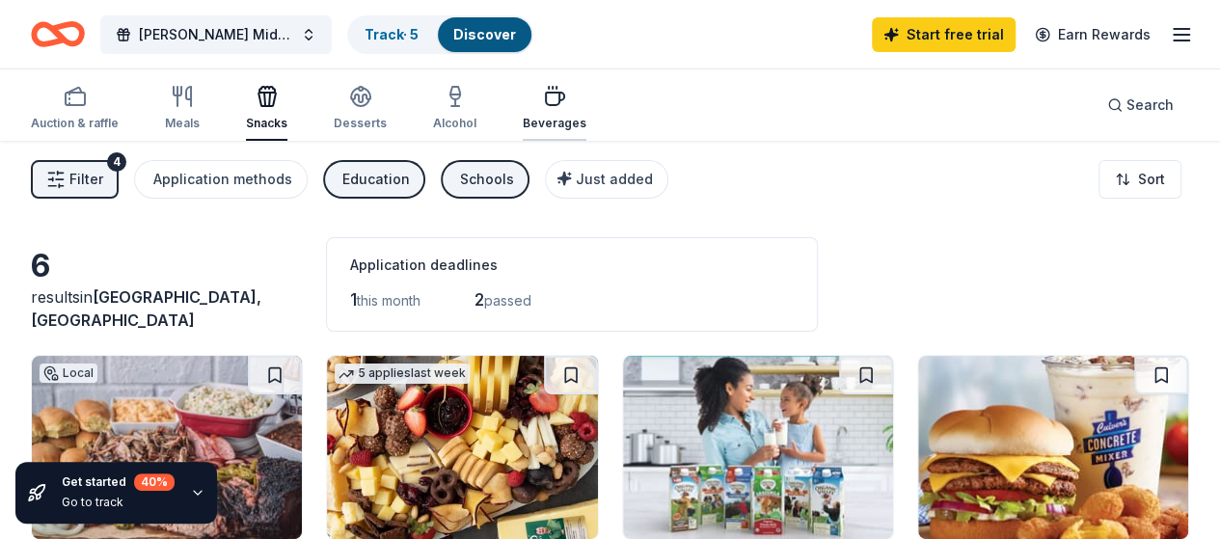
click at [548, 96] on div "button" at bounding box center [555, 96] width 64 height 23
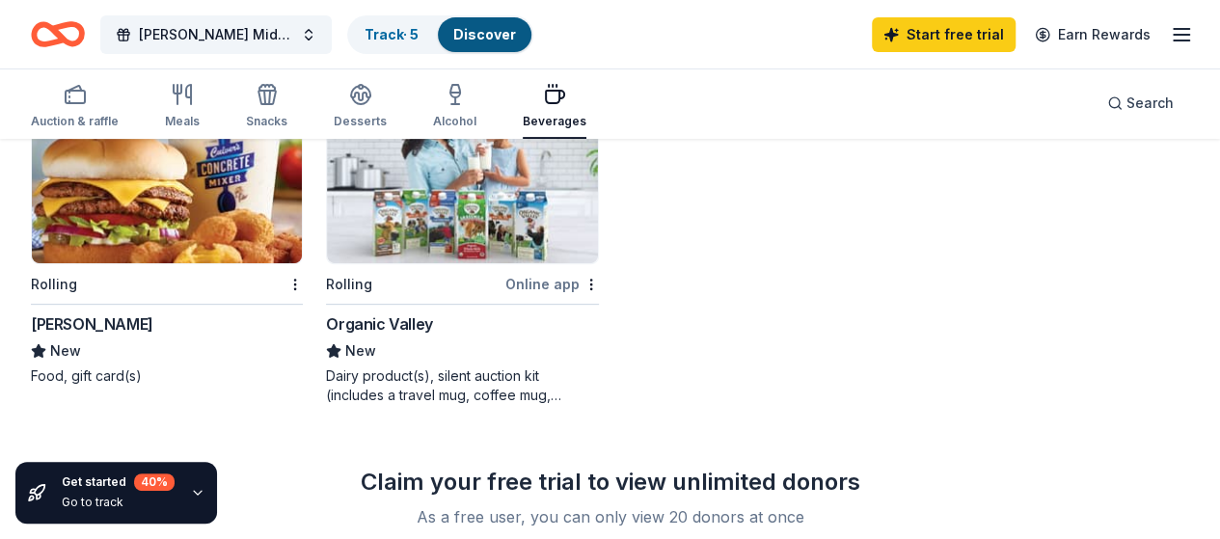
scroll to position [233, 0]
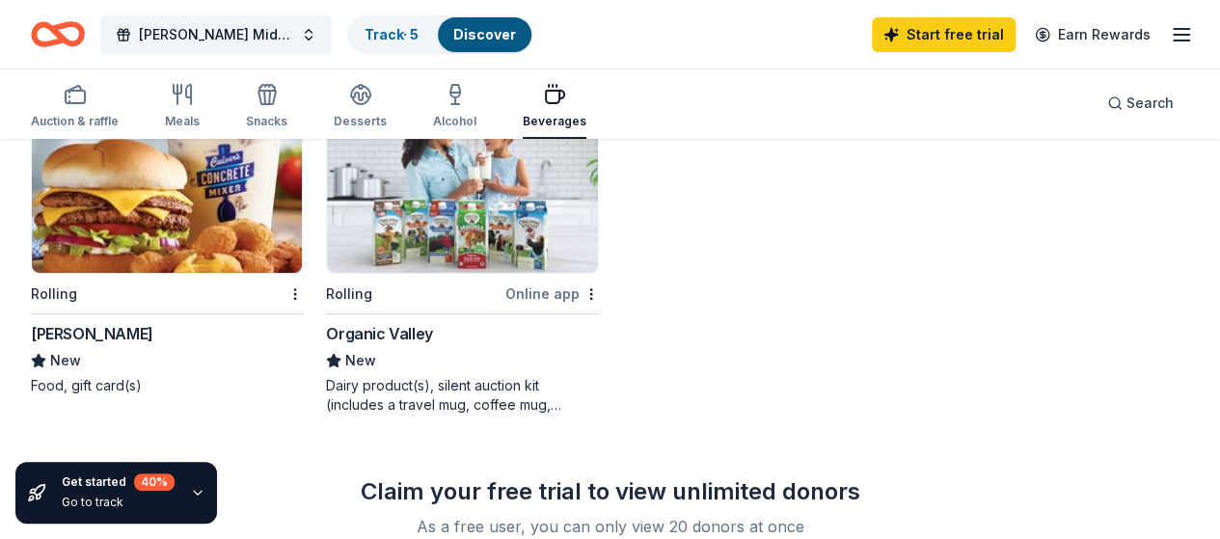
click at [115, 209] on img at bounding box center [167, 181] width 270 height 183
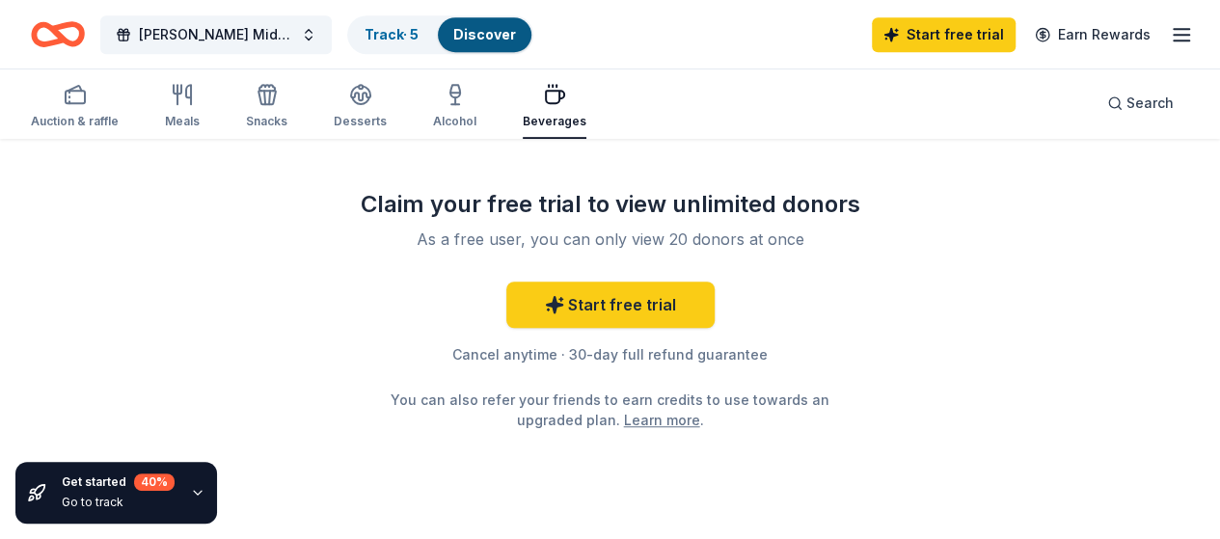
scroll to position [0, 0]
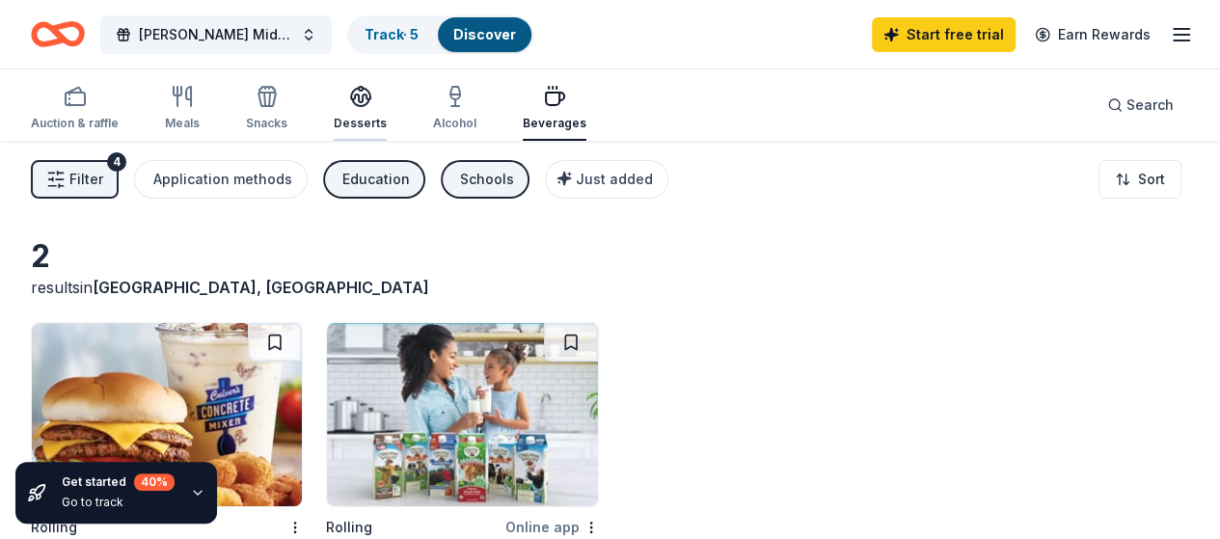
click at [367, 121] on div "Desserts" at bounding box center [360, 123] width 53 height 15
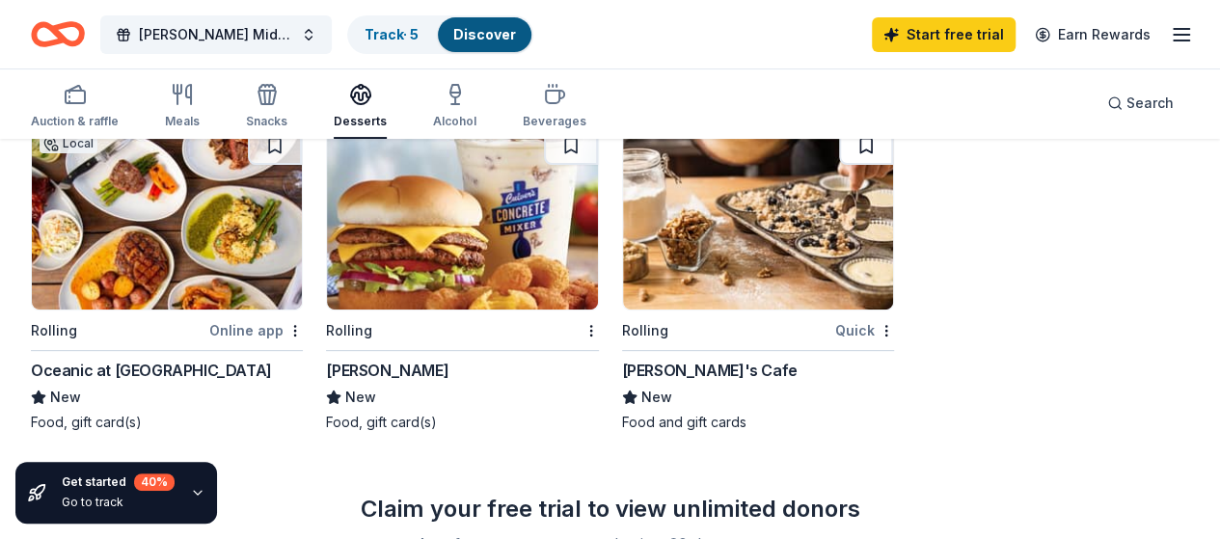
scroll to position [199, 0]
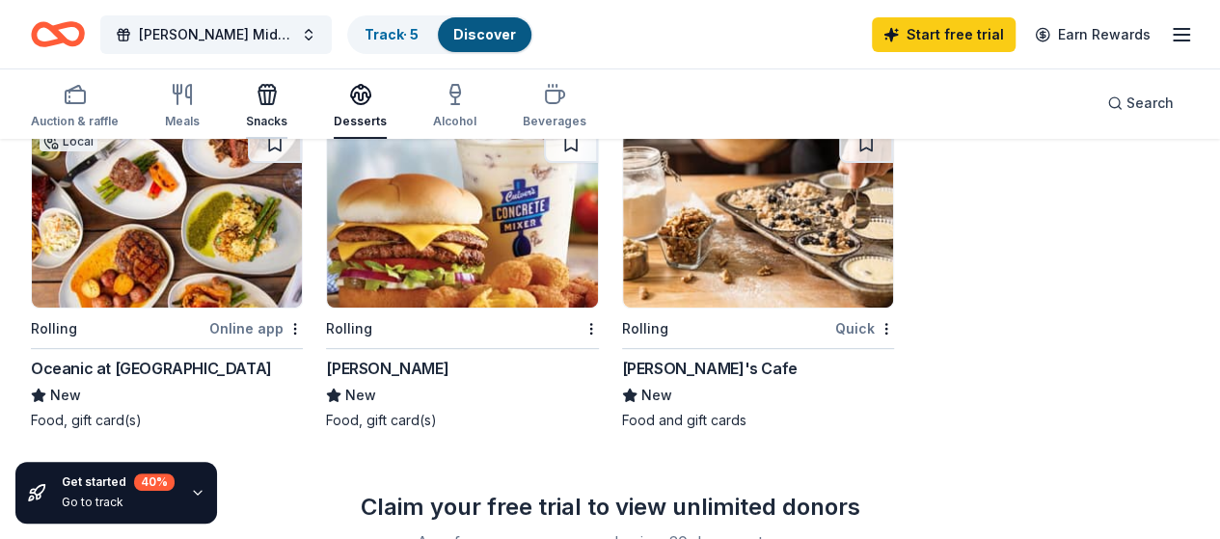
click at [270, 96] on icon "button" at bounding box center [269, 98] width 1 height 14
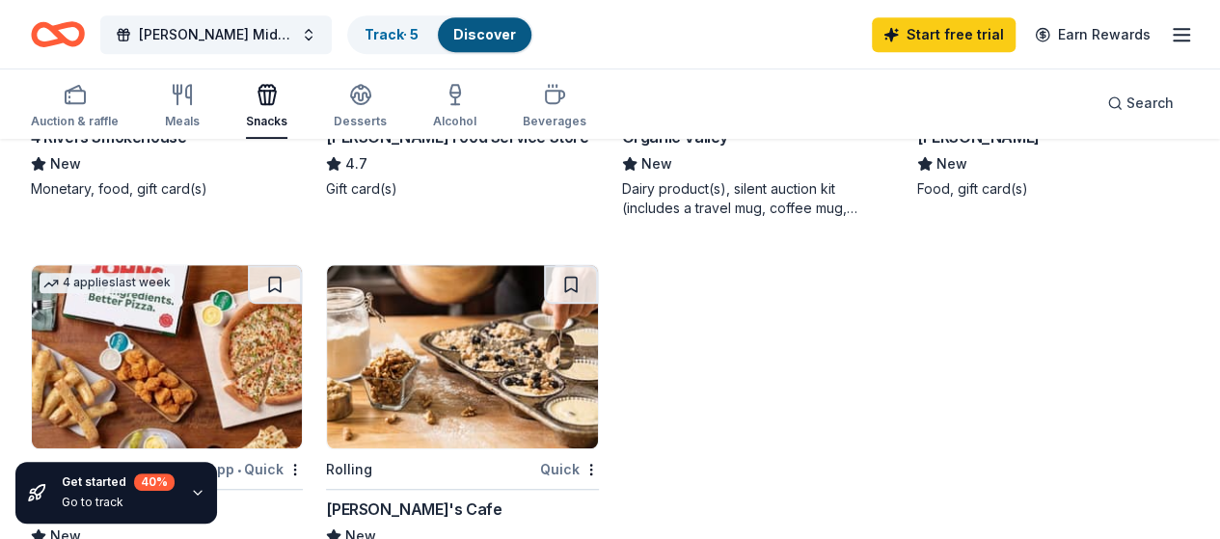
scroll to position [459, 0]
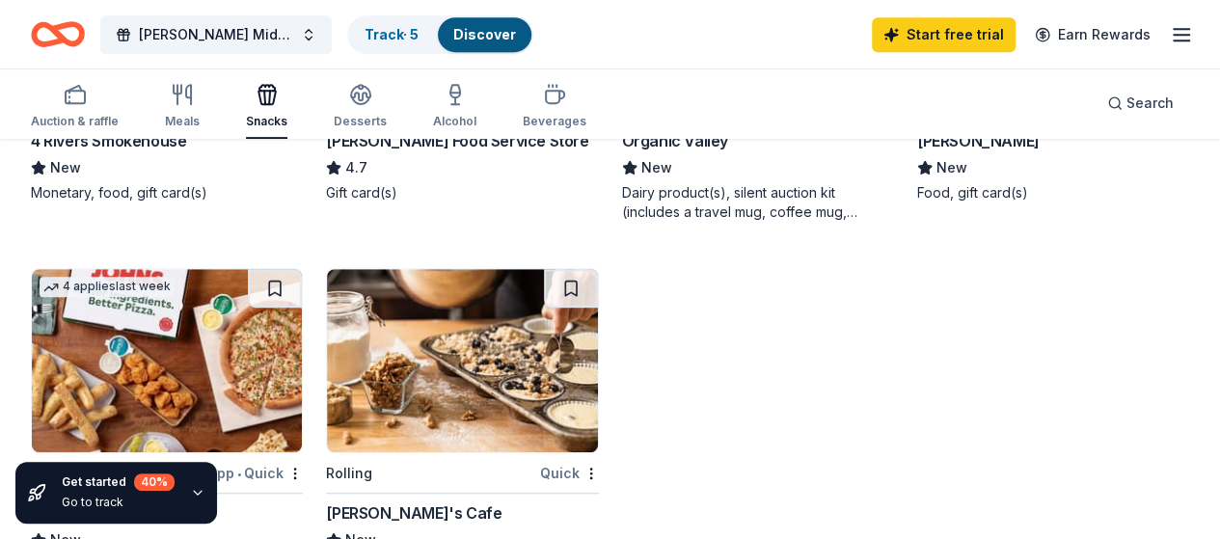
click at [327, 331] on img at bounding box center [462, 360] width 270 height 183
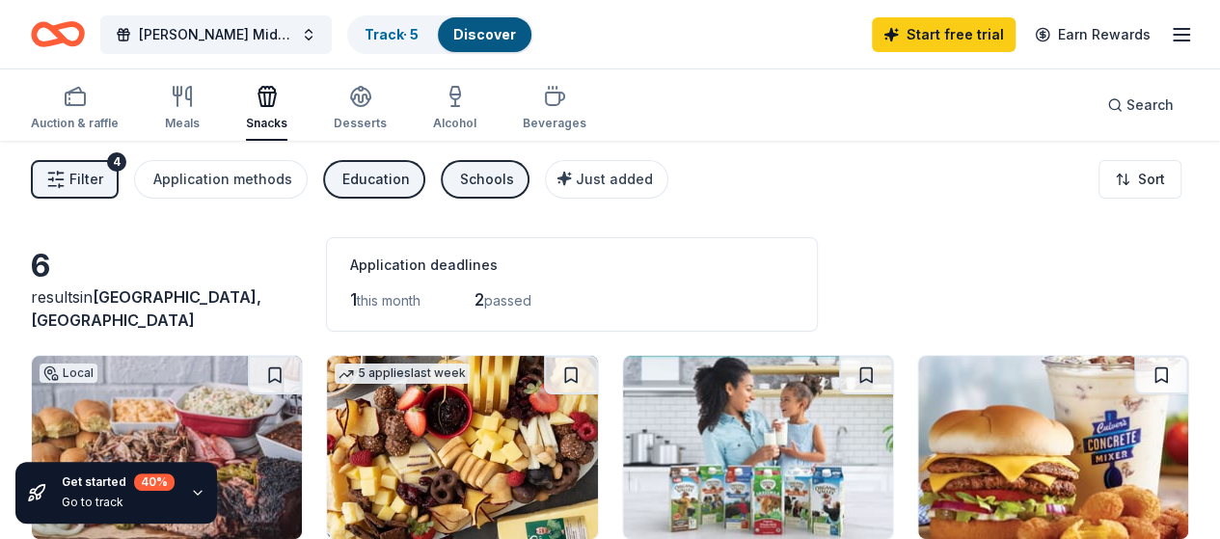
click at [1170, 32] on icon "button" at bounding box center [1181, 34] width 23 height 23
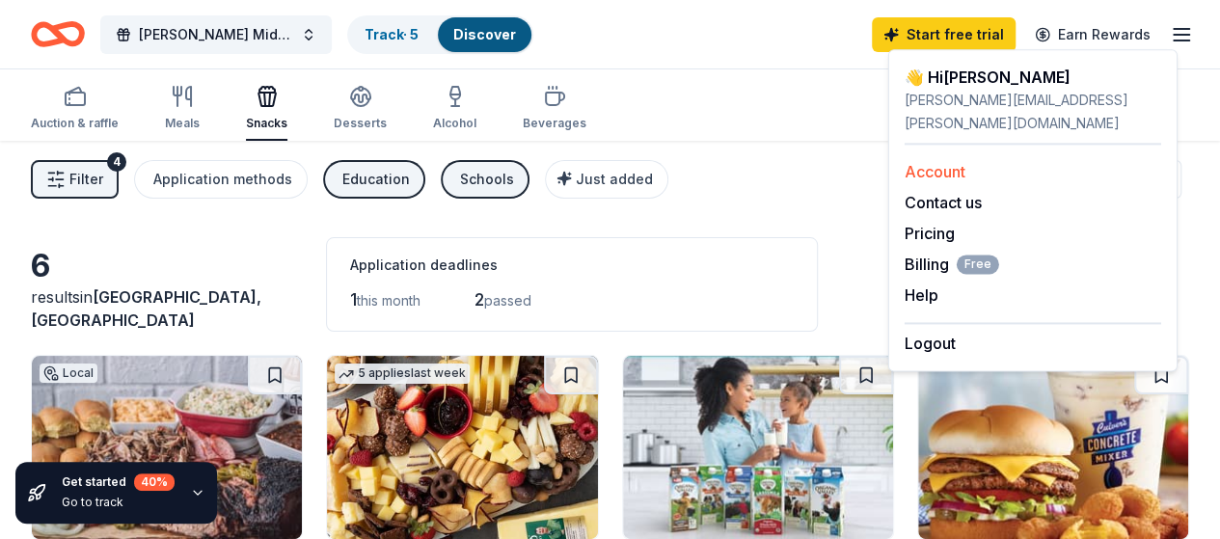
click at [939, 162] on link "Account" at bounding box center [935, 171] width 61 height 19
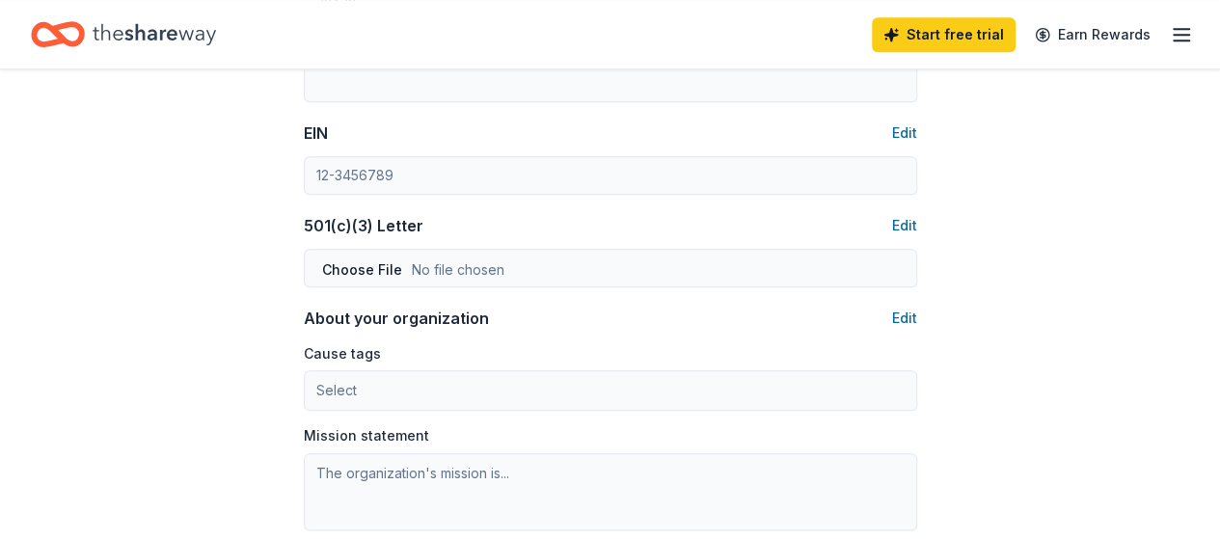
scroll to position [914, 0]
click at [903, 219] on button "Edit" at bounding box center [904, 224] width 25 height 23
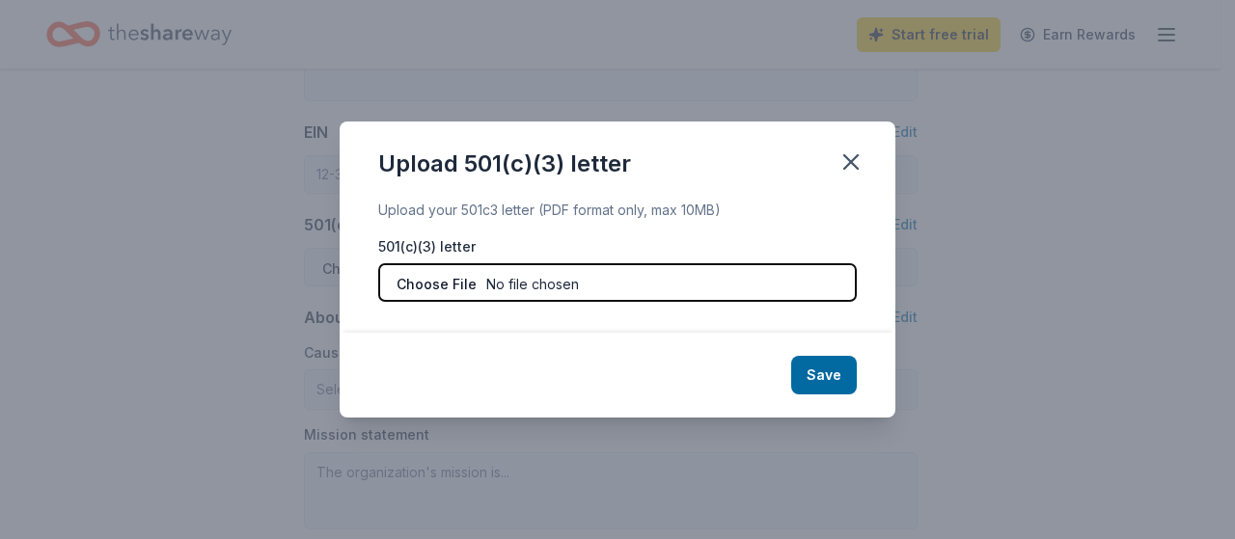
click at [415, 275] on input "file" at bounding box center [617, 282] width 479 height 39
type input "C:\fakepath\Booker Middle 501 Tax Exempt 2022-2027.pdf"
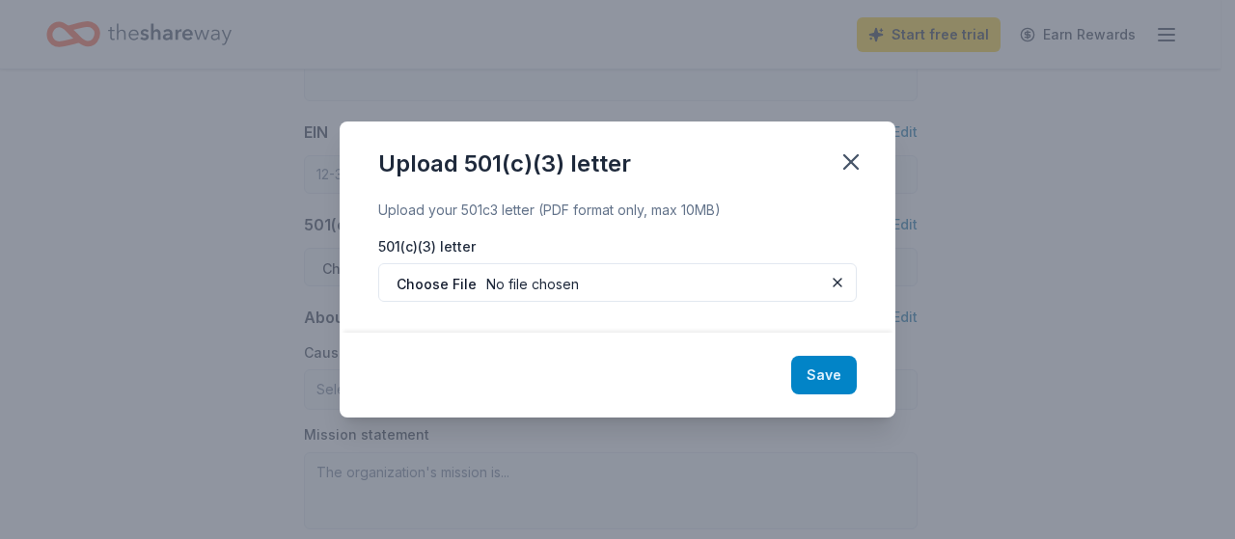
click at [819, 378] on button "Save" at bounding box center [824, 375] width 66 height 39
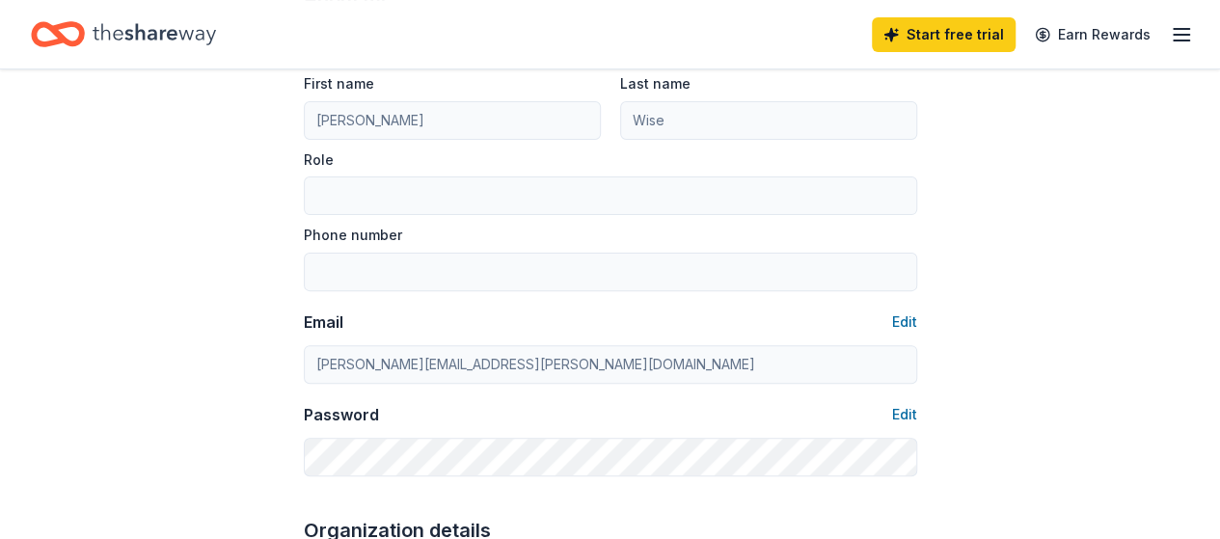
scroll to position [107, 0]
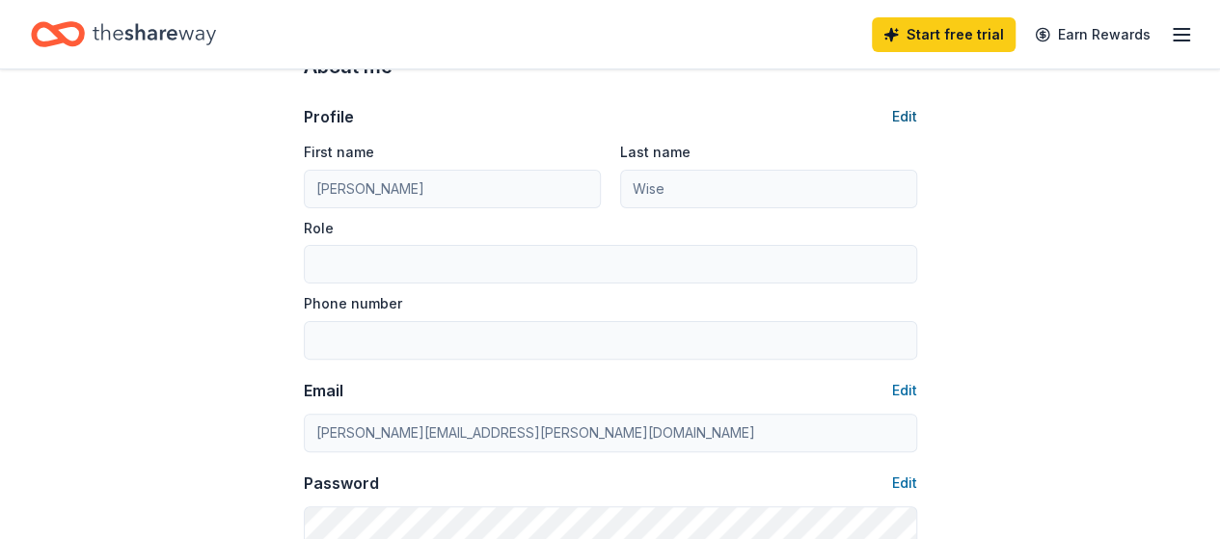
click at [898, 117] on button "Edit" at bounding box center [904, 116] width 25 height 23
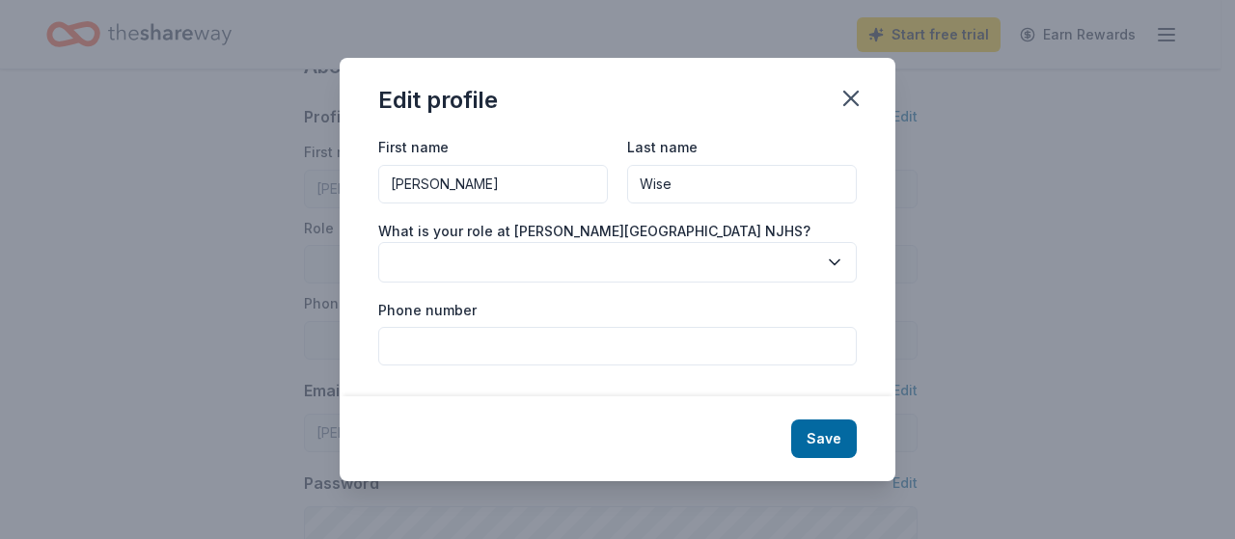
click at [538, 260] on button "button" at bounding box center [617, 262] width 479 height 41
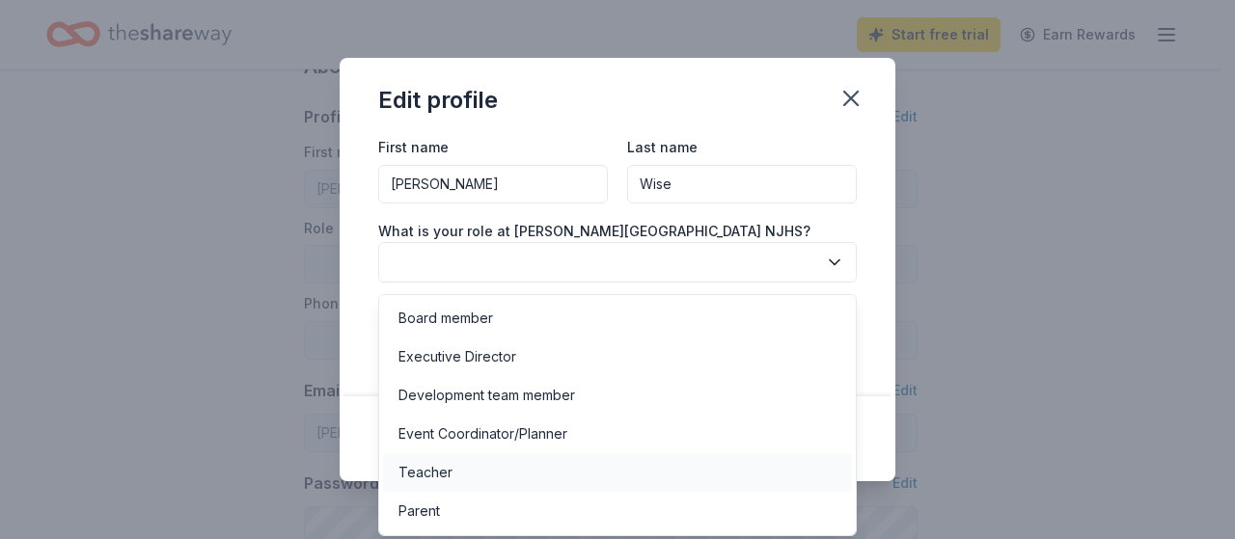
click at [561, 476] on div "Teacher" at bounding box center [617, 472] width 469 height 39
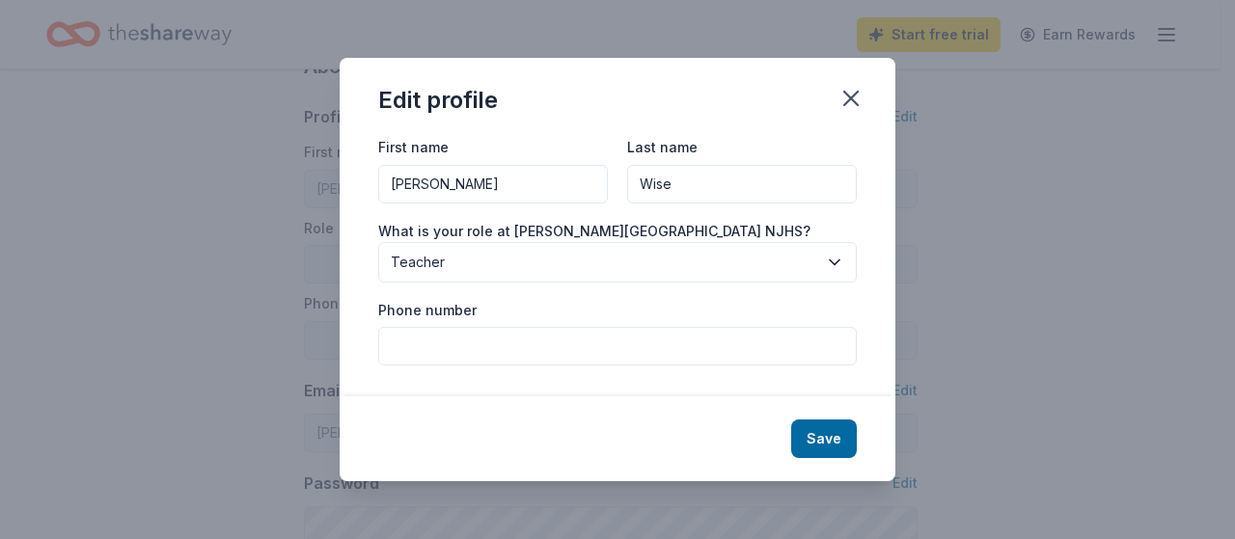
click at [501, 346] on input "Phone number" at bounding box center [617, 346] width 479 height 39
type input "8"
click at [387, 345] on input "9413595824" at bounding box center [617, 346] width 479 height 39
click at [418, 346] on input "(9413595824" at bounding box center [617, 346] width 479 height 39
type input "(941)3595824"
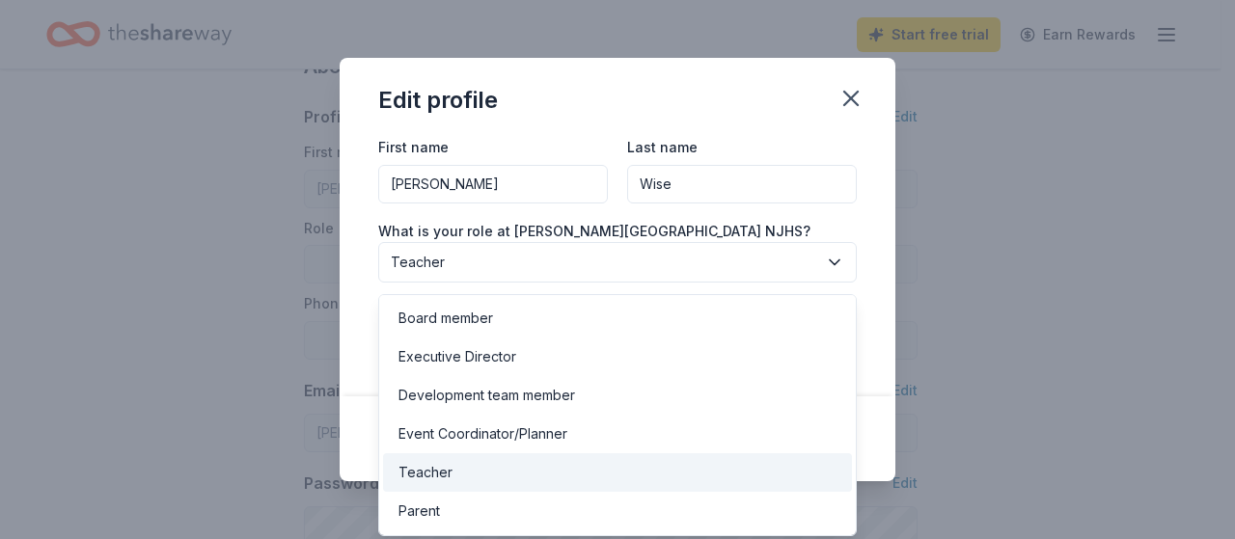
click at [702, 260] on span "Teacher" at bounding box center [604, 262] width 426 height 23
click at [879, 211] on div "First name Jennifer Last name Wise What is your role at Booker Middle School NJ…" at bounding box center [618, 265] width 556 height 261
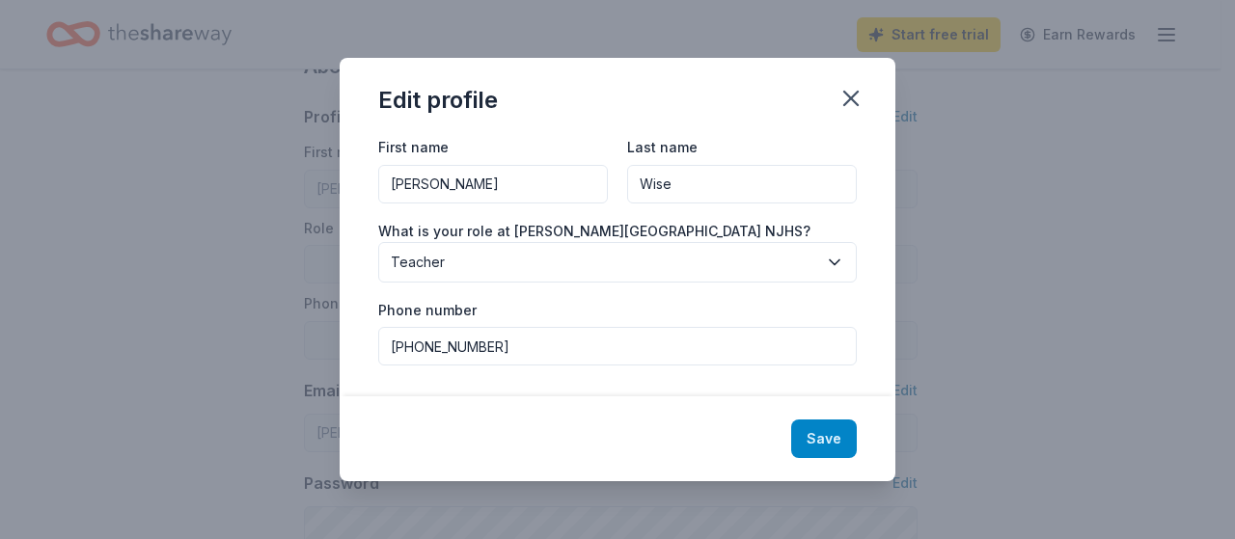
click at [837, 431] on button "Save" at bounding box center [824, 439] width 66 height 39
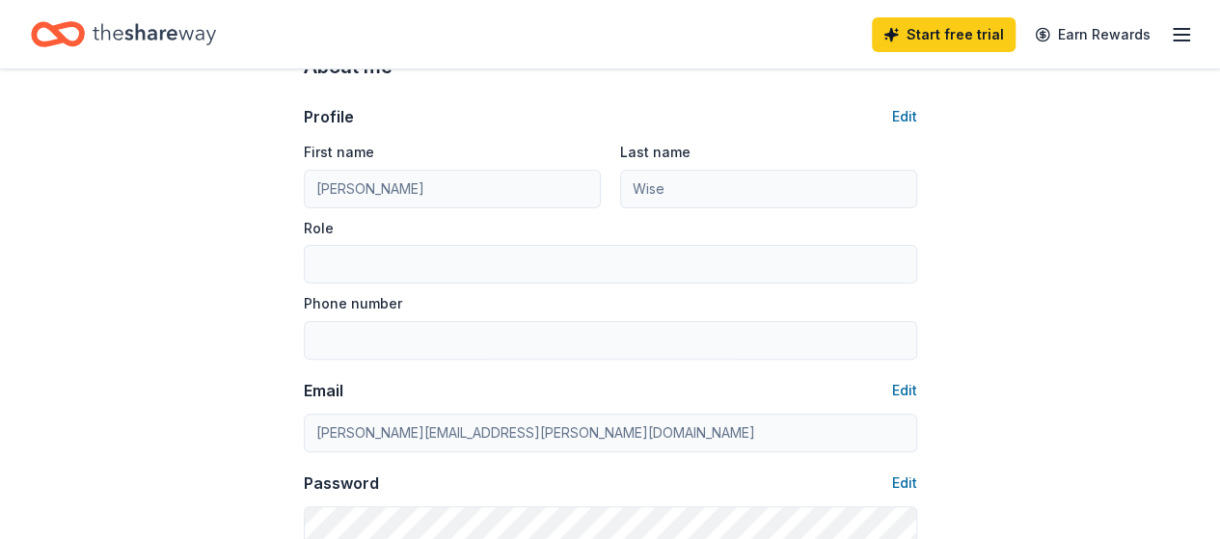
type input "Teacher"
type input "(941)3595824"
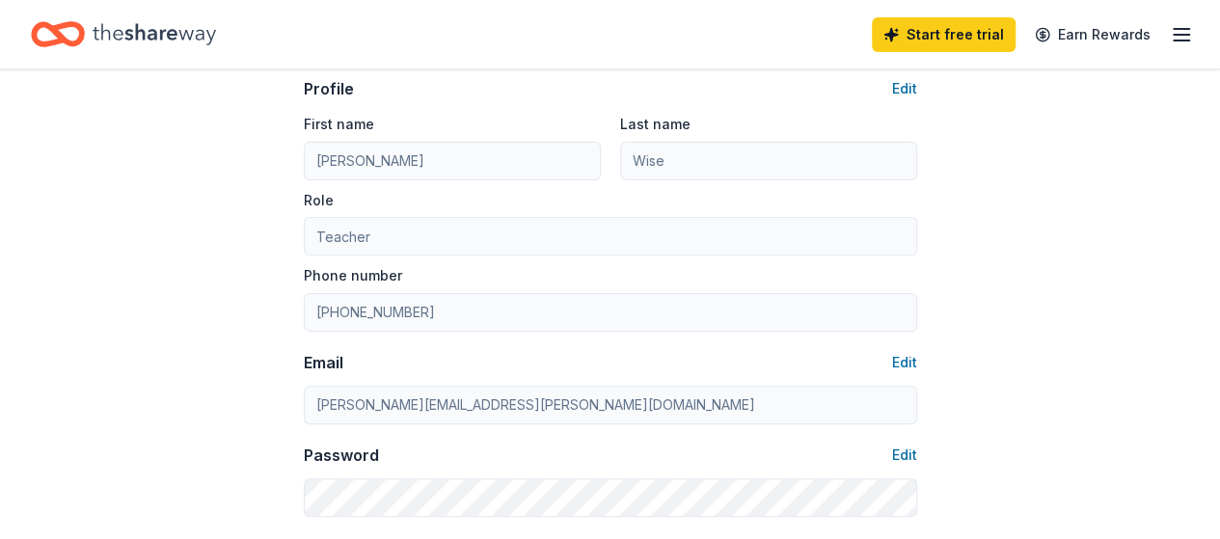
scroll to position [0, 0]
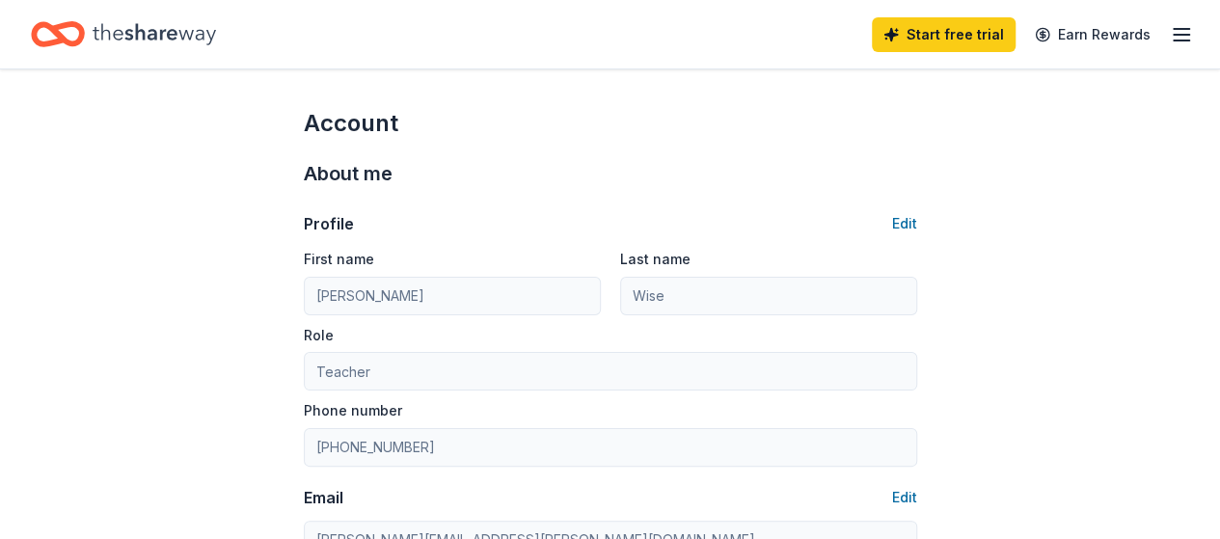
click at [1174, 41] on line "button" at bounding box center [1181, 41] width 15 height 0
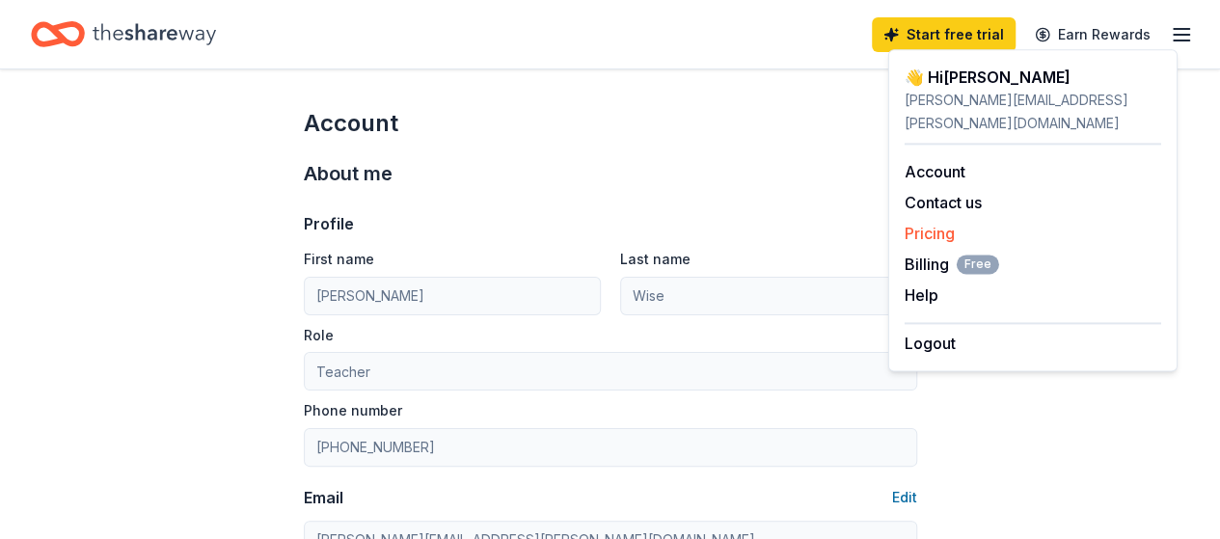
click at [941, 224] on link "Pricing" at bounding box center [930, 233] width 50 height 19
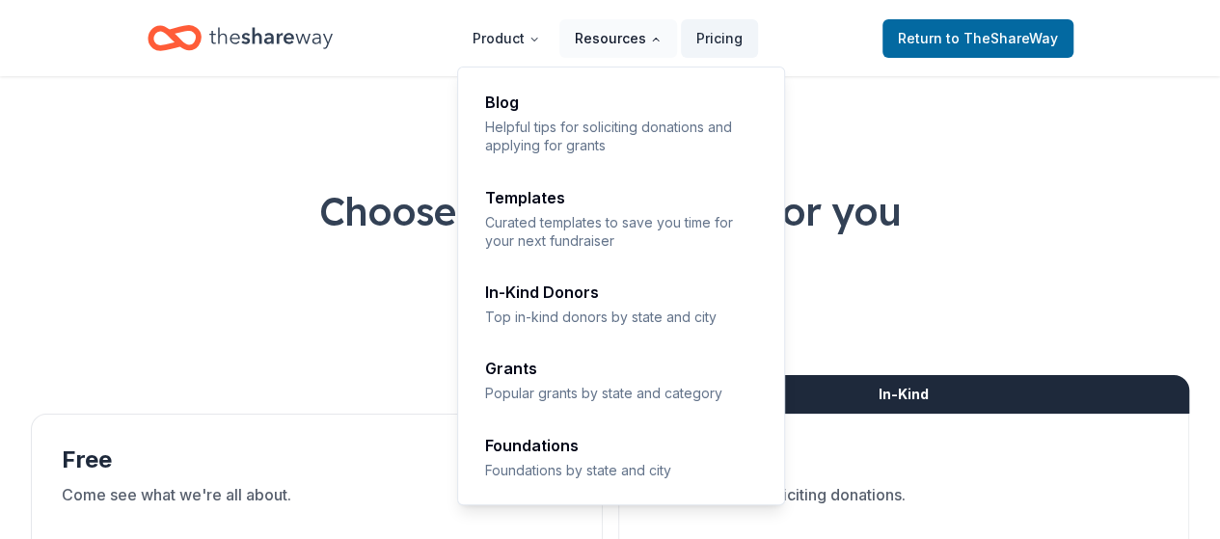
click at [627, 42] on button "Resources" at bounding box center [619, 38] width 118 height 39
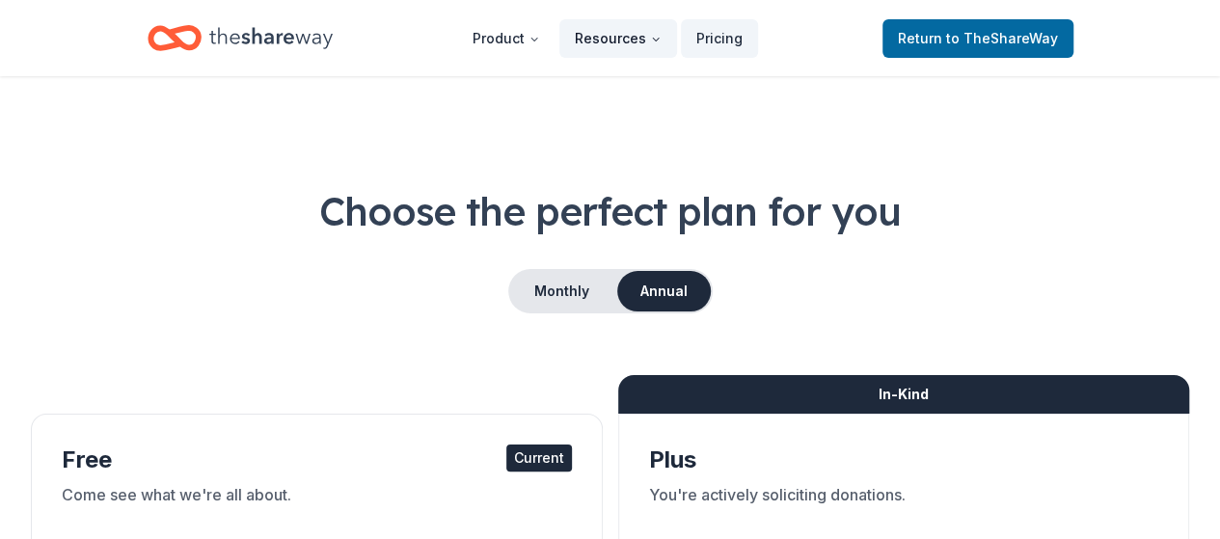
click at [627, 42] on button "Resources" at bounding box center [619, 38] width 118 height 39
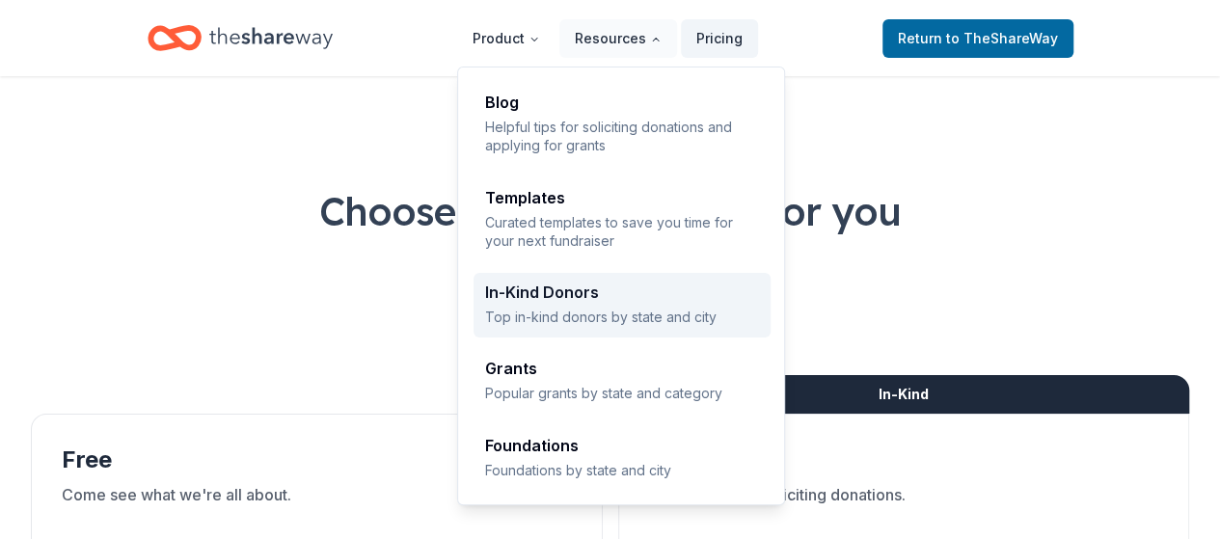
click at [532, 331] on link "In-Kind Donors Top in-kind donors by state and city" at bounding box center [622, 305] width 297 height 65
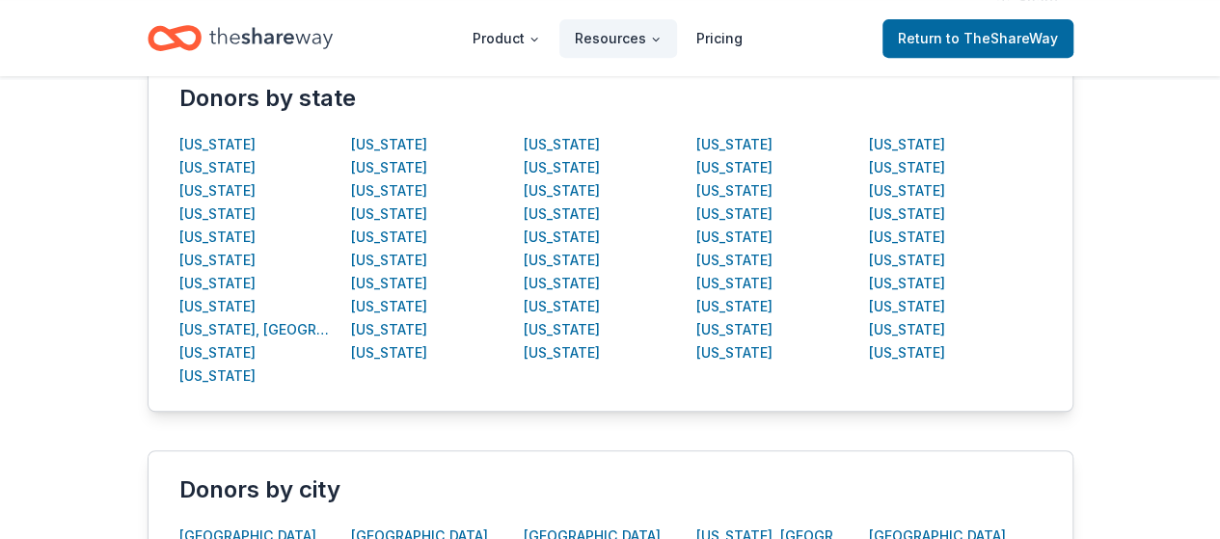
scroll to position [416, 0]
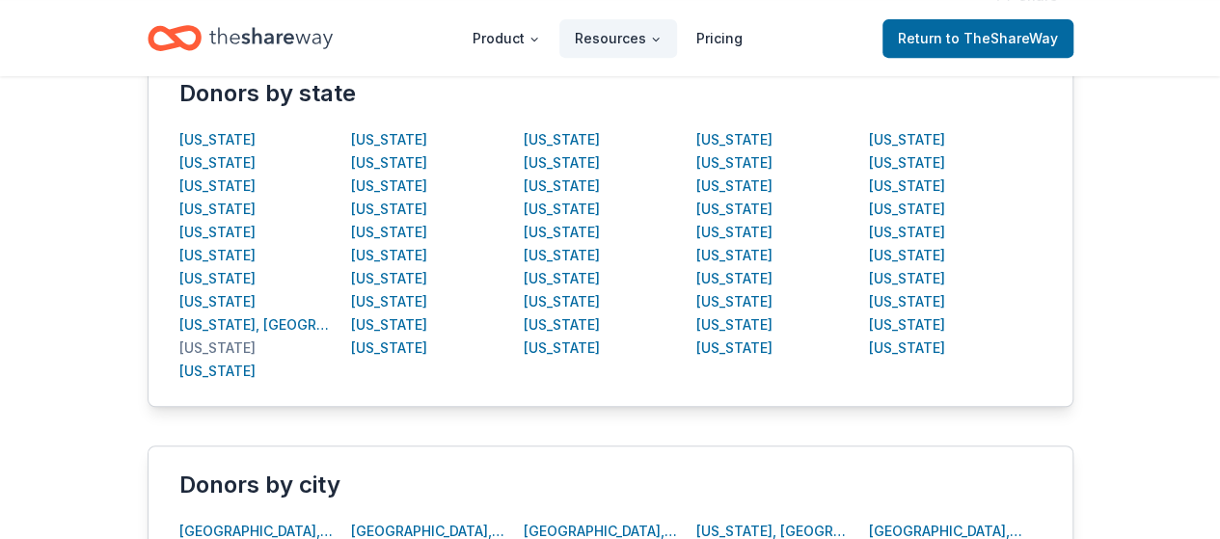
click at [186, 346] on div "Florida" at bounding box center [217, 348] width 76 height 23
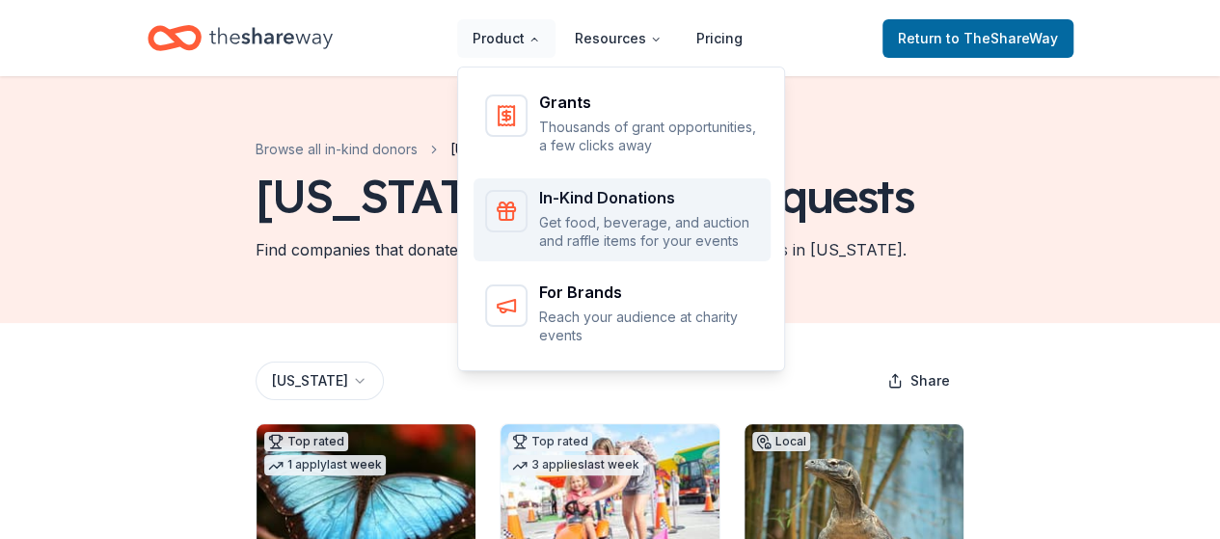
click at [602, 236] on p "Get food, beverage, and auction and raffle items for your events" at bounding box center [649, 232] width 220 height 38
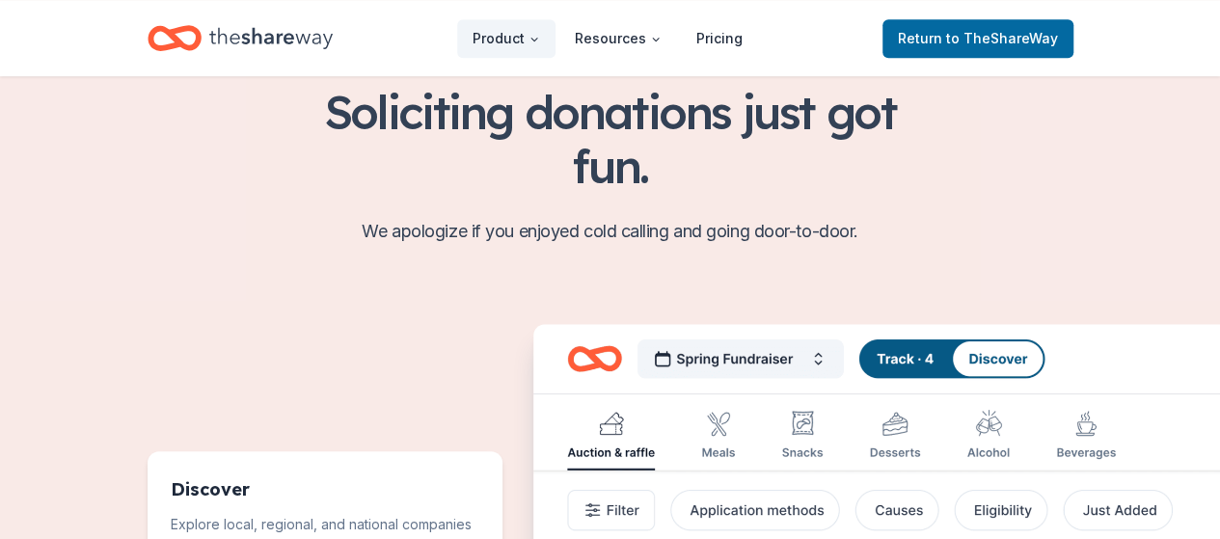
scroll to position [683, 0]
